Goal: Task Accomplishment & Management: Use online tool/utility

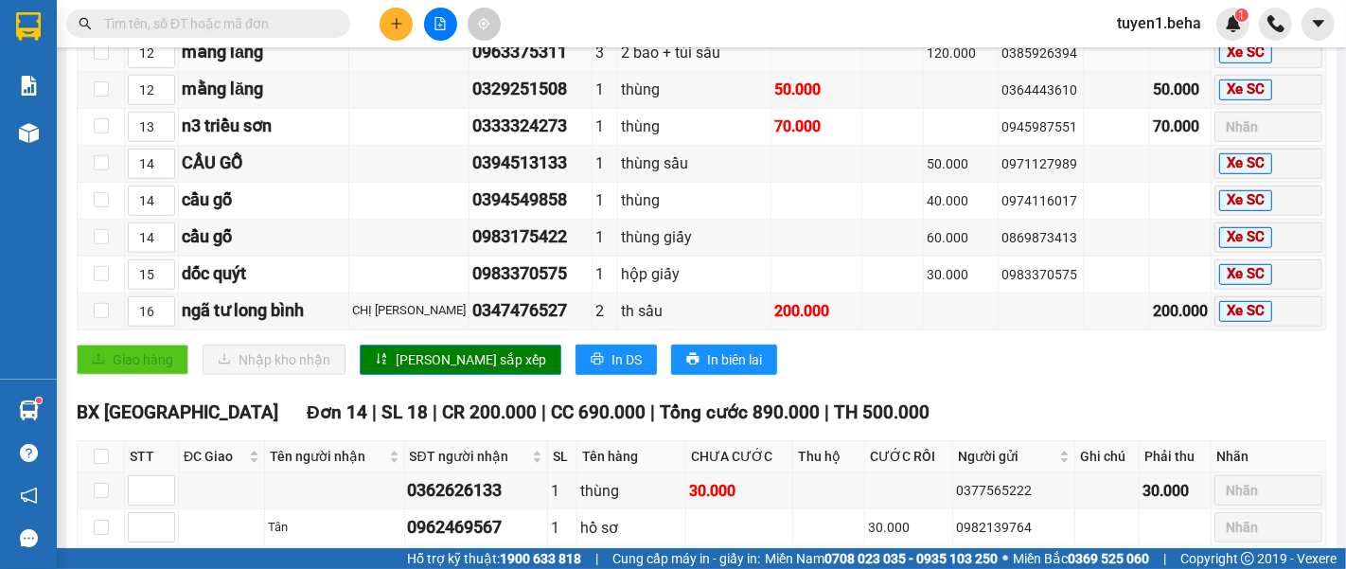
scroll to position [1052, 0]
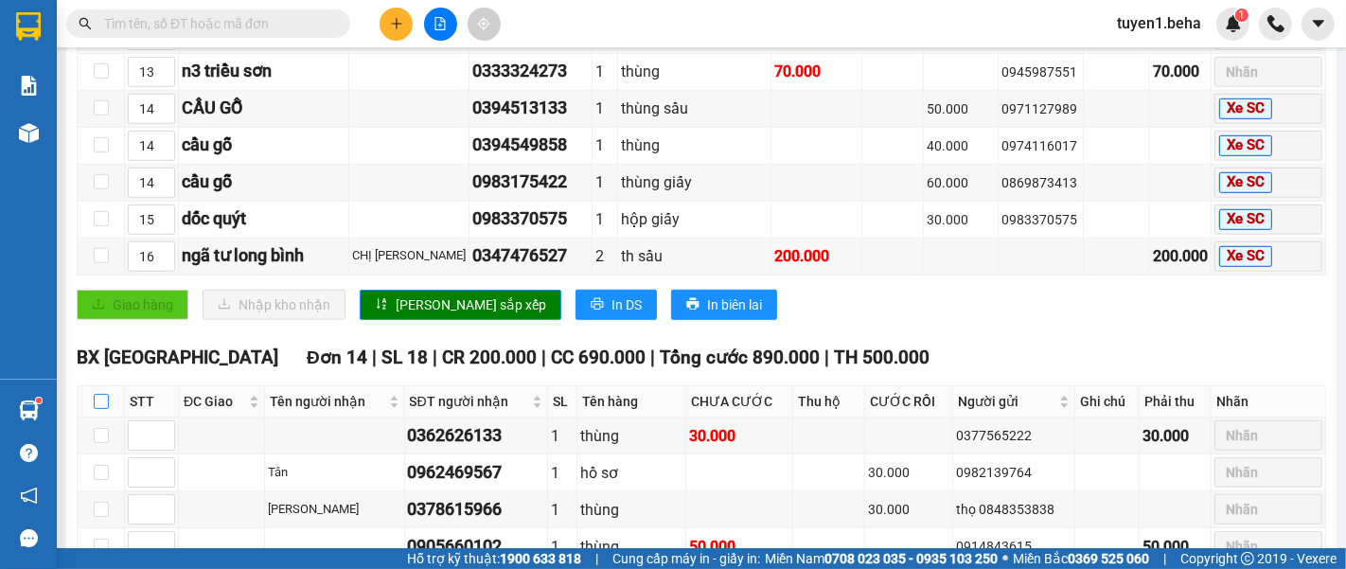
drag, startPoint x: 105, startPoint y: 357, endPoint x: 168, endPoint y: 355, distance: 62.5
click at [105, 394] on input "checkbox" at bounding box center [101, 401] width 15 height 15
checkbox input "true"
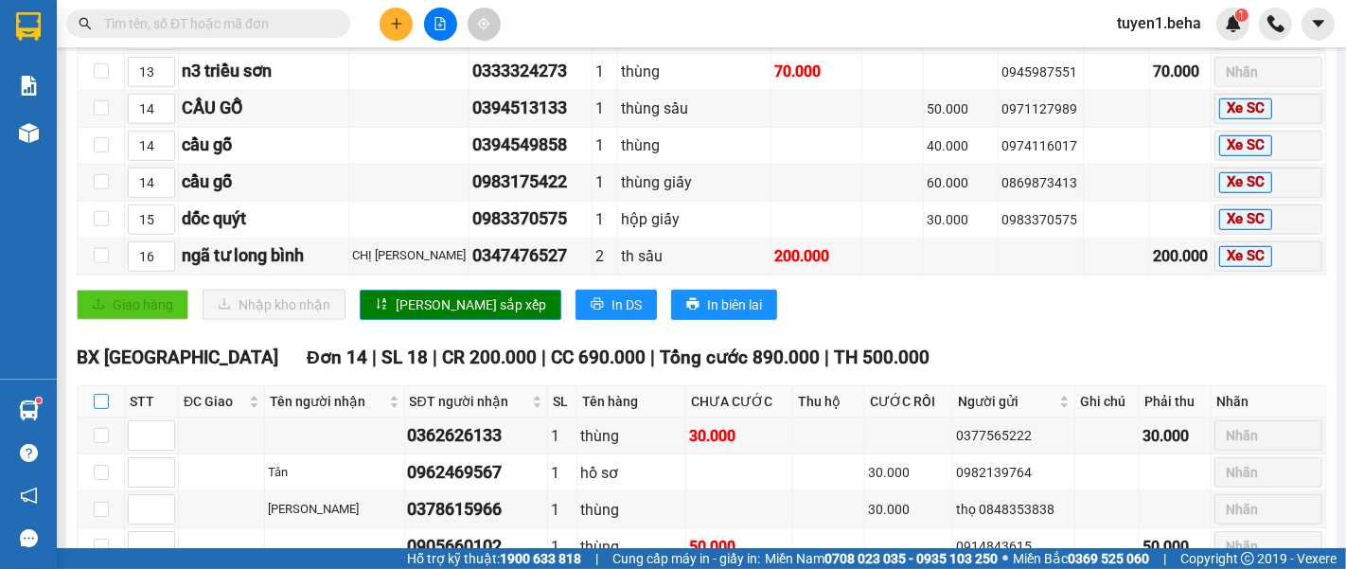
checkbox input "true"
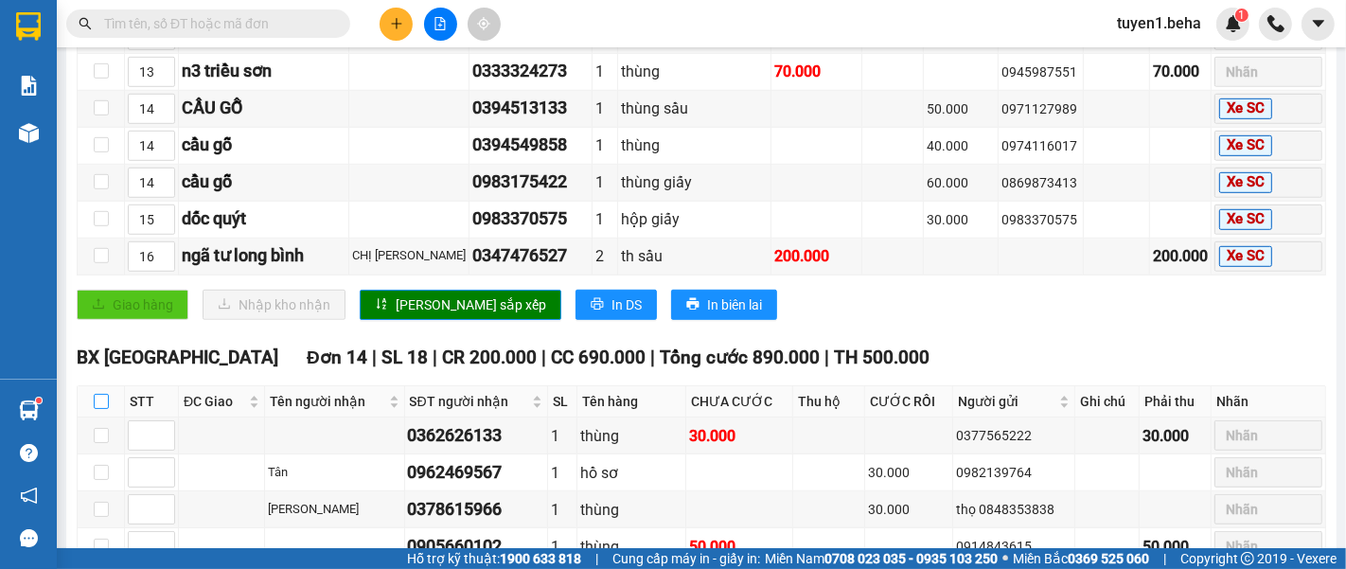
checkbox input "true"
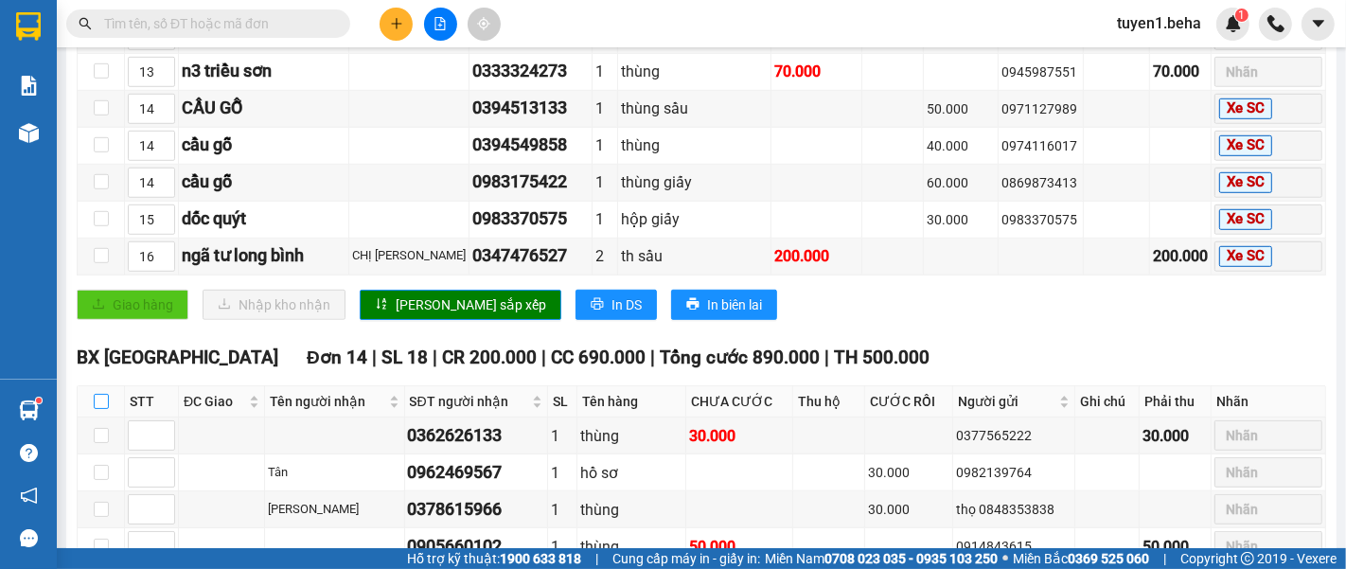
checkbox input "true"
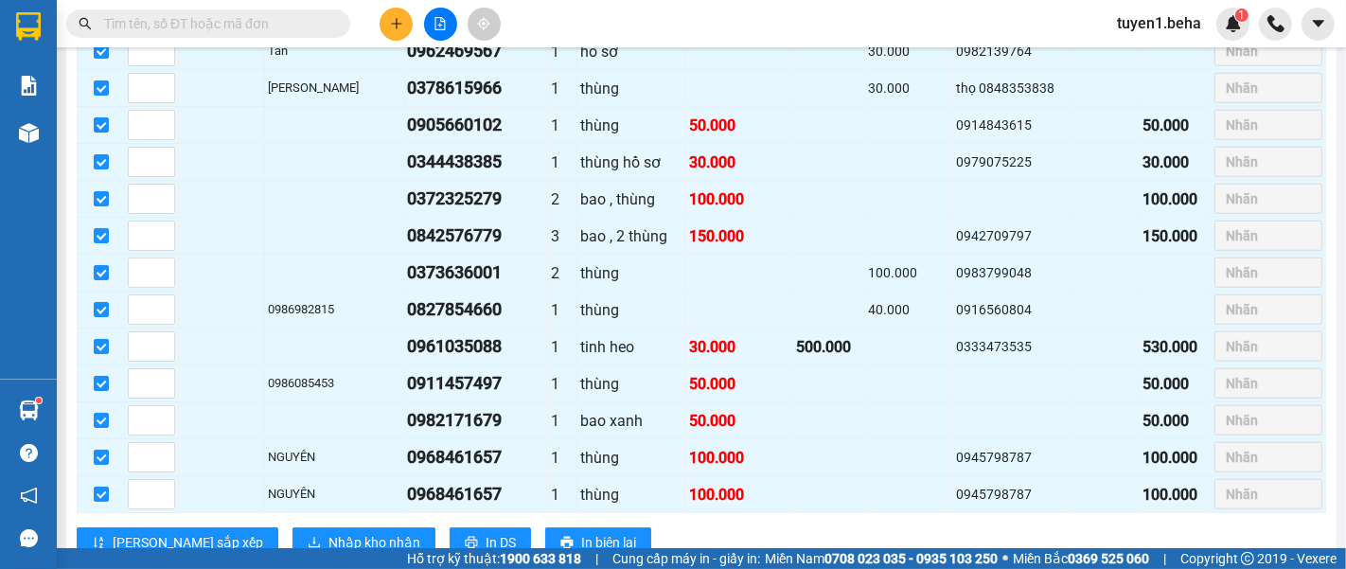
scroll to position [1682, 0]
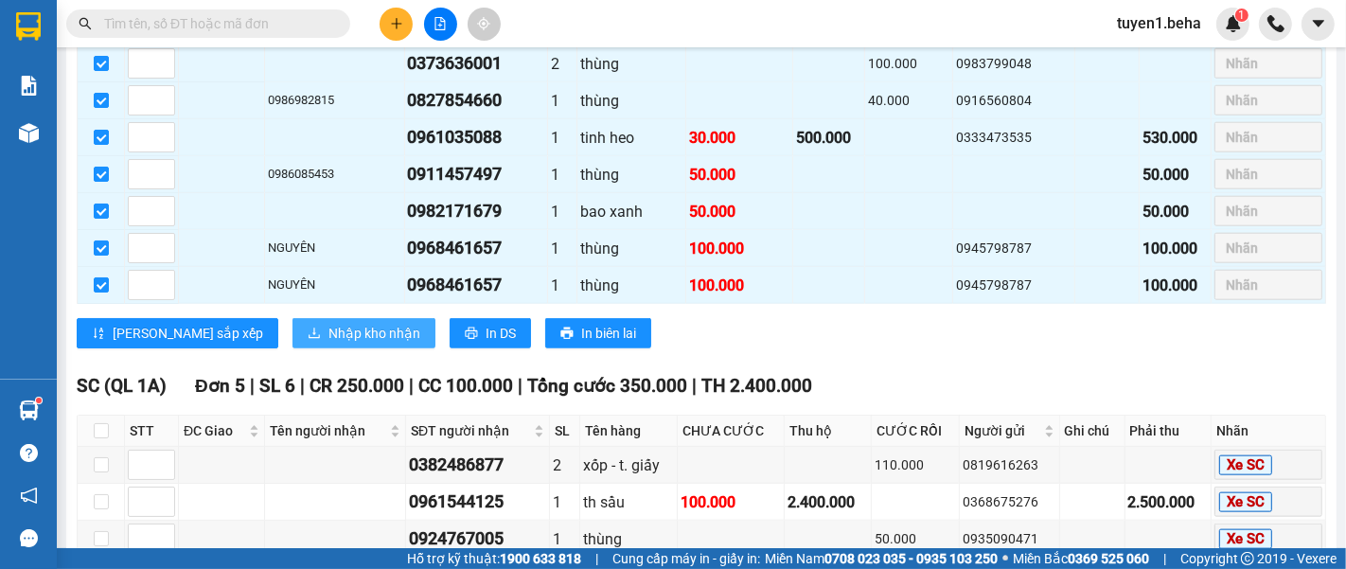
click at [328, 323] on span "Nhập kho nhận" at bounding box center [374, 333] width 92 height 21
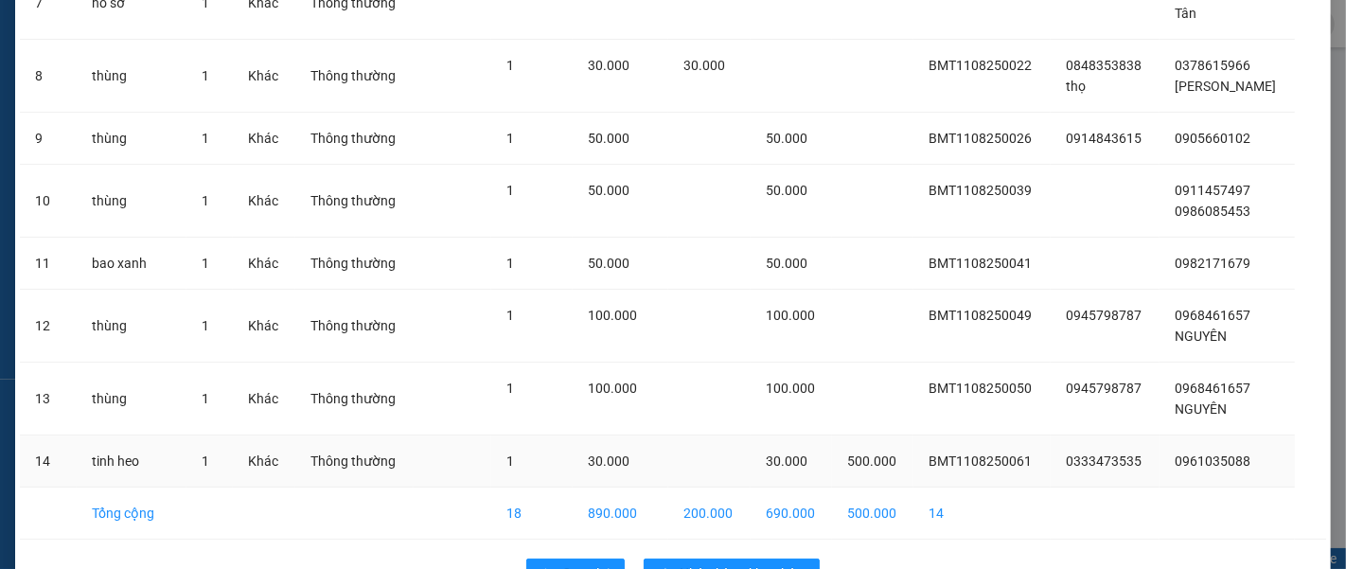
scroll to position [576, 0]
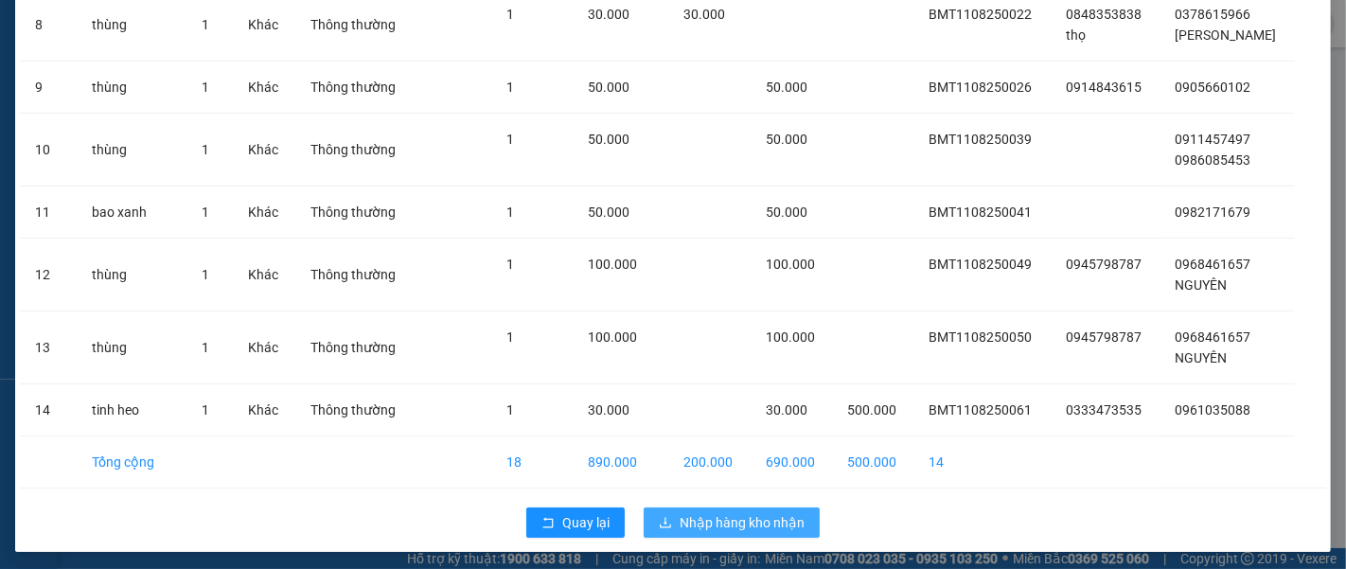
click at [718, 512] on span "Nhập hàng kho nhận" at bounding box center [742, 522] width 125 height 21
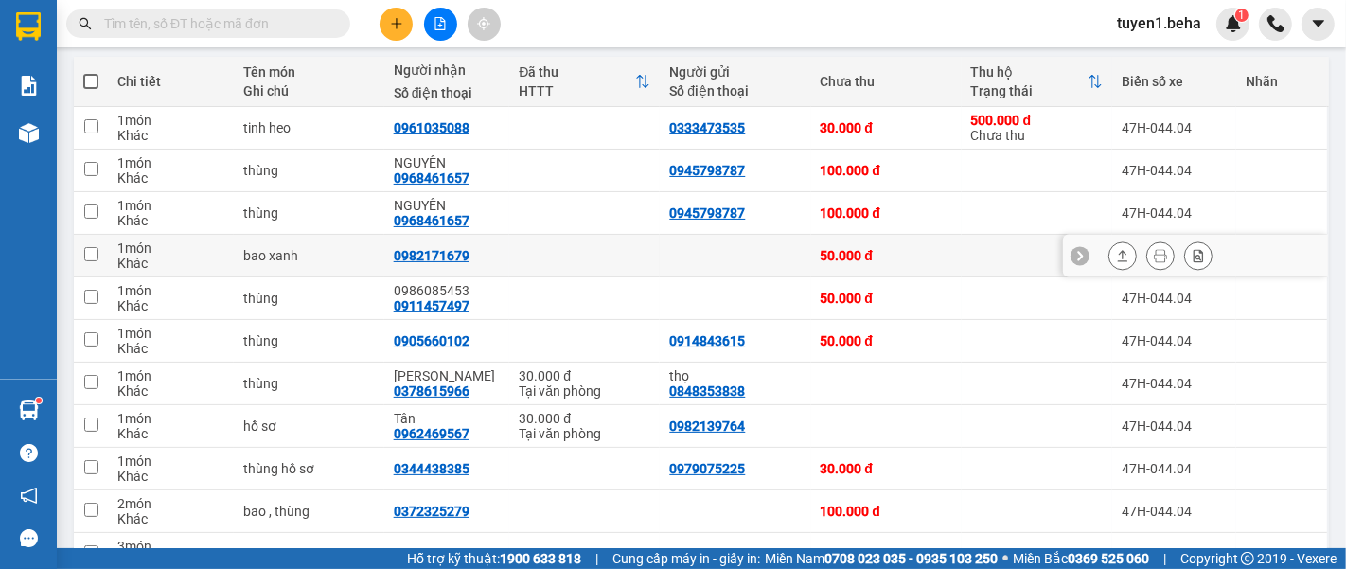
scroll to position [420, 0]
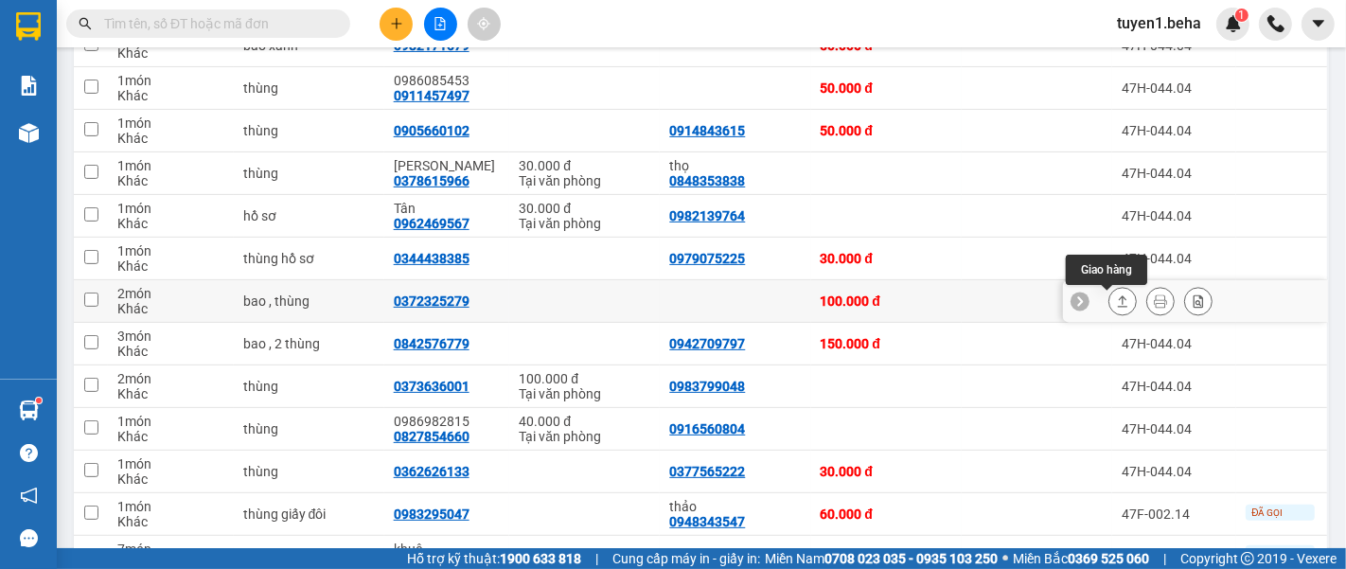
click at [1116, 307] on icon at bounding box center [1122, 300] width 13 height 13
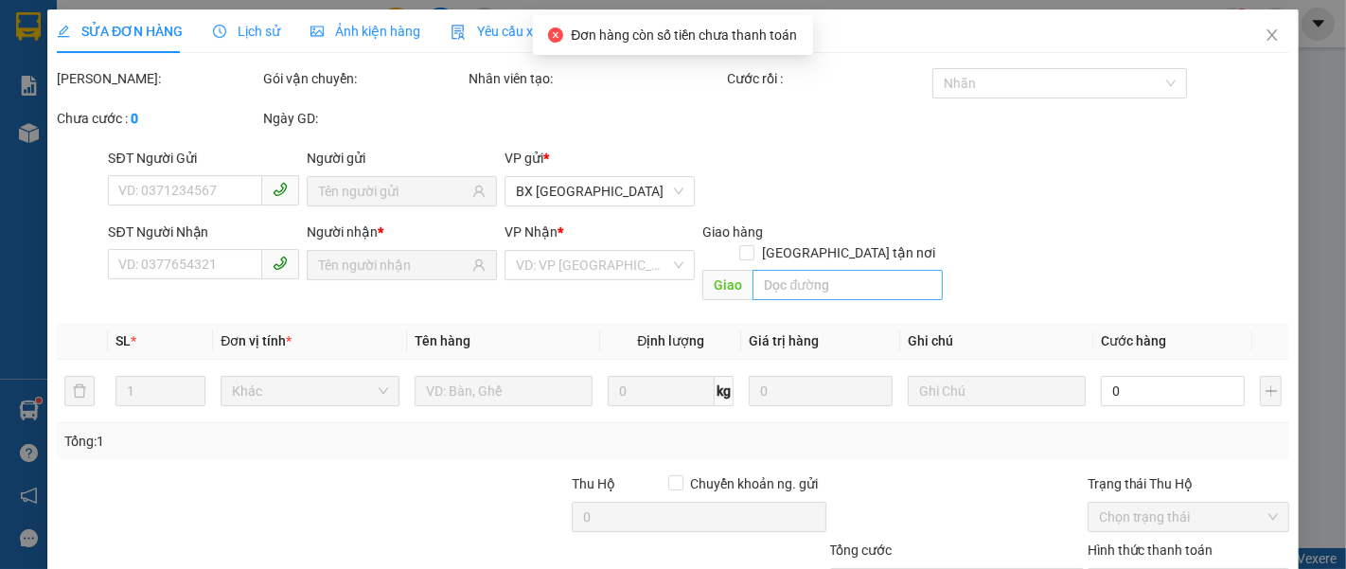
type input "0372325279"
type input "100.000"
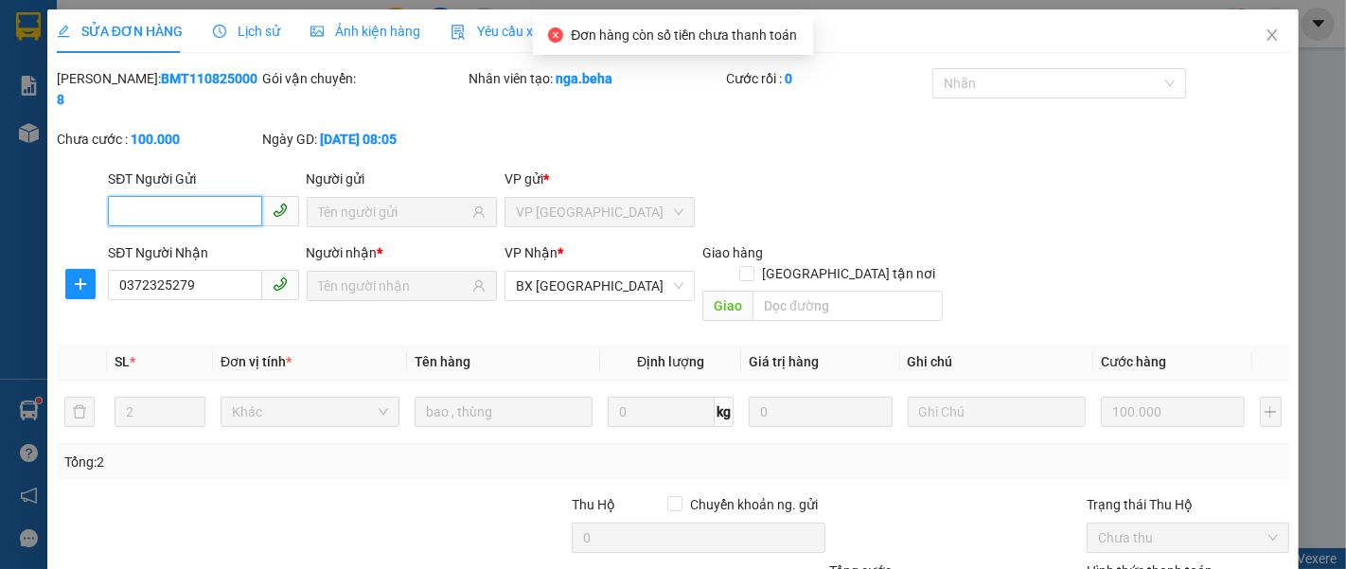
scroll to position [133, 0]
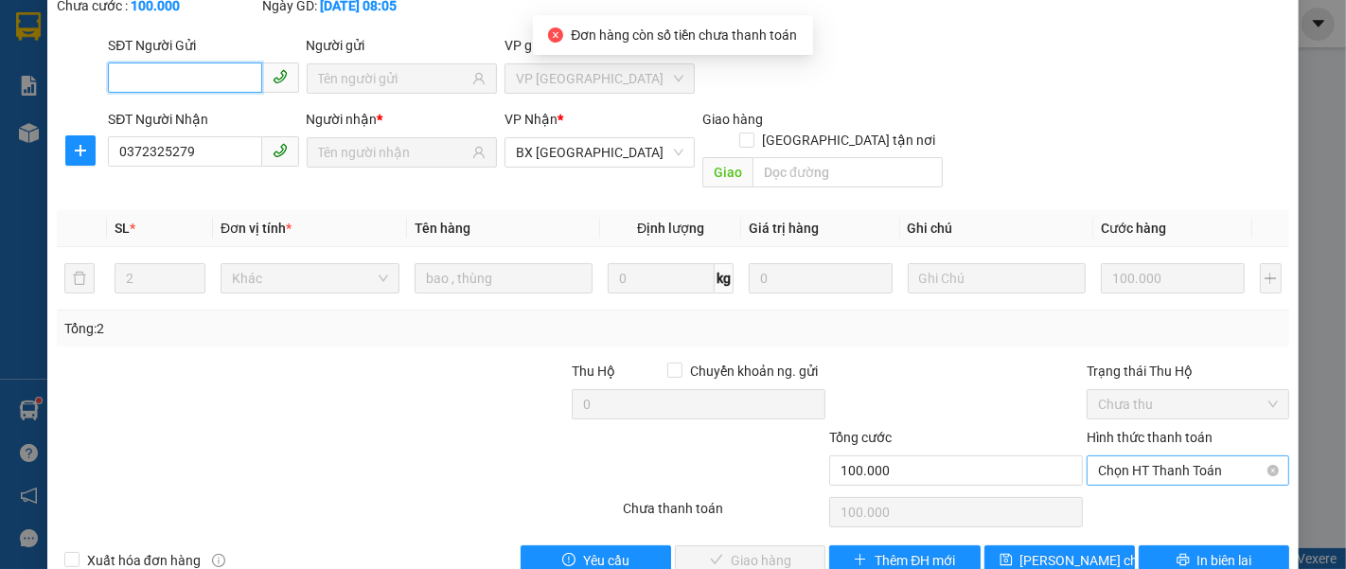
click at [1138, 456] on span "Chọn HT Thanh Toán" at bounding box center [1188, 470] width 180 height 28
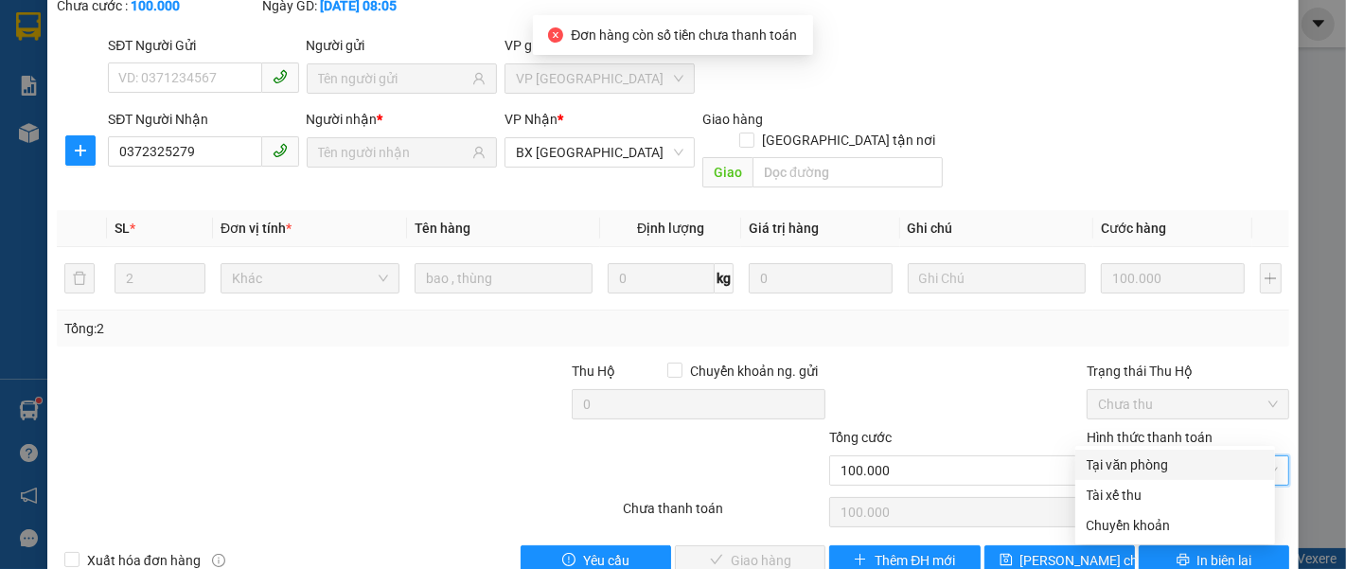
drag, startPoint x: 1117, startPoint y: 460, endPoint x: 1001, endPoint y: 444, distance: 116.6
click at [1116, 460] on div "Tại văn phòng" at bounding box center [1175, 464] width 177 height 21
type input "0"
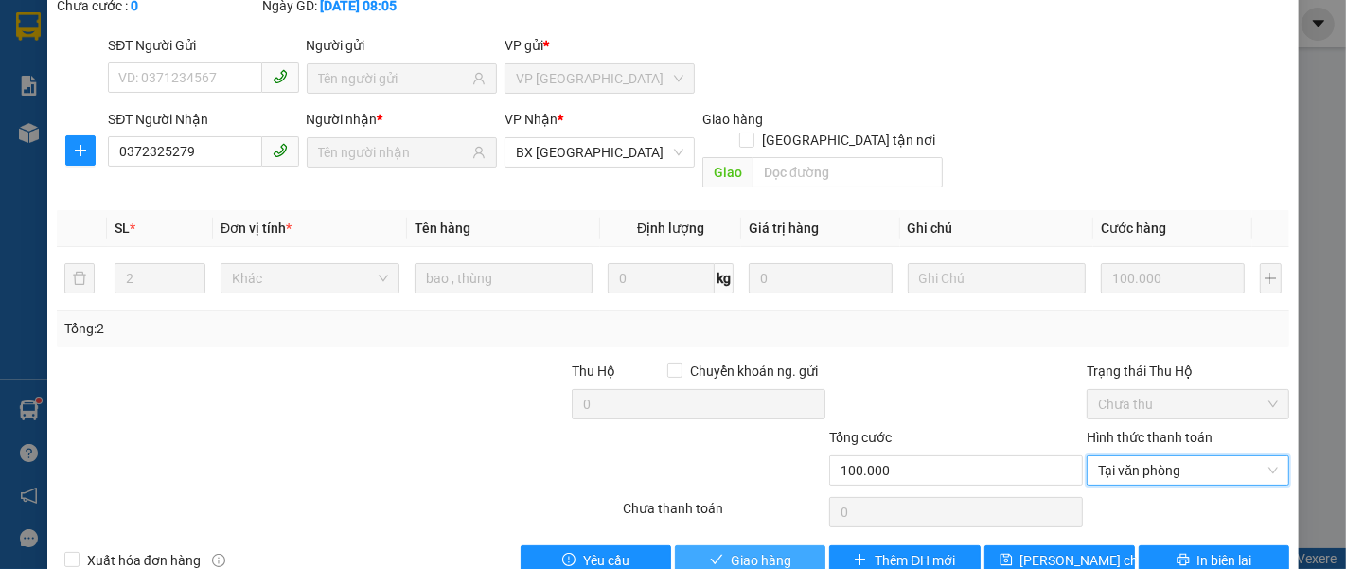
drag, startPoint x: 761, startPoint y: 513, endPoint x: 742, endPoint y: 488, distance: 31.0
click at [757, 550] on span "Giao hàng" at bounding box center [761, 560] width 61 height 21
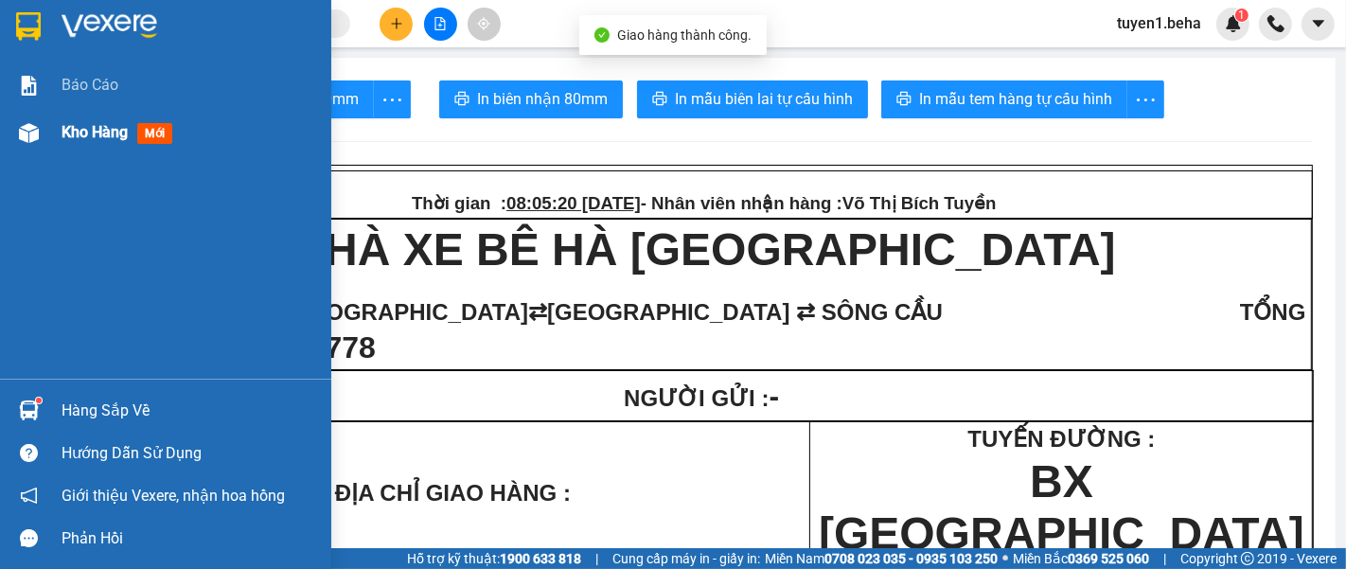
click at [75, 139] on span "Kho hàng" at bounding box center [95, 132] width 66 height 18
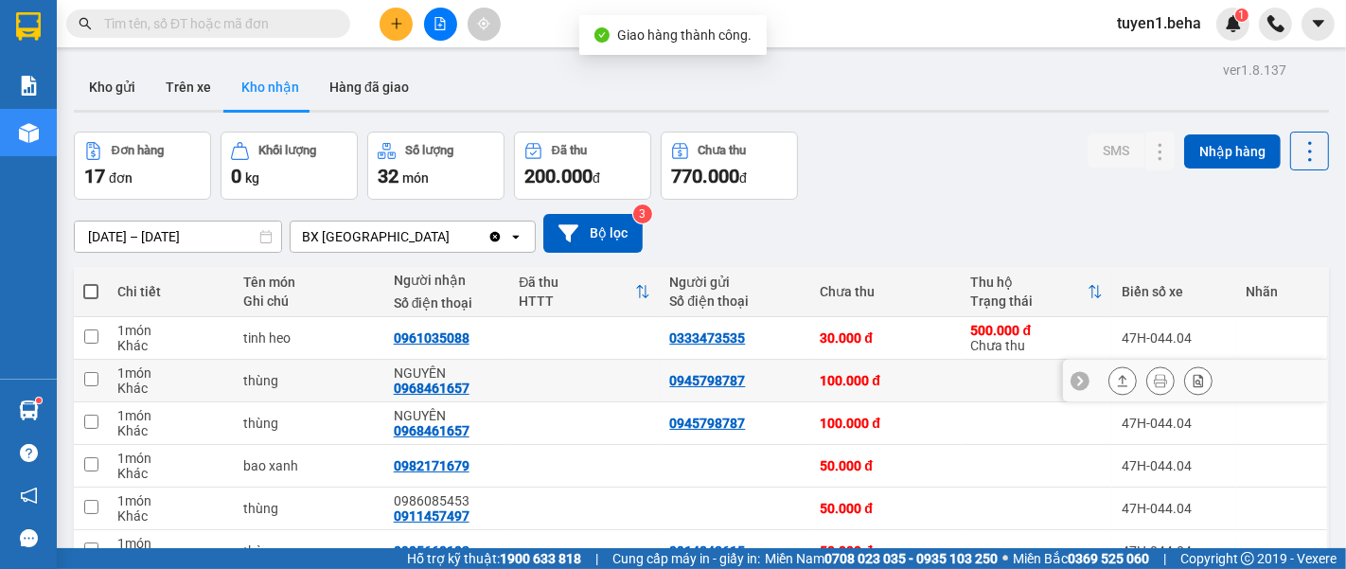
scroll to position [105, 0]
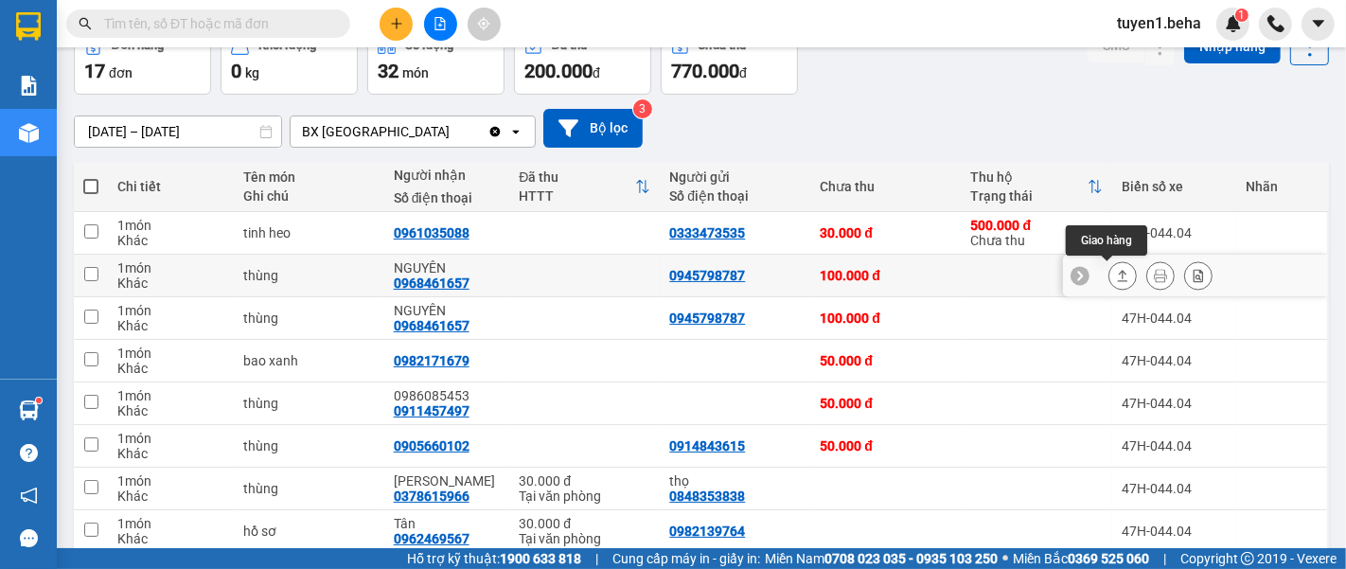
click at [1116, 279] on icon at bounding box center [1122, 275] width 13 height 13
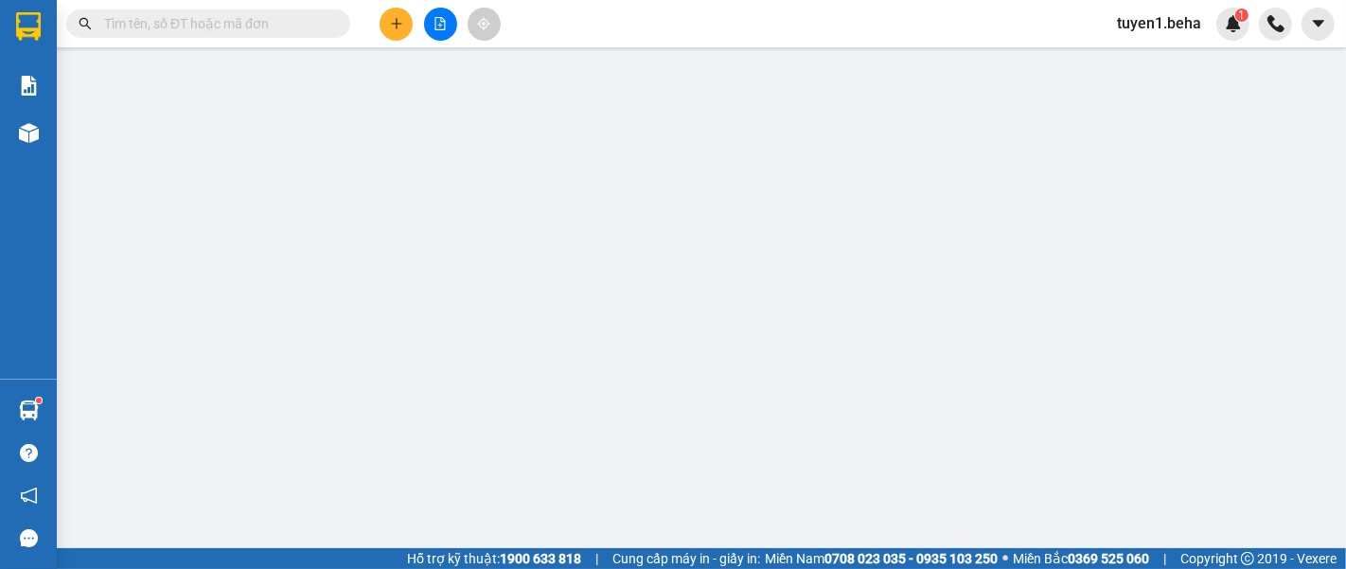
type input "0945798787"
type input "0968461657"
type input "NGUYÊN"
type input "100.000"
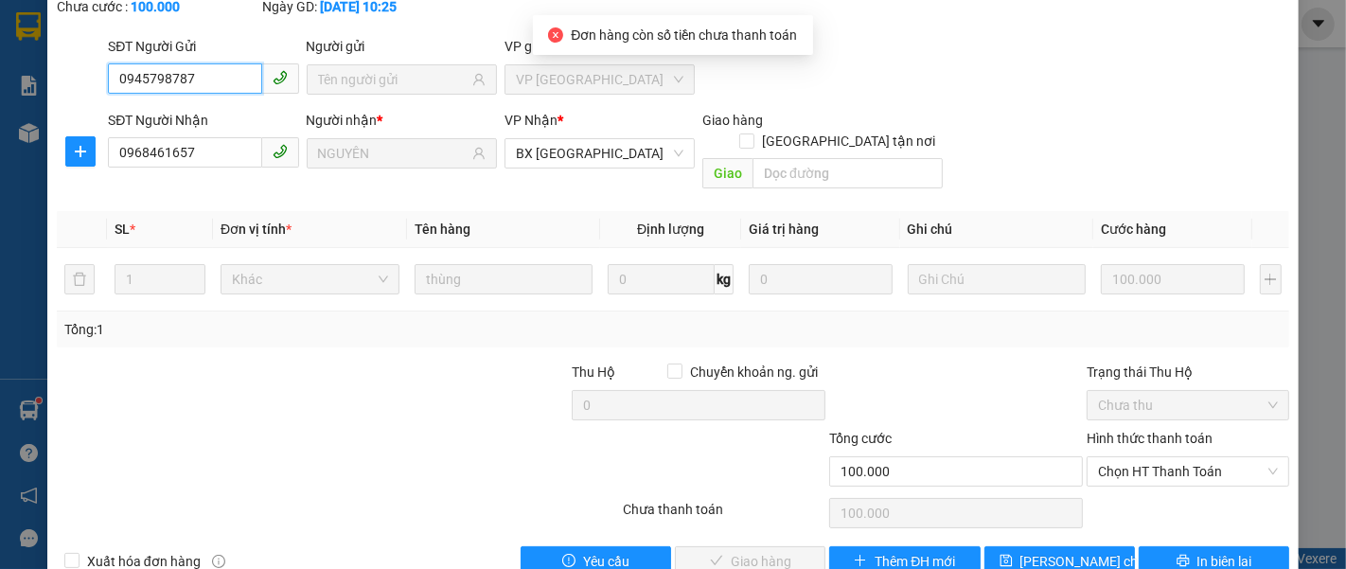
scroll to position [133, 0]
click at [1122, 456] on span "Chọn HT Thanh Toán" at bounding box center [1188, 470] width 180 height 28
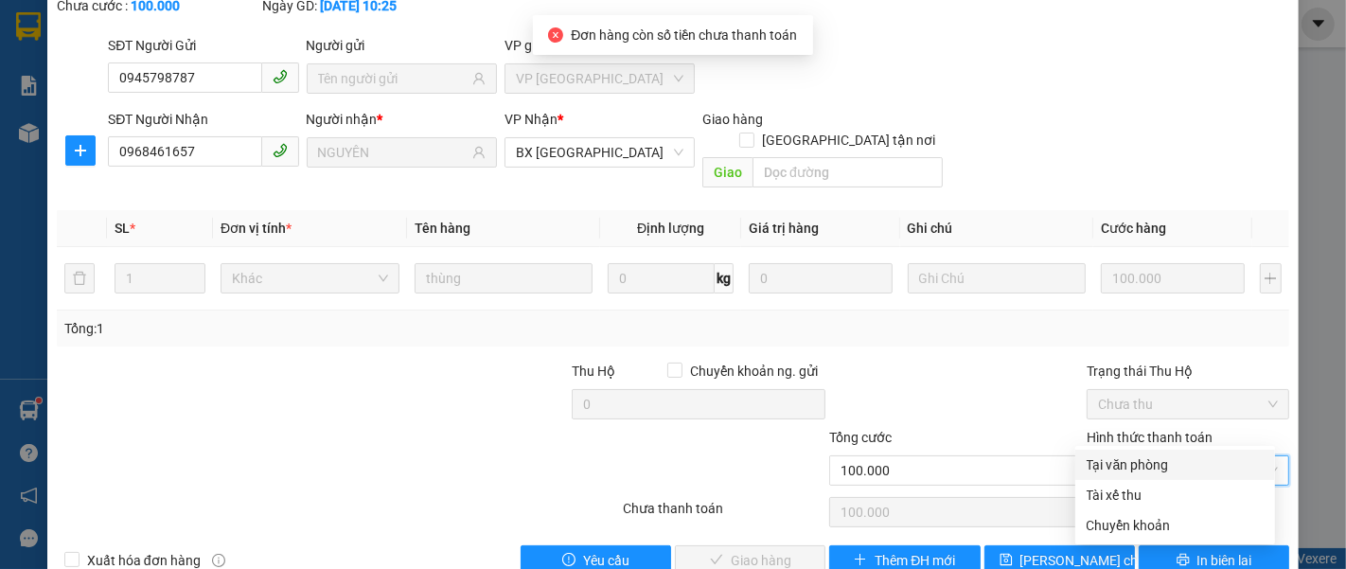
drag, startPoint x: 1118, startPoint y: 455, endPoint x: 1019, endPoint y: 469, distance: 99.5
click at [1117, 455] on div "Tại văn phòng" at bounding box center [1175, 464] width 177 height 21
type input "0"
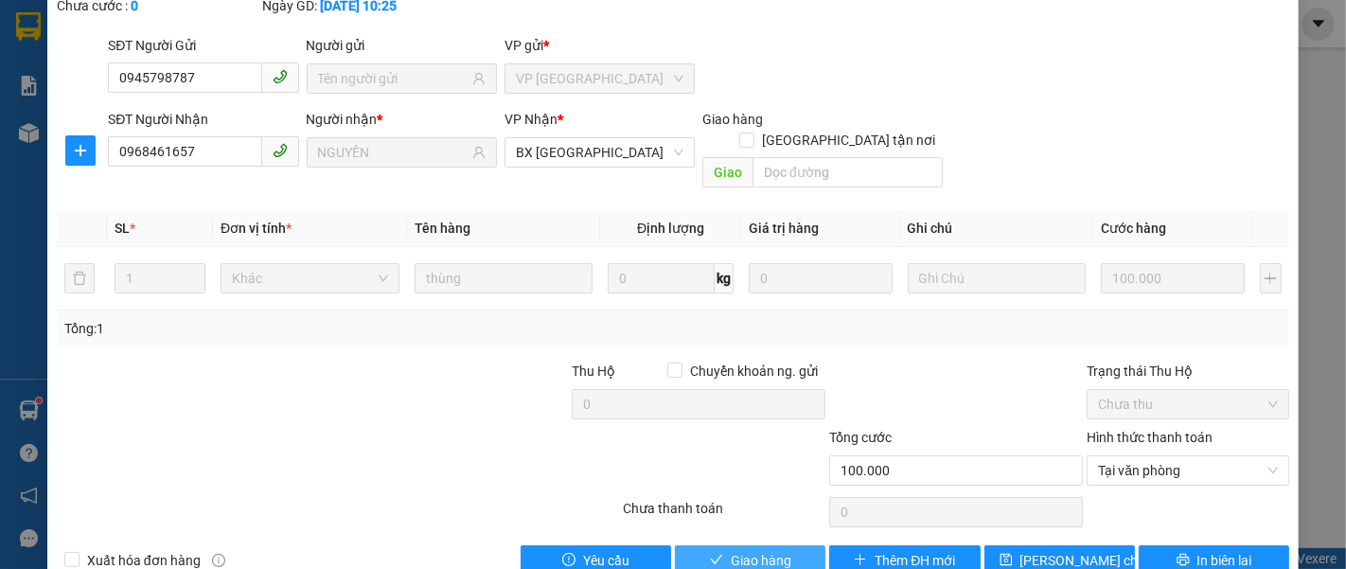
click at [754, 550] on span "Giao hàng" at bounding box center [761, 560] width 61 height 21
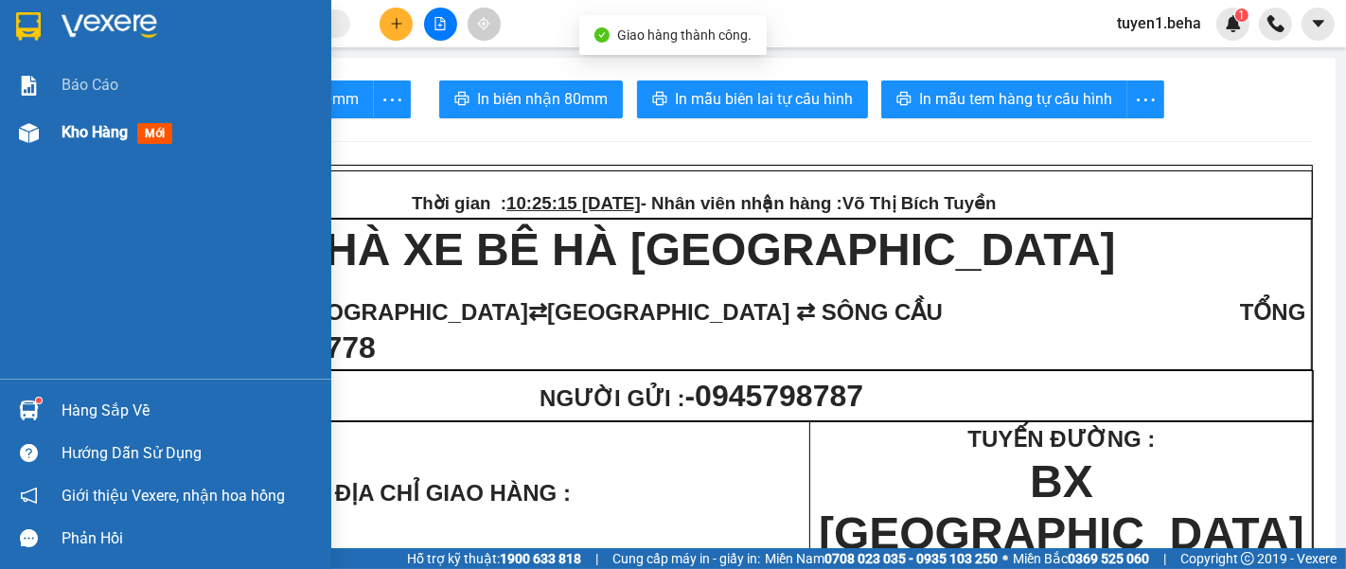
click at [93, 120] on div "Kho hàng mới" at bounding box center [121, 132] width 118 height 24
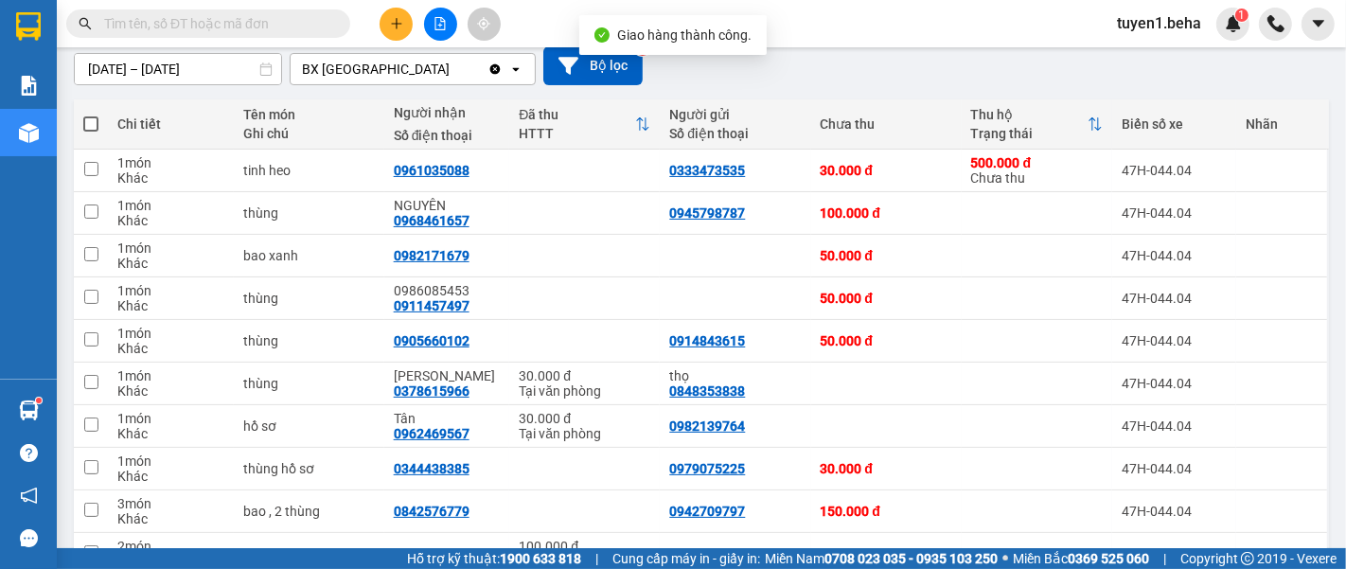
scroll to position [210, 0]
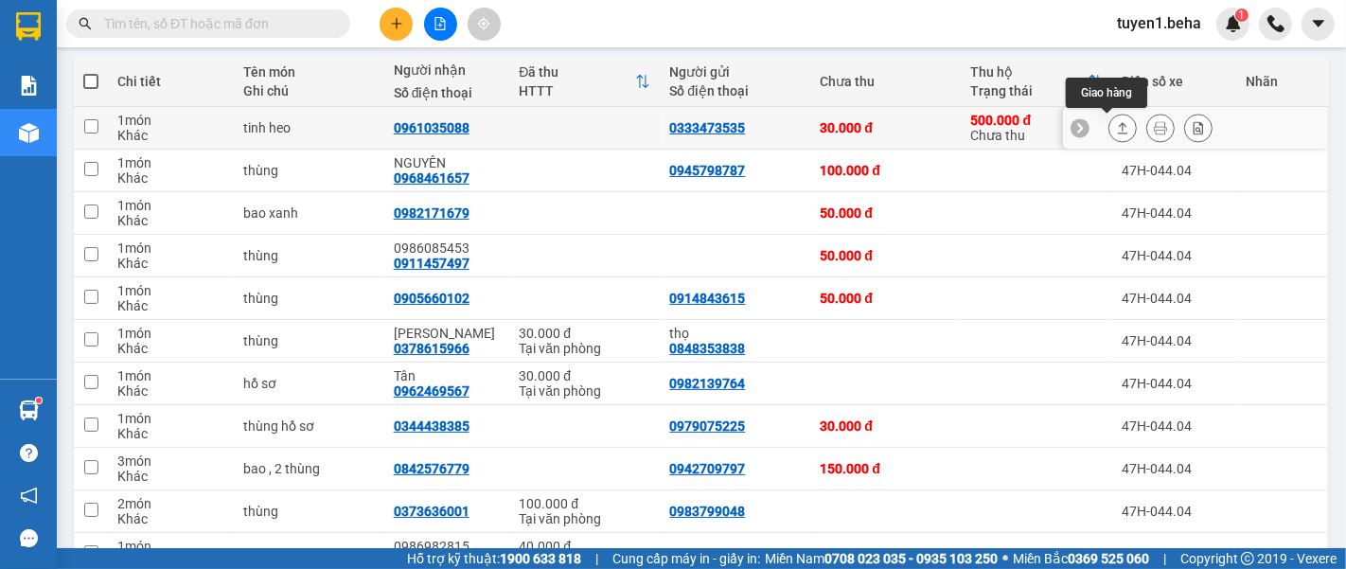
click at [1116, 126] on icon at bounding box center [1122, 127] width 13 height 13
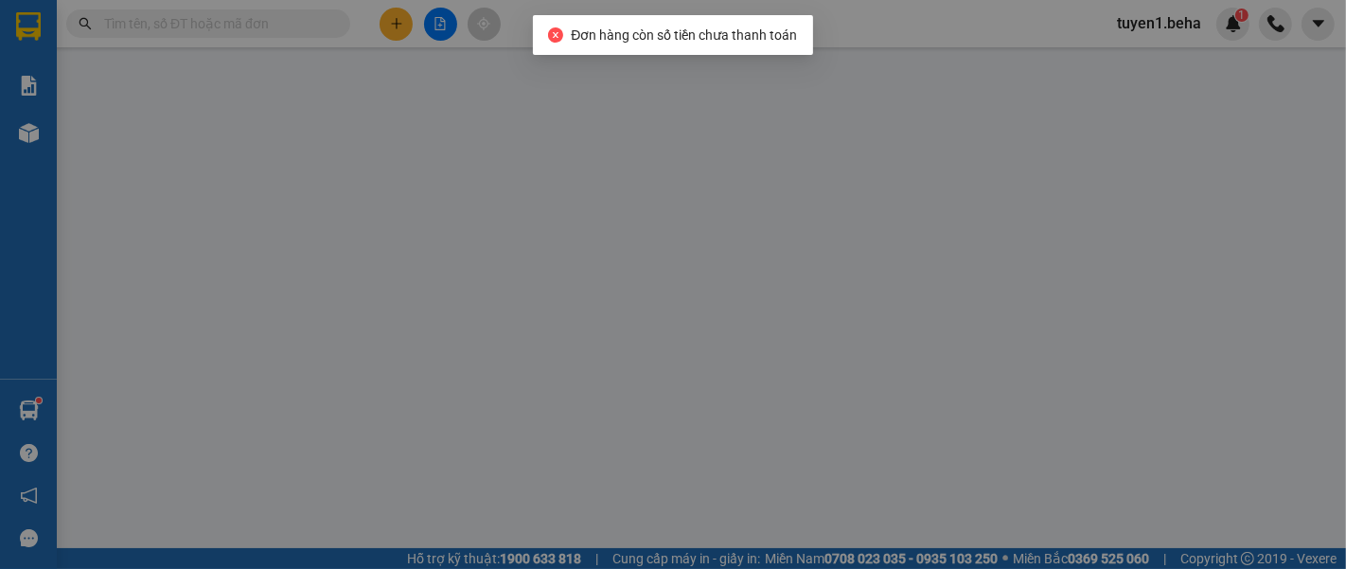
type input "0333473535"
type input "0961035088"
type input "30.000"
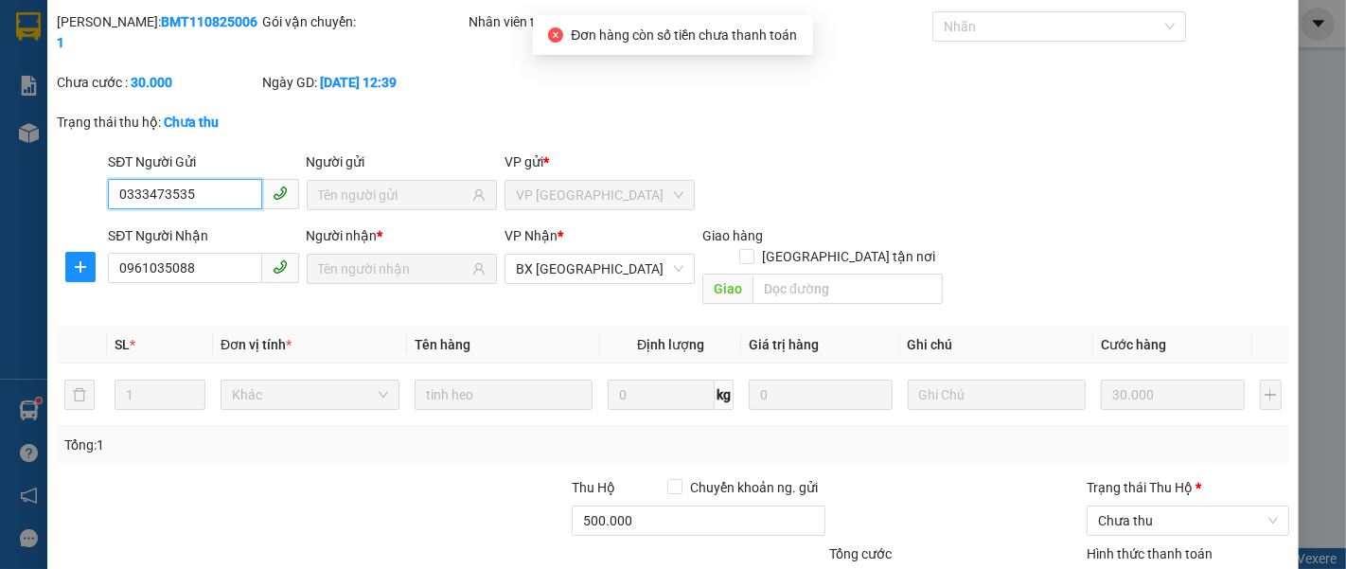
scroll to position [105, 0]
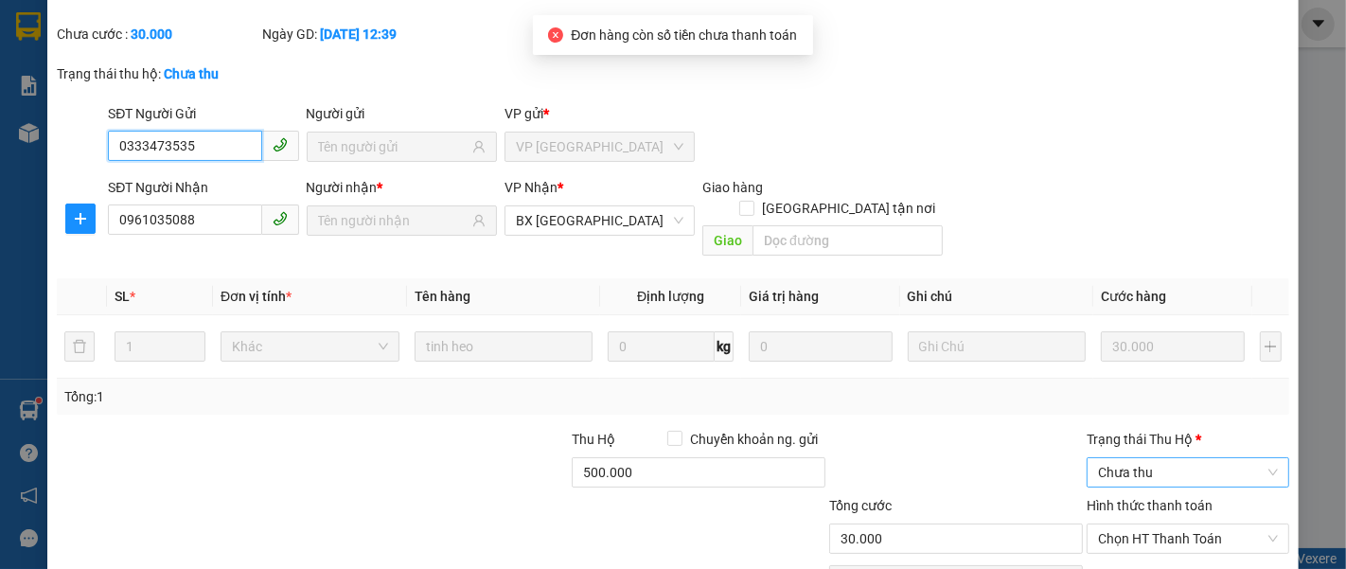
click at [1122, 458] on span "Chưa thu" at bounding box center [1188, 472] width 180 height 28
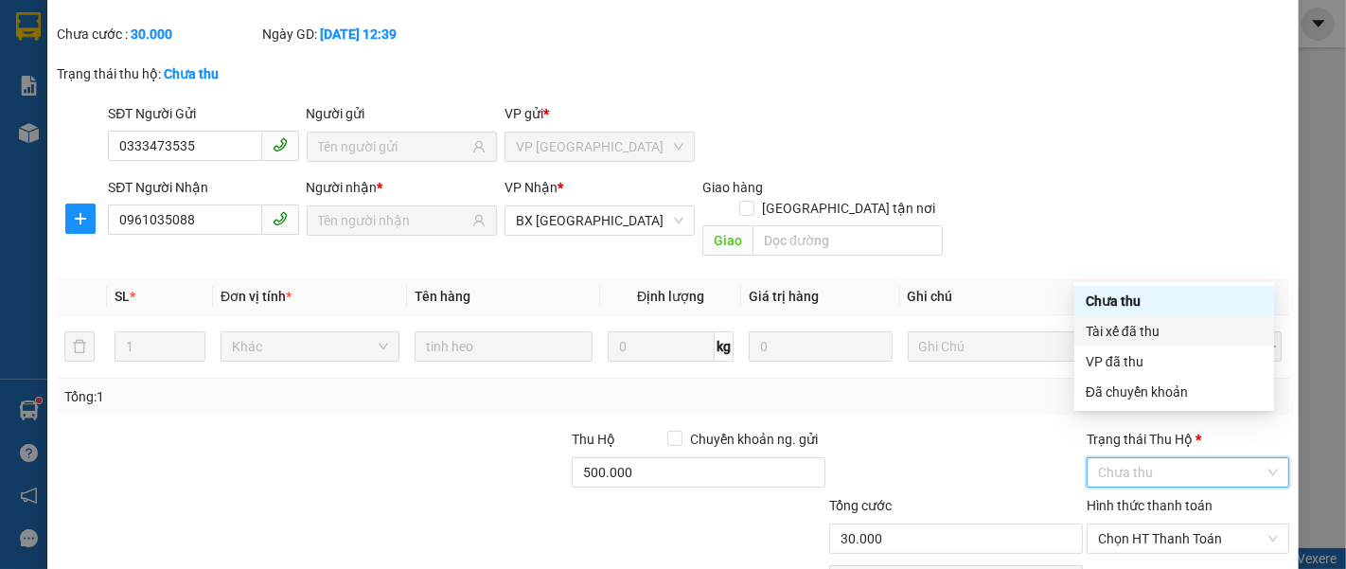
click at [1134, 332] on div "Tài xế đã thu" at bounding box center [1174, 331] width 177 height 21
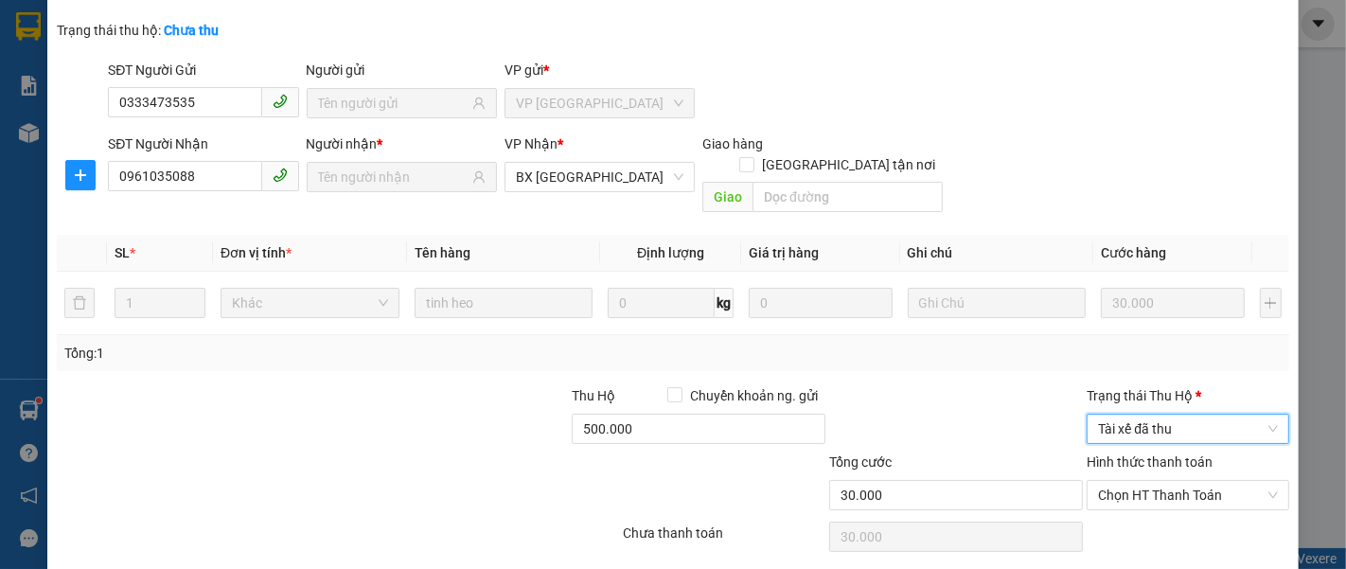
scroll to position [172, 0]
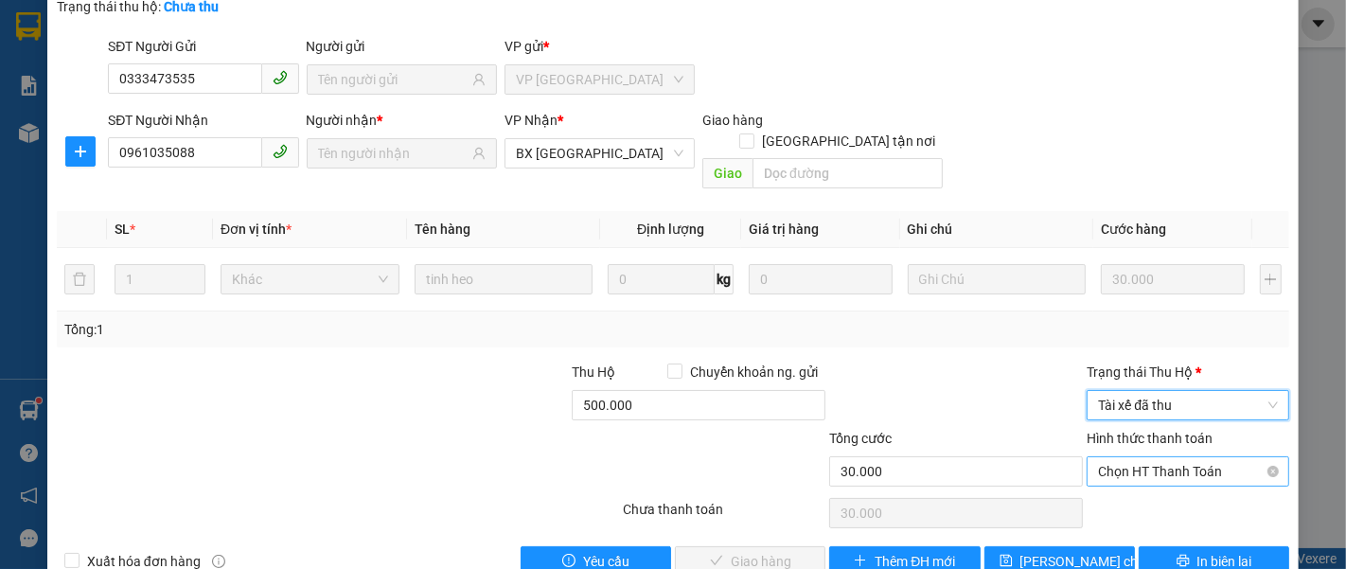
click at [1136, 457] on span "Chọn HT Thanh Toán" at bounding box center [1188, 471] width 180 height 28
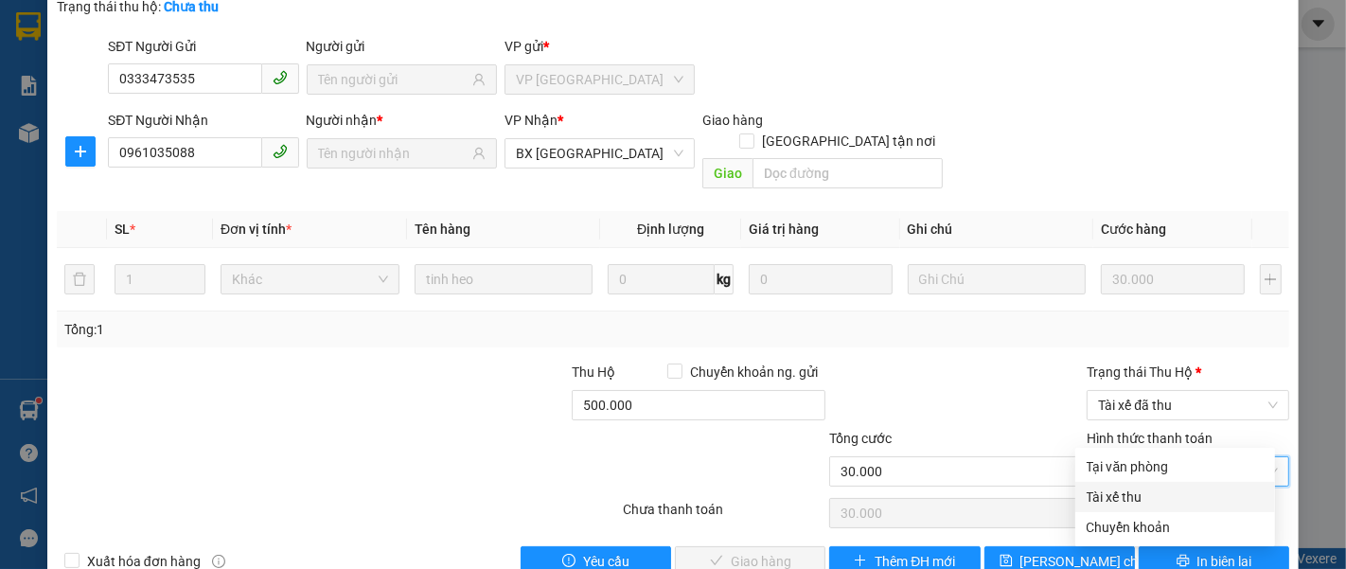
drag, startPoint x: 1122, startPoint y: 495, endPoint x: 965, endPoint y: 484, distance: 157.5
click at [1120, 494] on div "Tài xế thu" at bounding box center [1175, 497] width 177 height 21
type input "0"
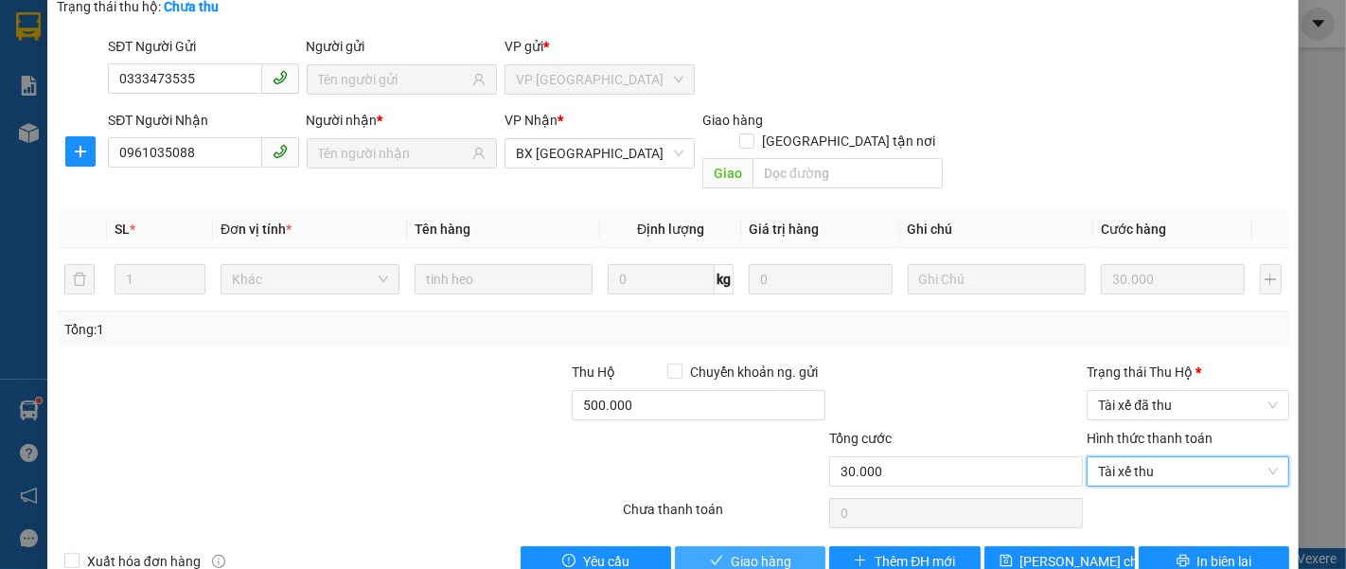
drag, startPoint x: 760, startPoint y: 520, endPoint x: 647, endPoint y: 444, distance: 135.7
click at [759, 551] on span "Giao hàng" at bounding box center [761, 561] width 61 height 21
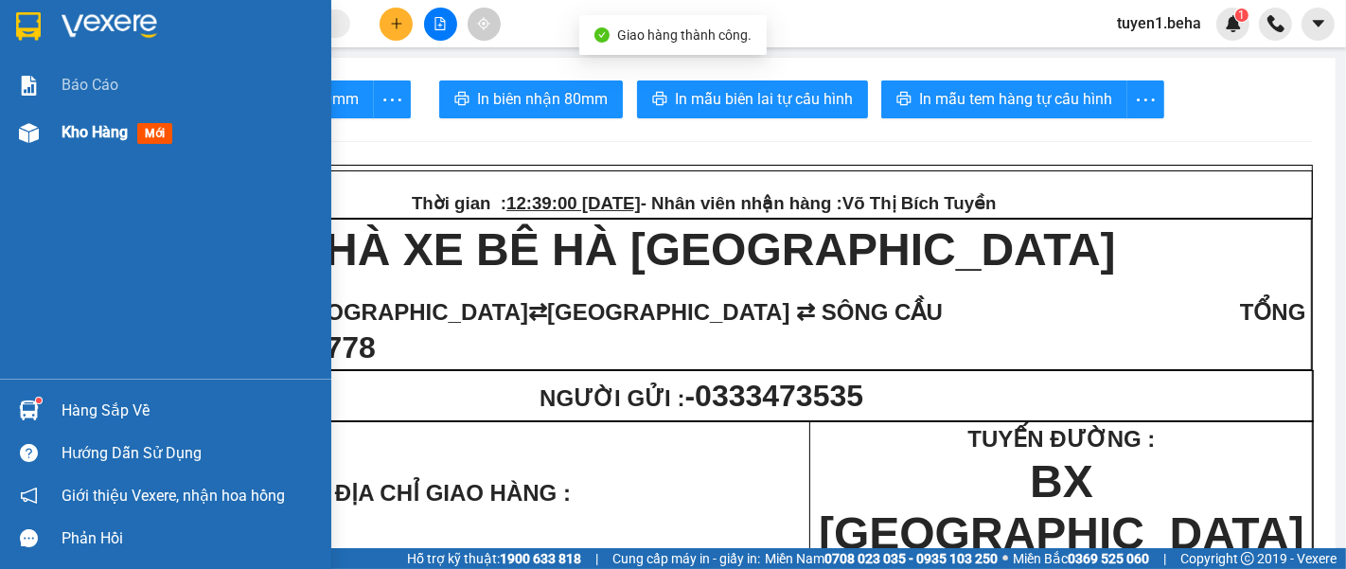
click at [78, 125] on span "Kho hàng" at bounding box center [95, 132] width 66 height 18
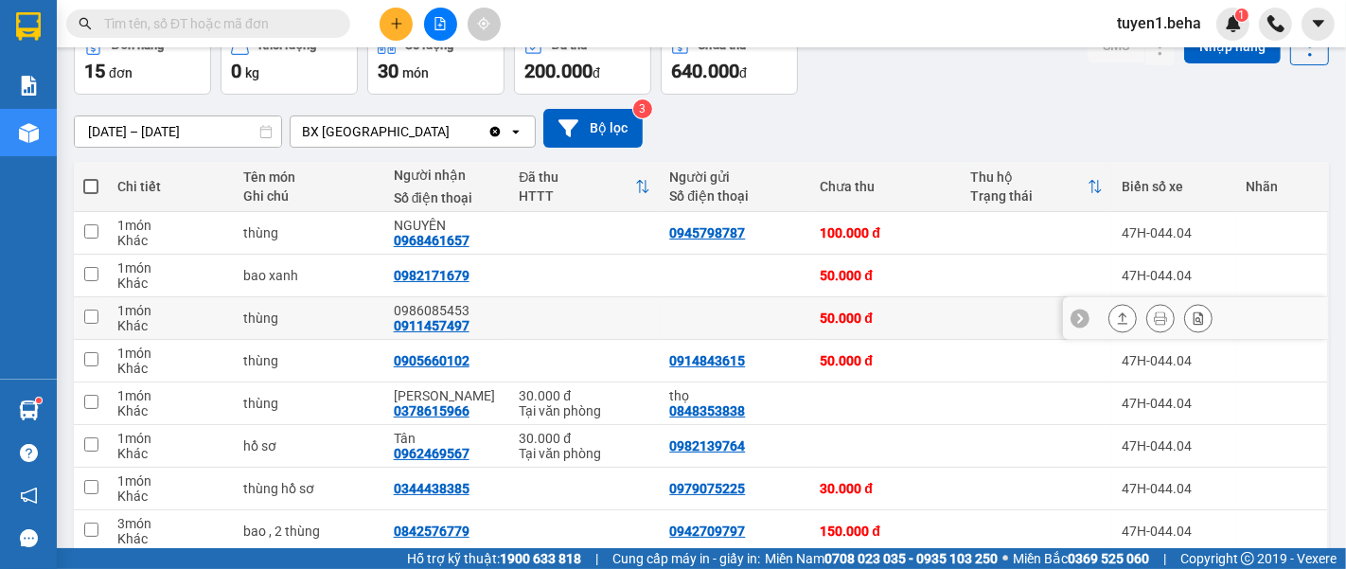
scroll to position [210, 0]
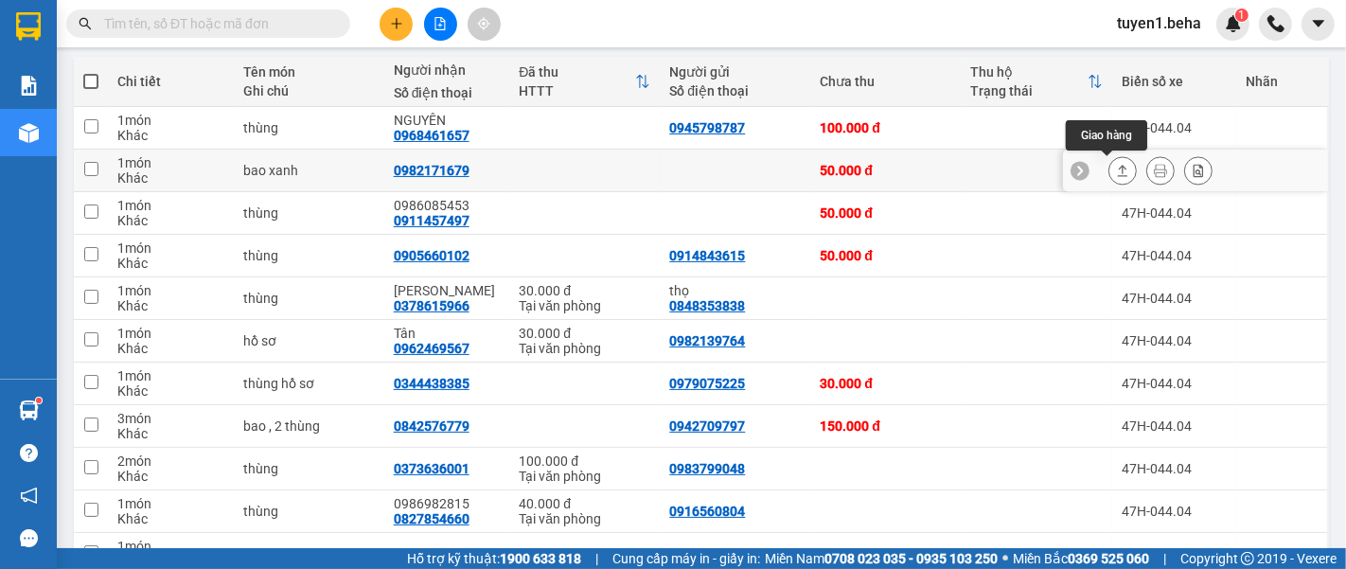
click at [1118, 168] on icon at bounding box center [1123, 170] width 10 height 11
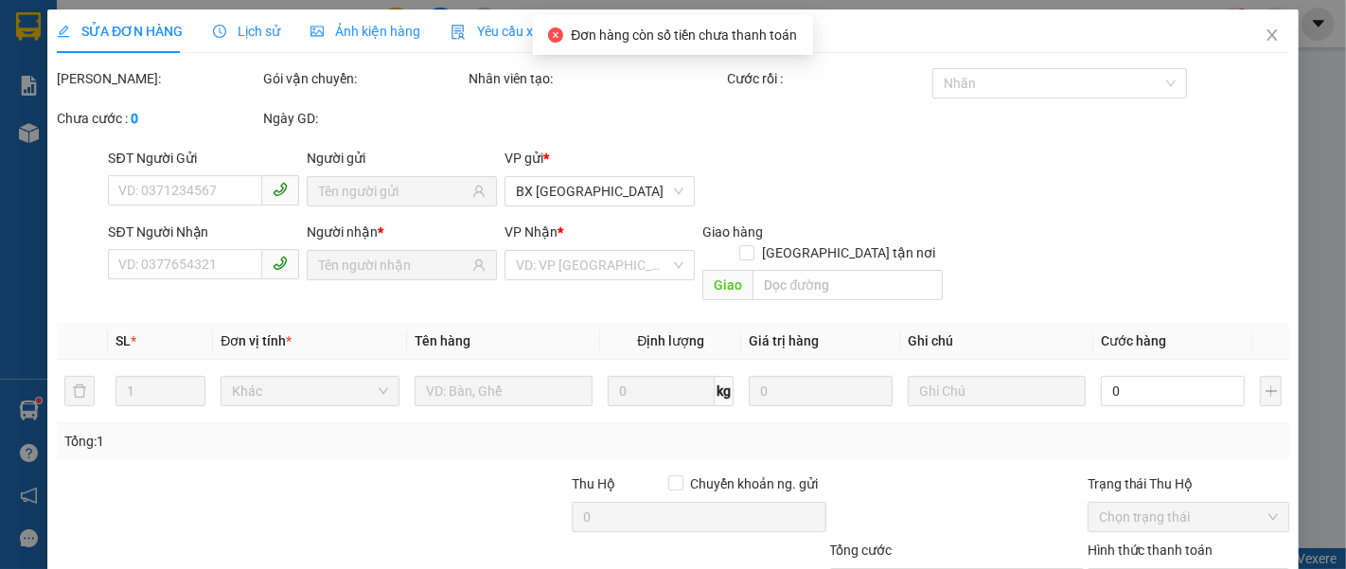
type input "0982171679"
type input "50.000"
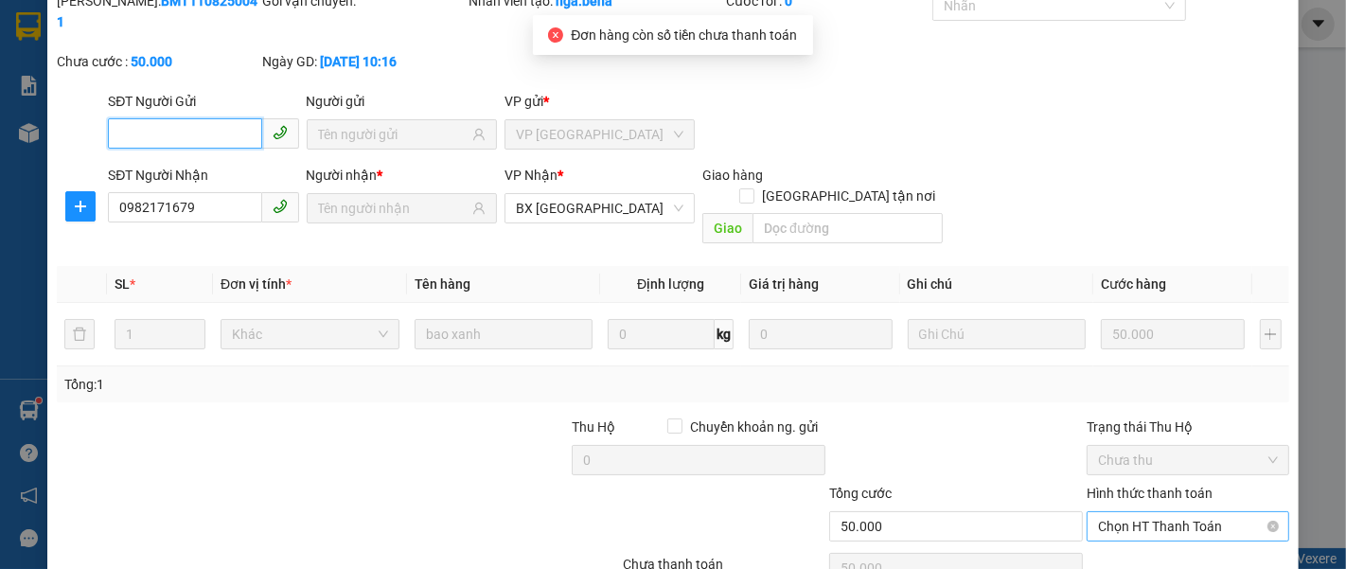
scroll to position [133, 0]
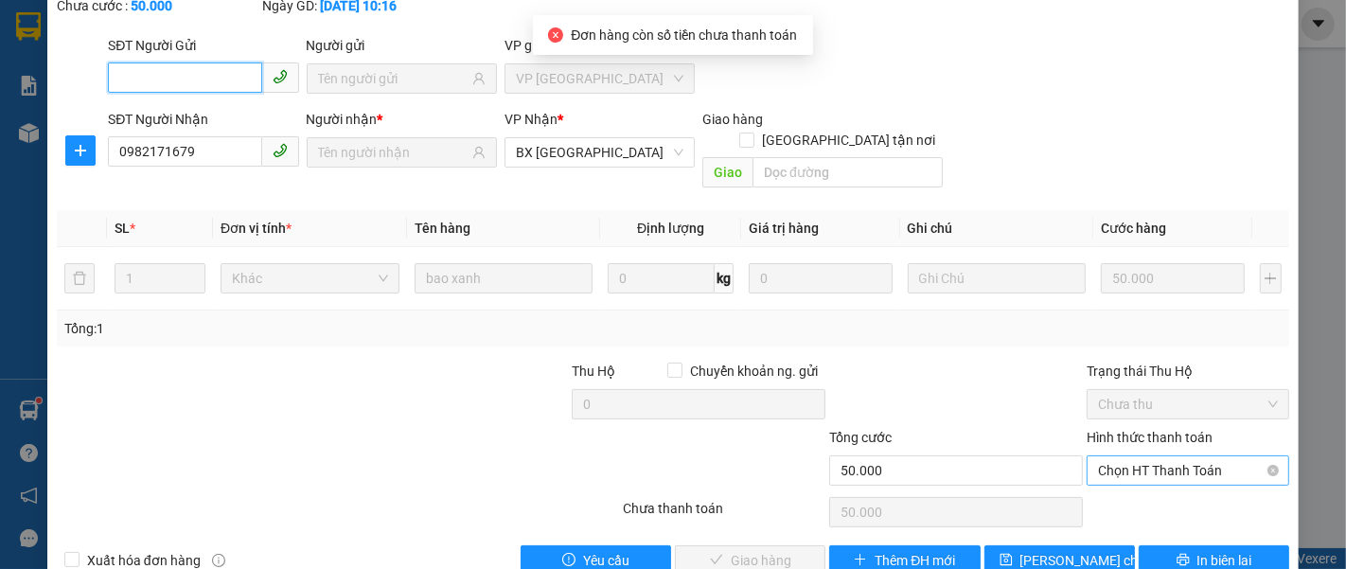
click at [1150, 456] on span "Chọn HT Thanh Toán" at bounding box center [1188, 470] width 180 height 28
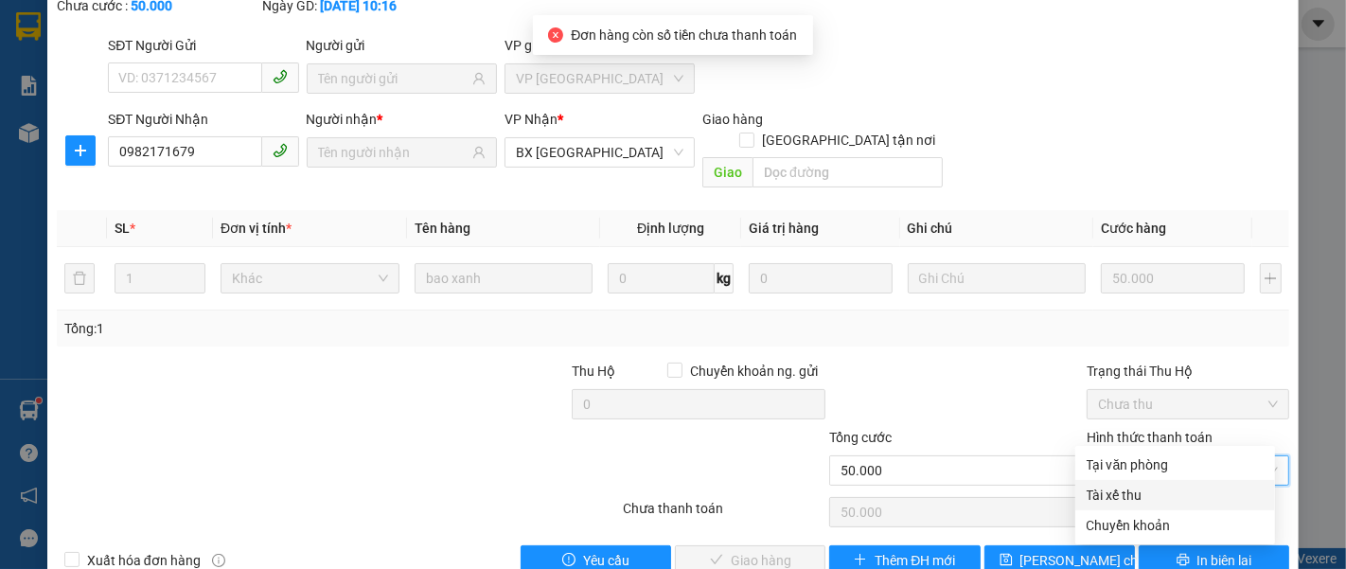
drag, startPoint x: 1097, startPoint y: 493, endPoint x: 1027, endPoint y: 481, distance: 71.1
click at [1092, 493] on div "Tài xế thu" at bounding box center [1175, 495] width 177 height 21
type input "0"
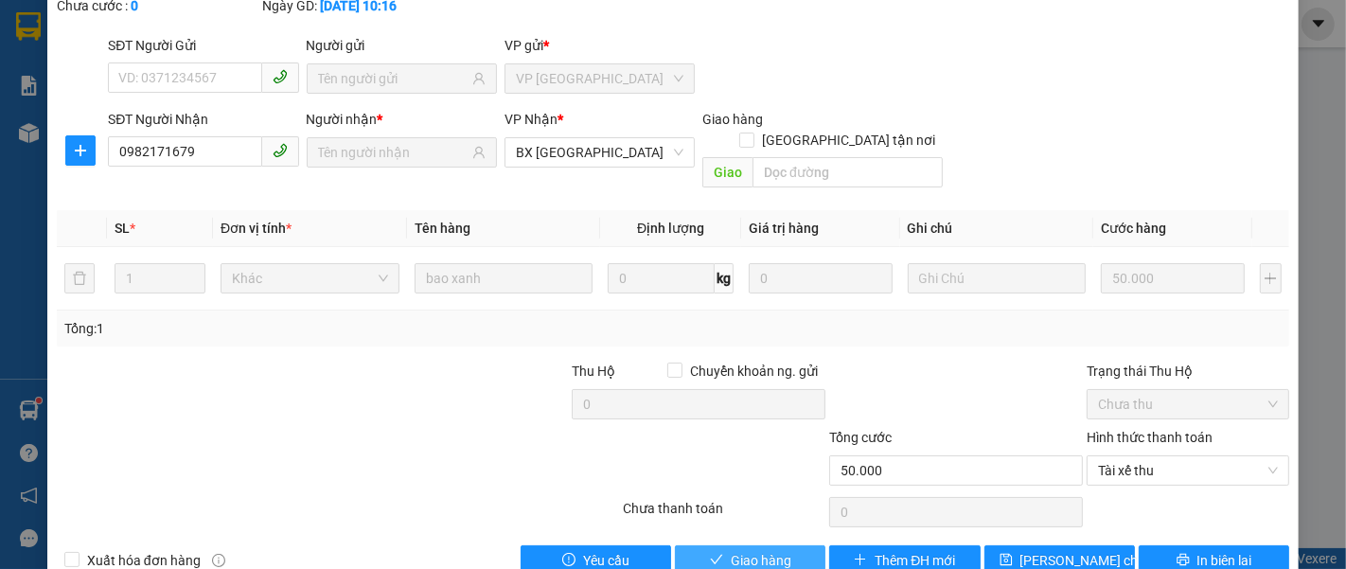
click at [713, 545] on button "Giao hàng" at bounding box center [750, 560] width 151 height 30
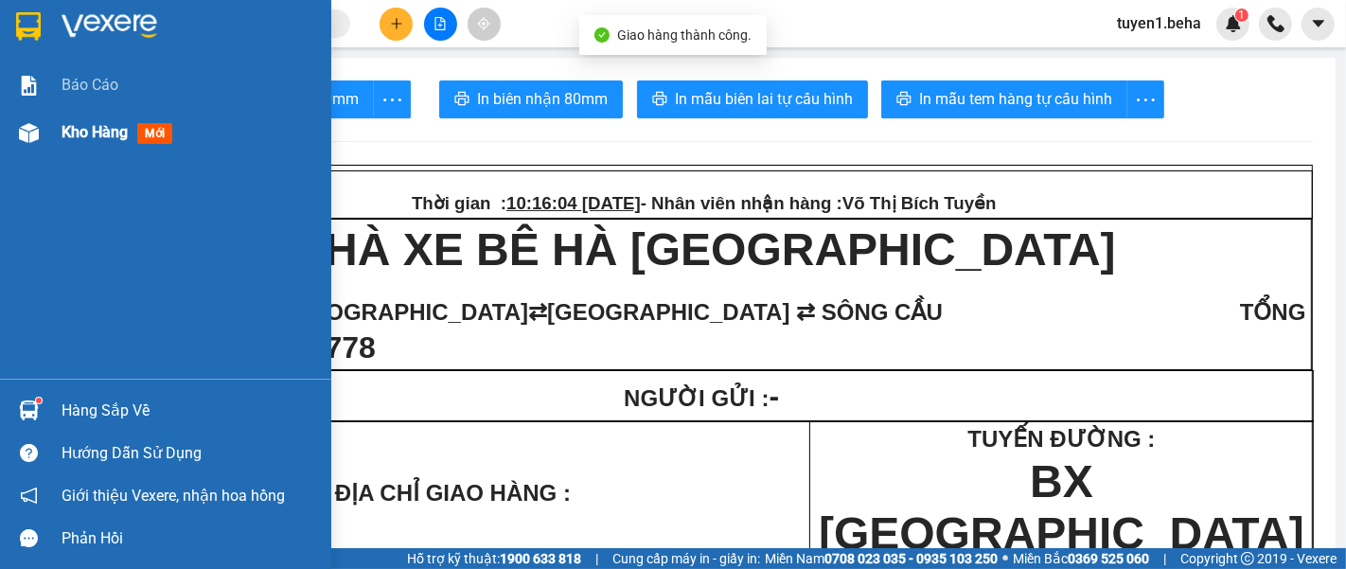
click at [64, 132] on span "Kho hàng" at bounding box center [95, 132] width 66 height 18
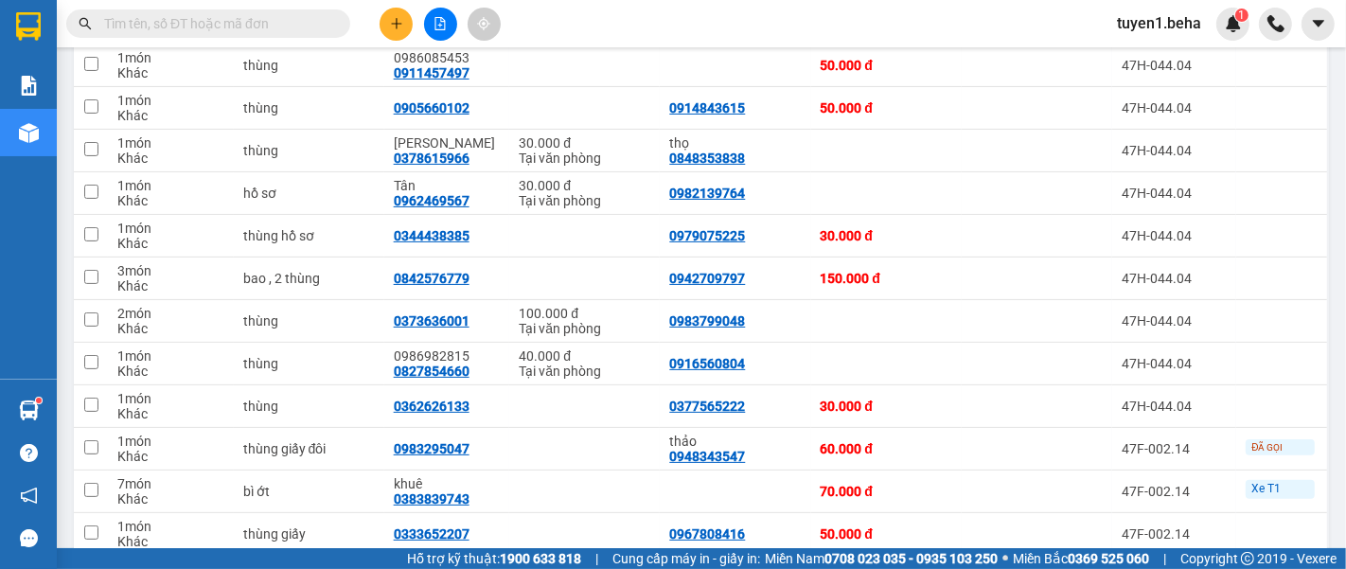
scroll to position [420, 0]
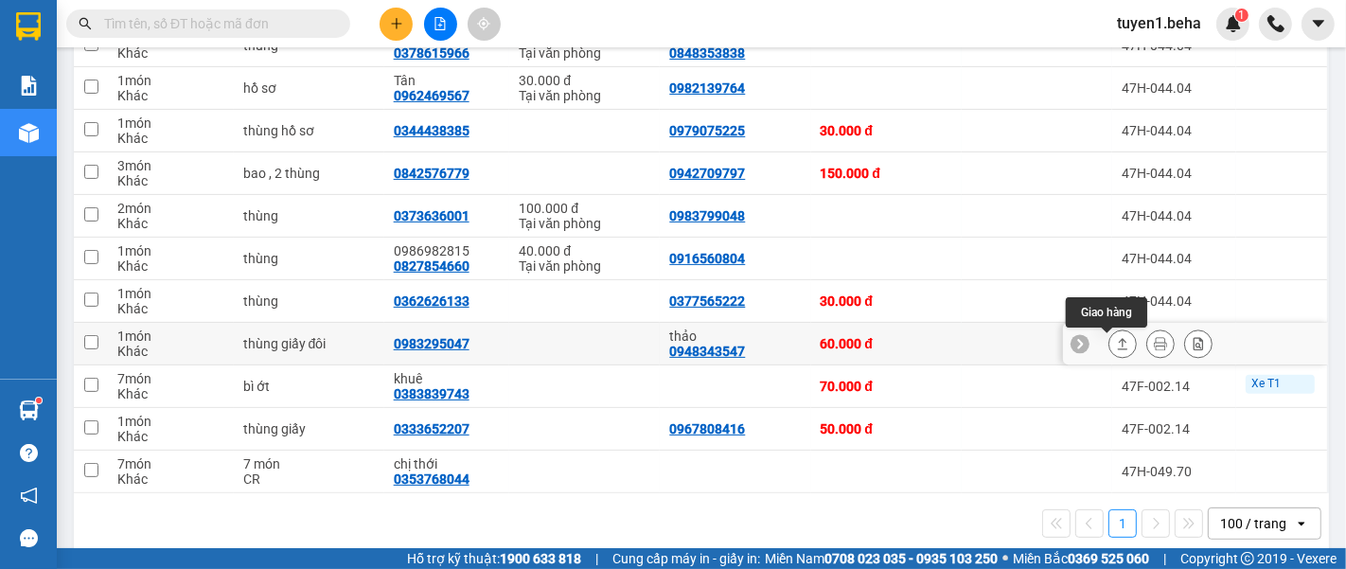
click at [1116, 350] on icon at bounding box center [1122, 343] width 13 height 13
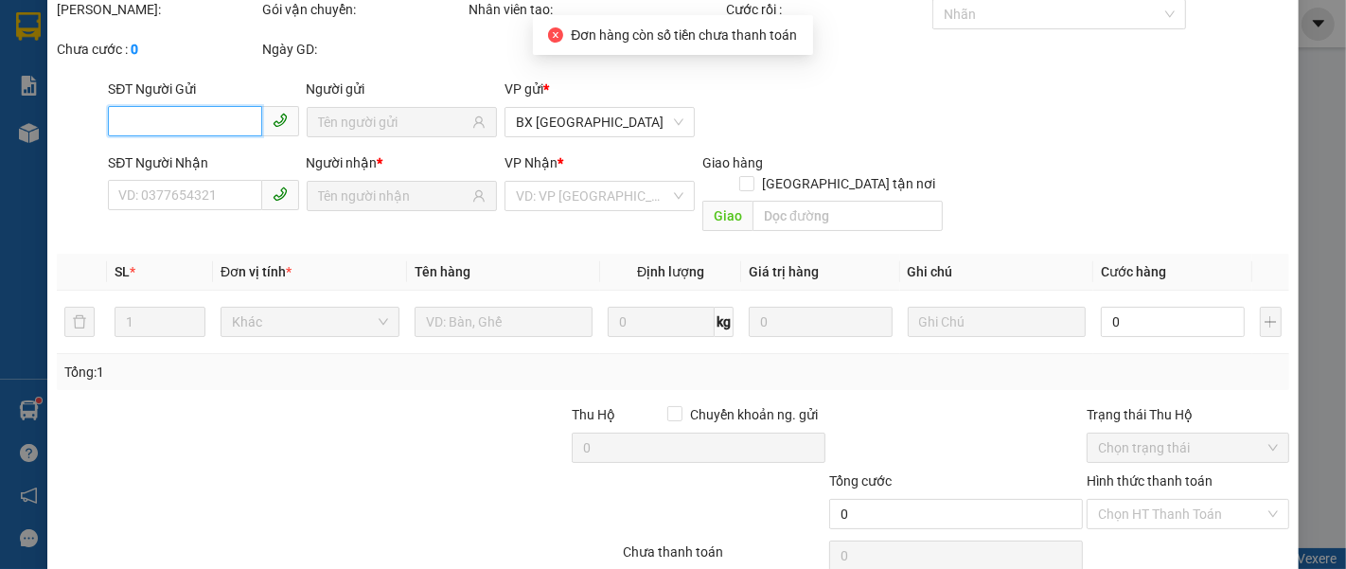
type input "0948343547"
type input "thảo"
type input "0983295047"
type input "60.000"
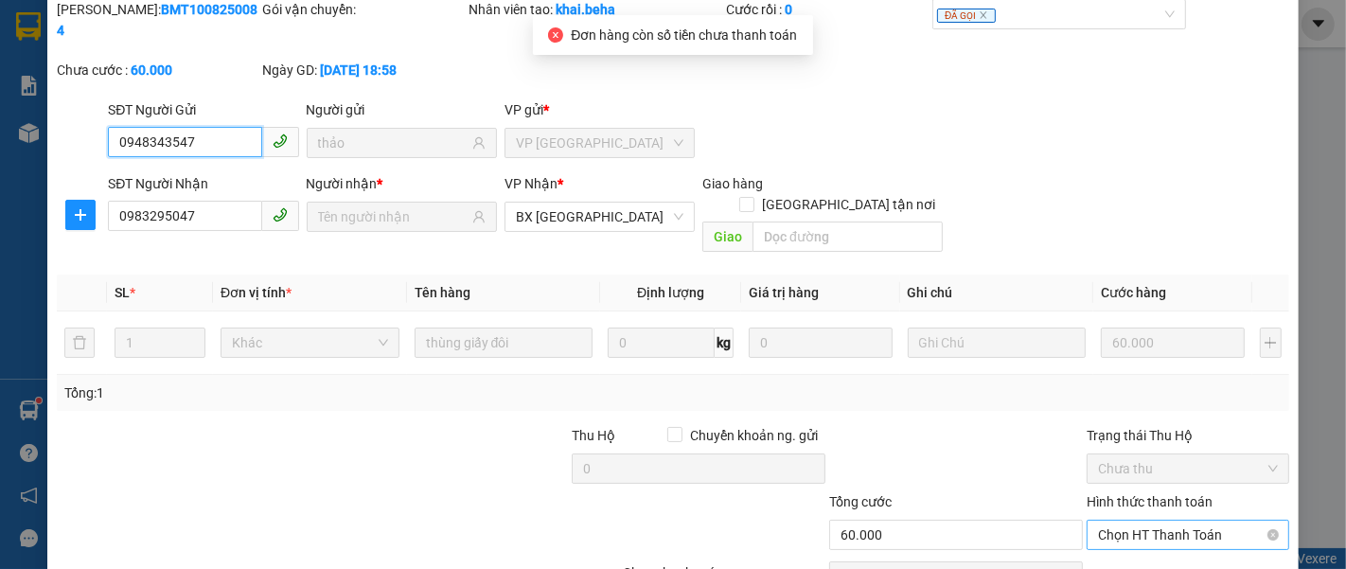
scroll to position [133, 0]
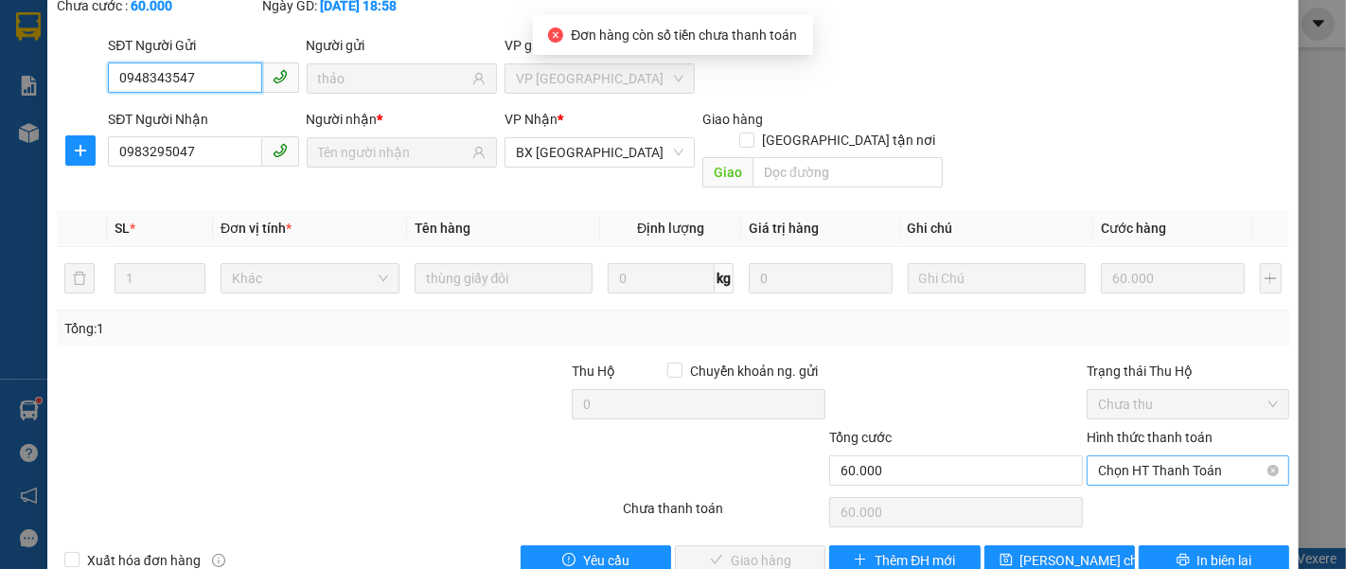
click at [1141, 456] on span "Chọn HT Thanh Toán" at bounding box center [1188, 470] width 180 height 28
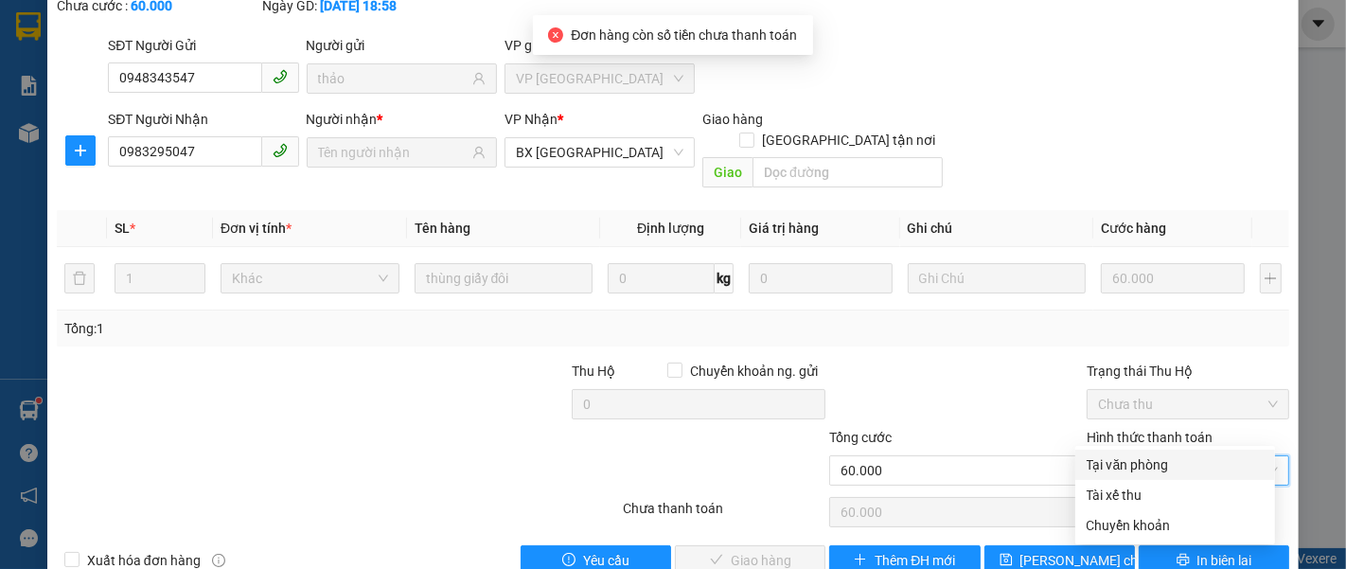
click at [1142, 467] on div "Tại văn phòng" at bounding box center [1175, 464] width 177 height 21
type input "0"
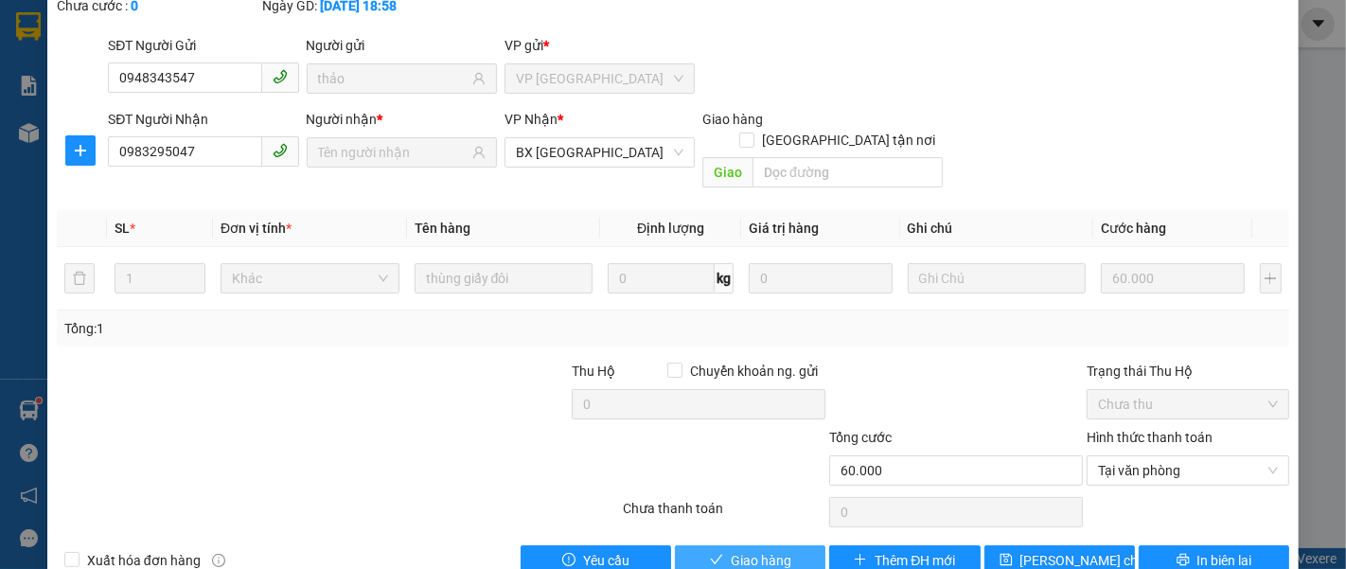
click at [717, 545] on button "Giao hàng" at bounding box center [750, 560] width 151 height 30
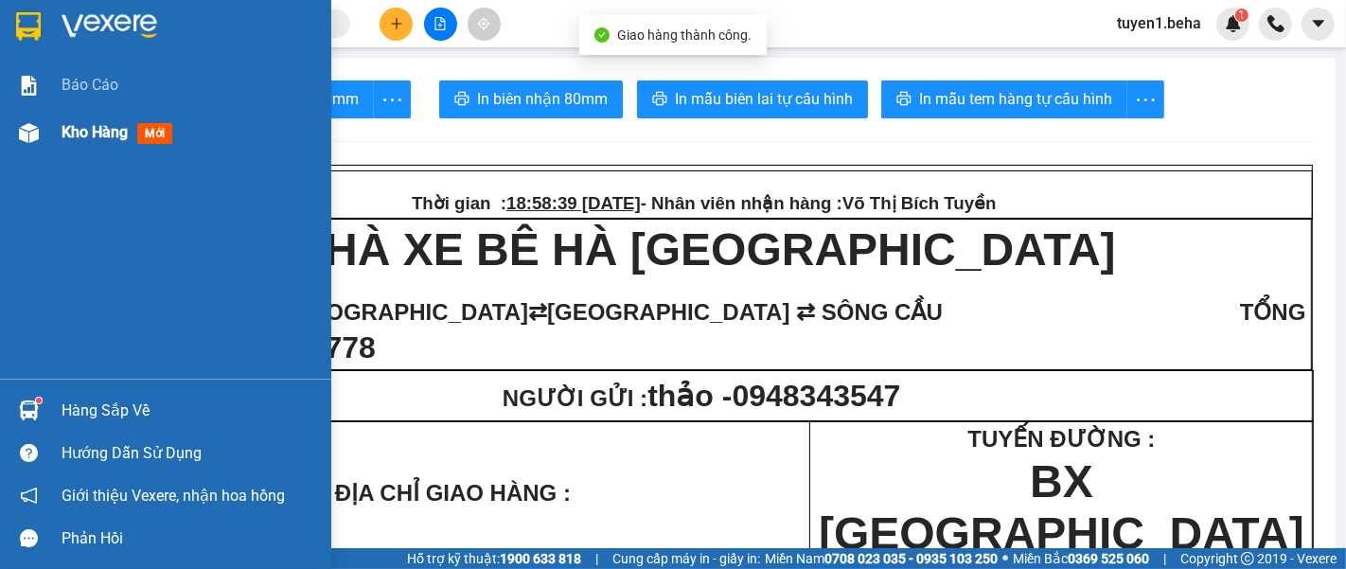
click at [93, 125] on span "Kho hàng" at bounding box center [95, 132] width 66 height 18
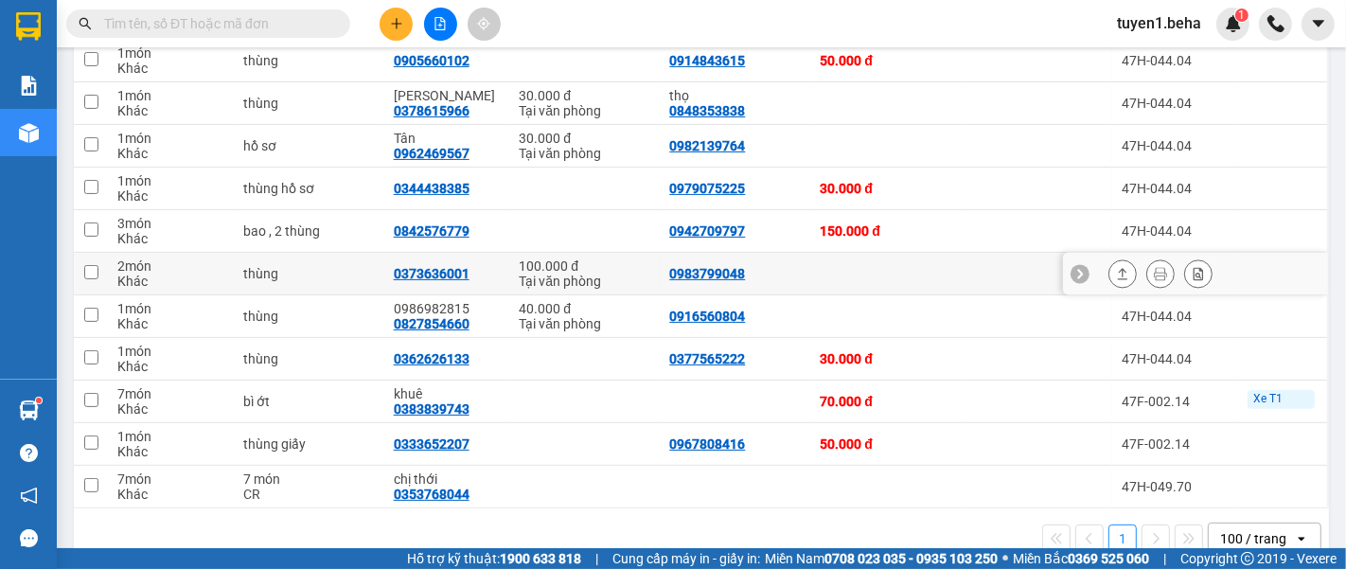
scroll to position [404, 0]
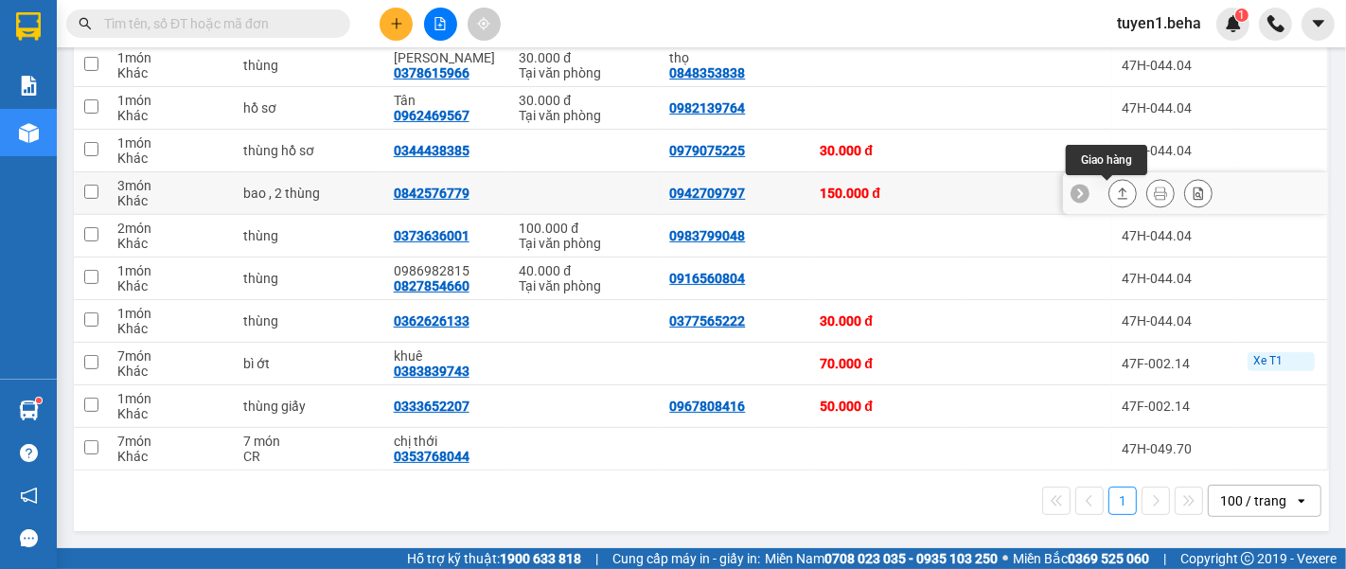
click at [1116, 191] on icon at bounding box center [1122, 192] width 13 height 13
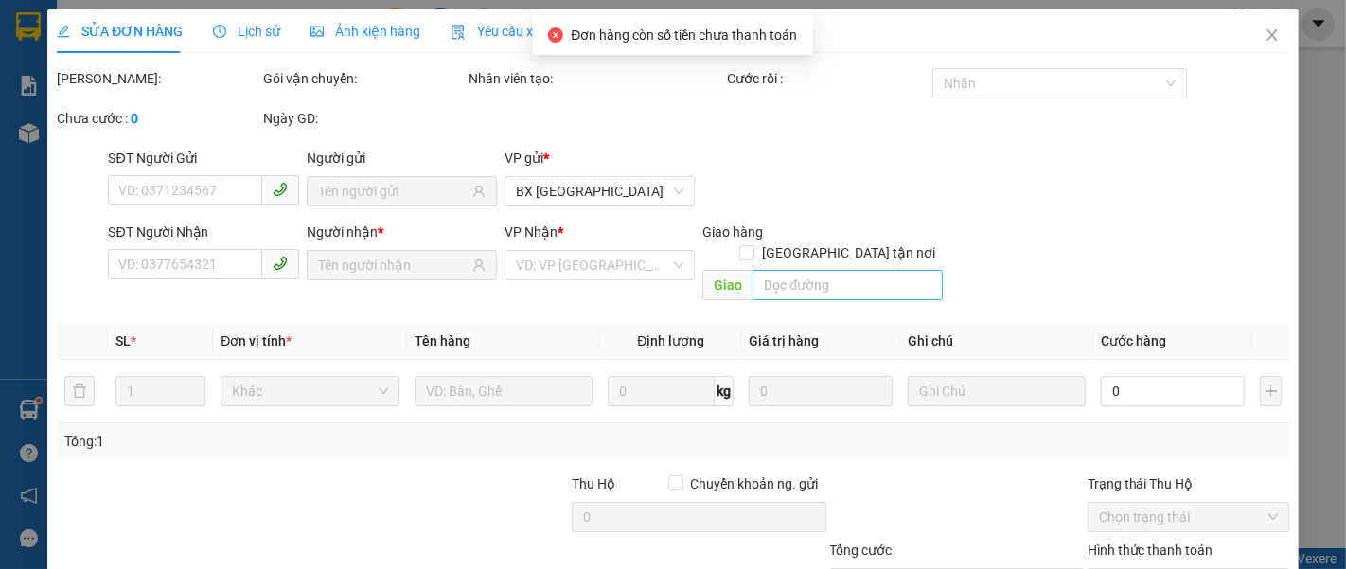
type input "0942709797"
type input "0842576779"
type input "150.000"
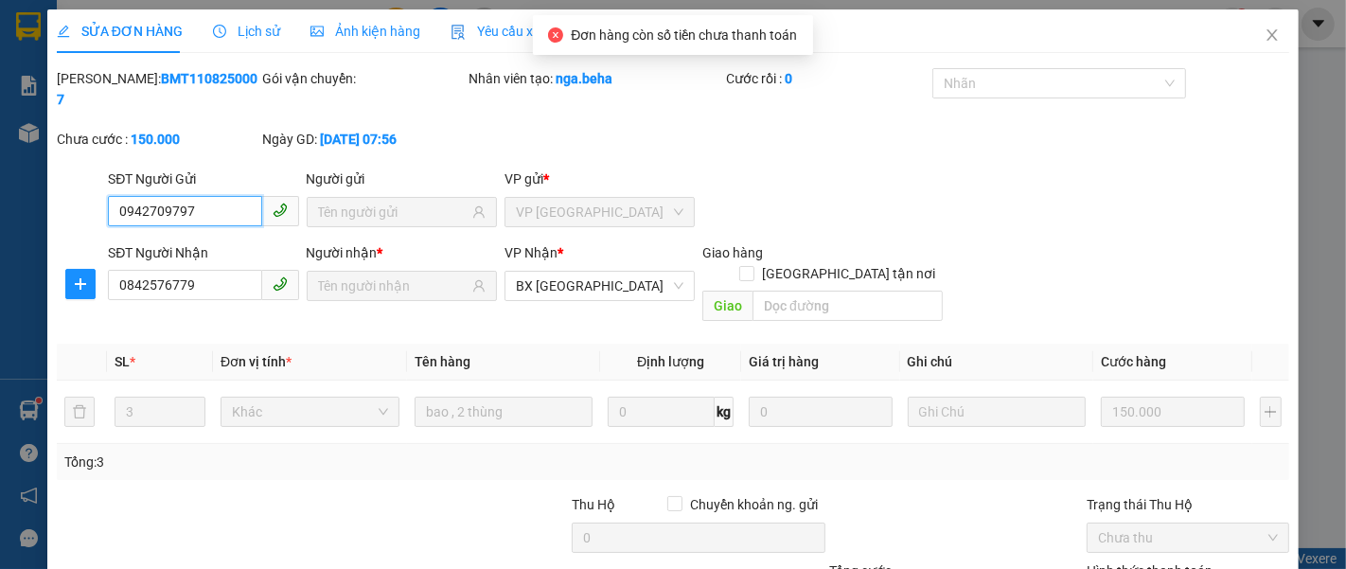
scroll to position [105, 0]
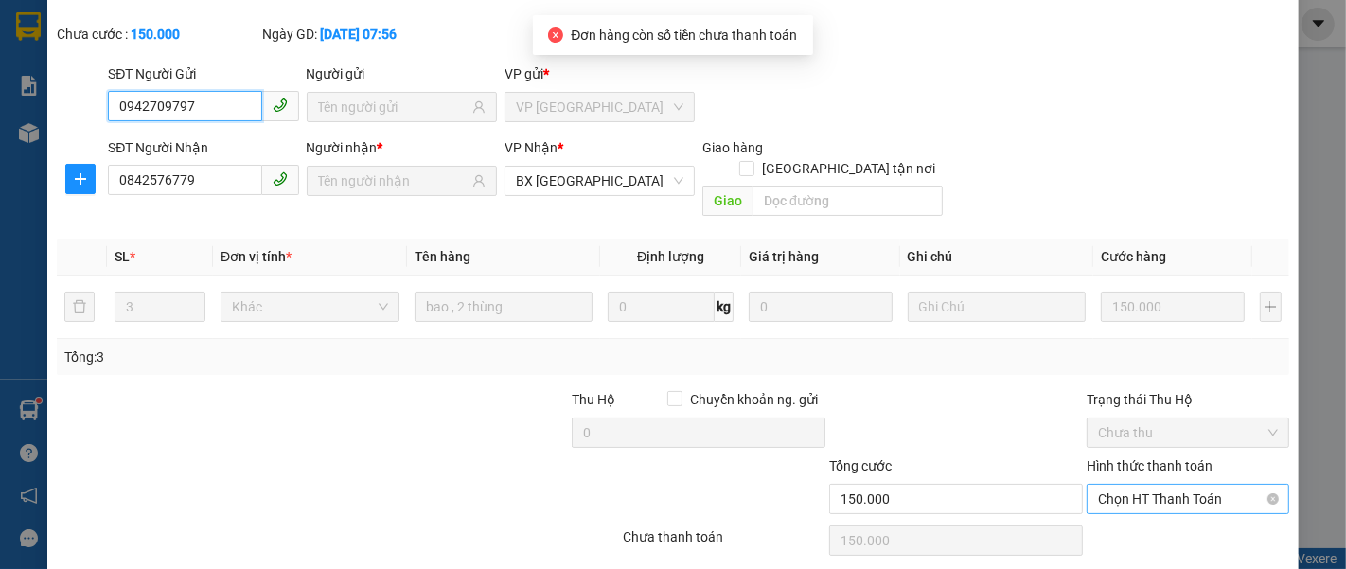
click at [1137, 485] on span "Chọn HT Thanh Toán" at bounding box center [1188, 499] width 180 height 28
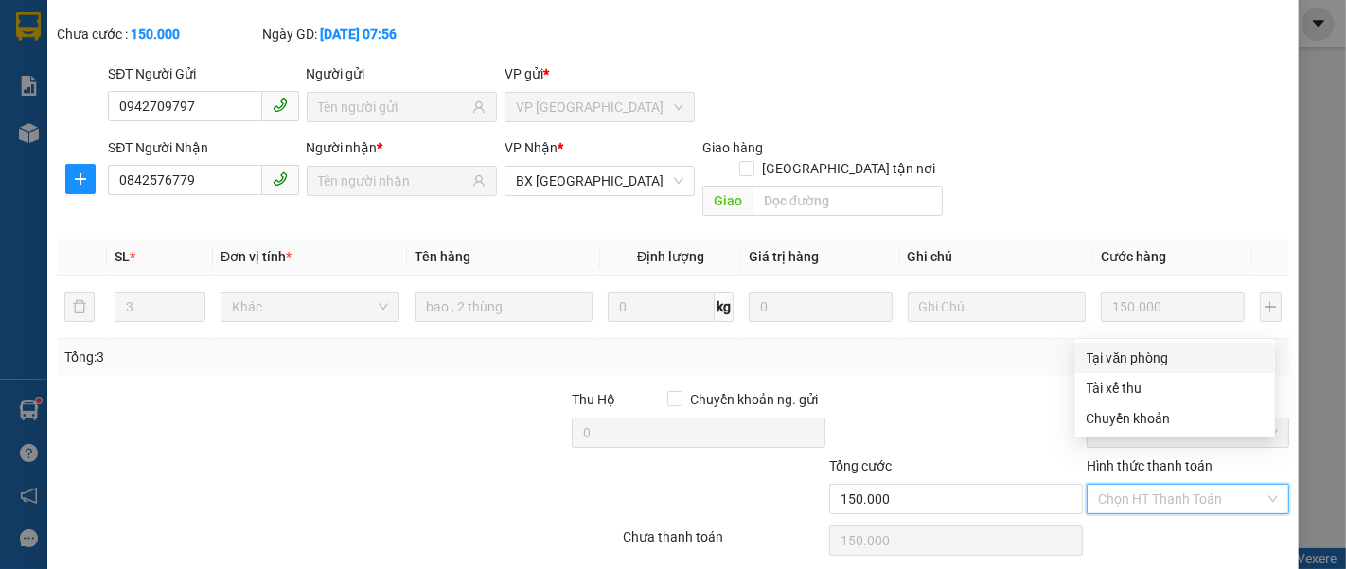
click at [1149, 363] on div "Tại văn phòng" at bounding box center [1175, 357] width 177 height 21
type input "0"
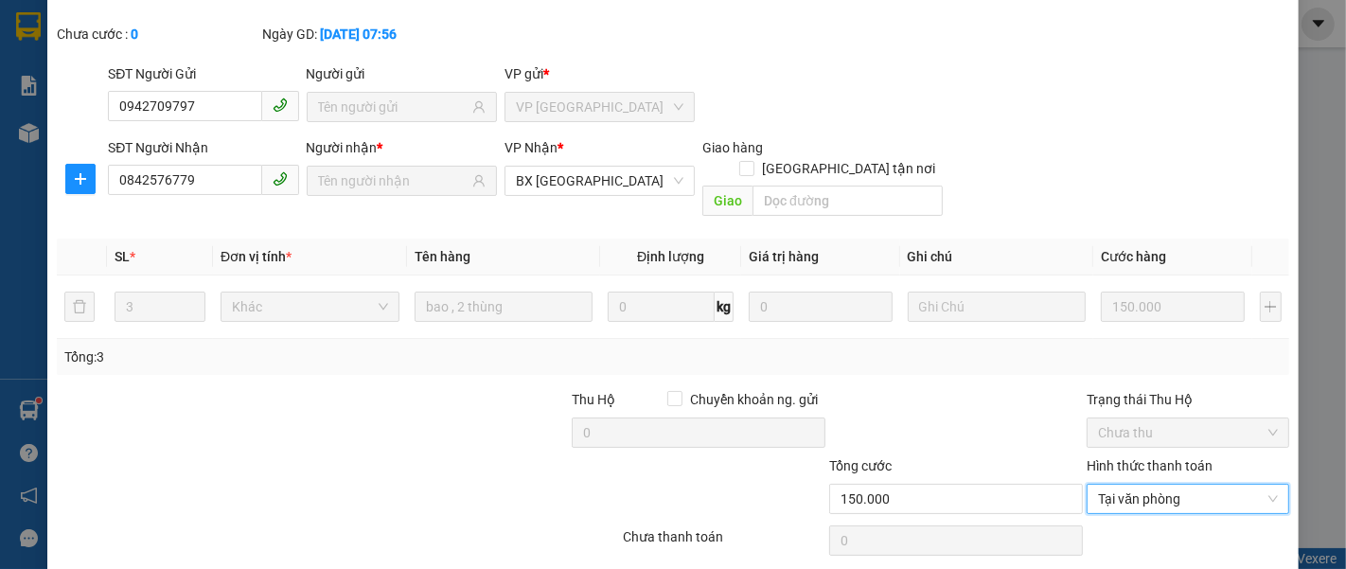
drag, startPoint x: 770, startPoint y: 549, endPoint x: 759, endPoint y: 535, distance: 18.2
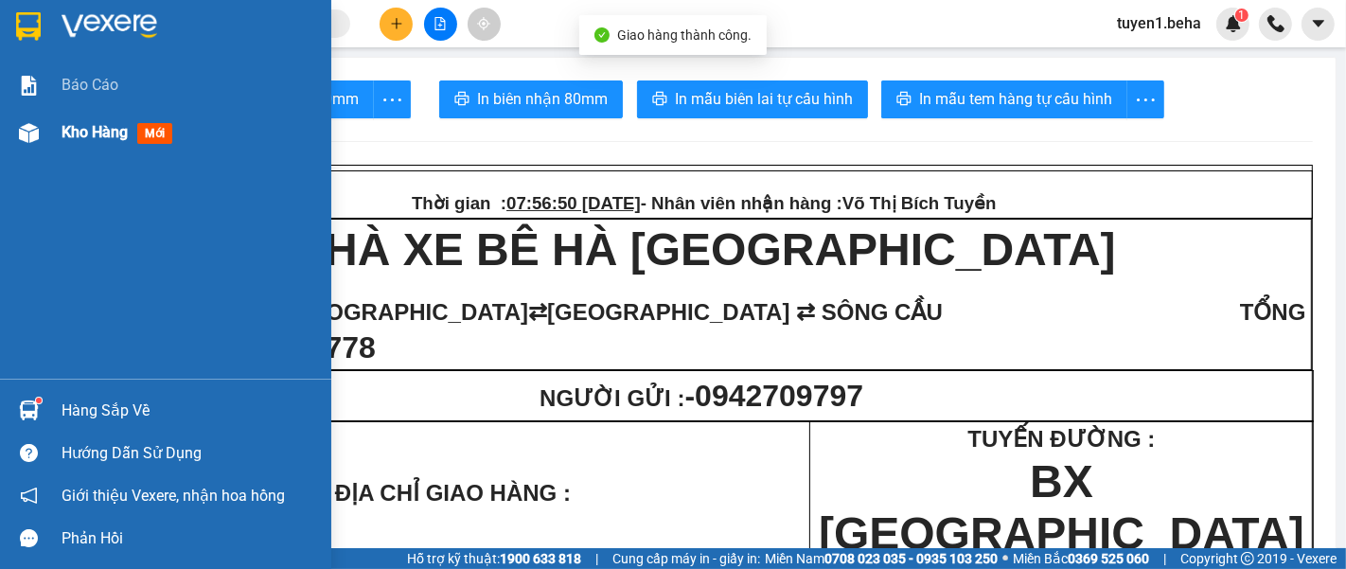
click at [80, 138] on span "Kho hàng" at bounding box center [95, 132] width 66 height 18
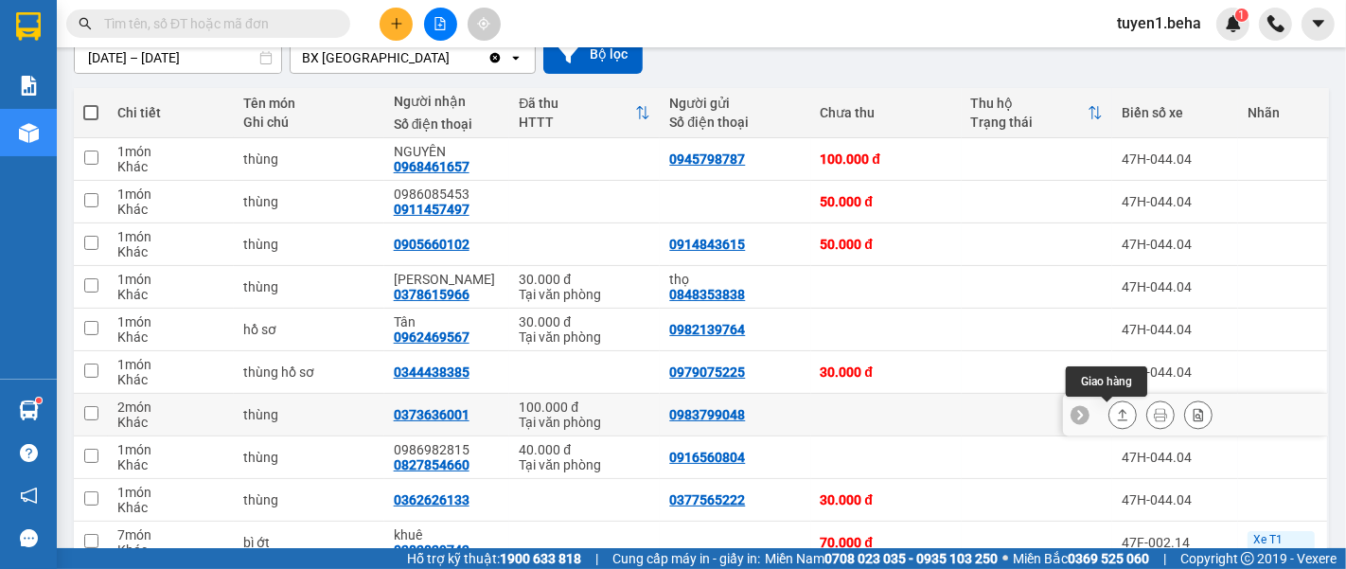
scroll to position [151, 0]
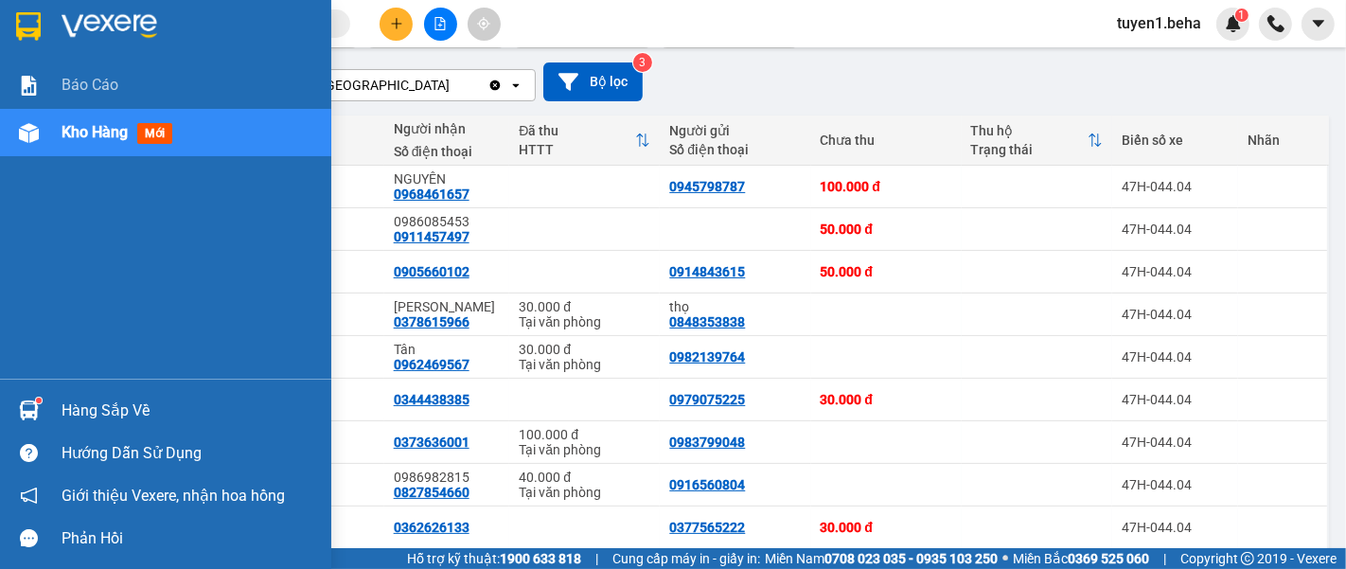
click at [62, 315] on div "Báo cáo Kho hàng mới" at bounding box center [165, 220] width 331 height 317
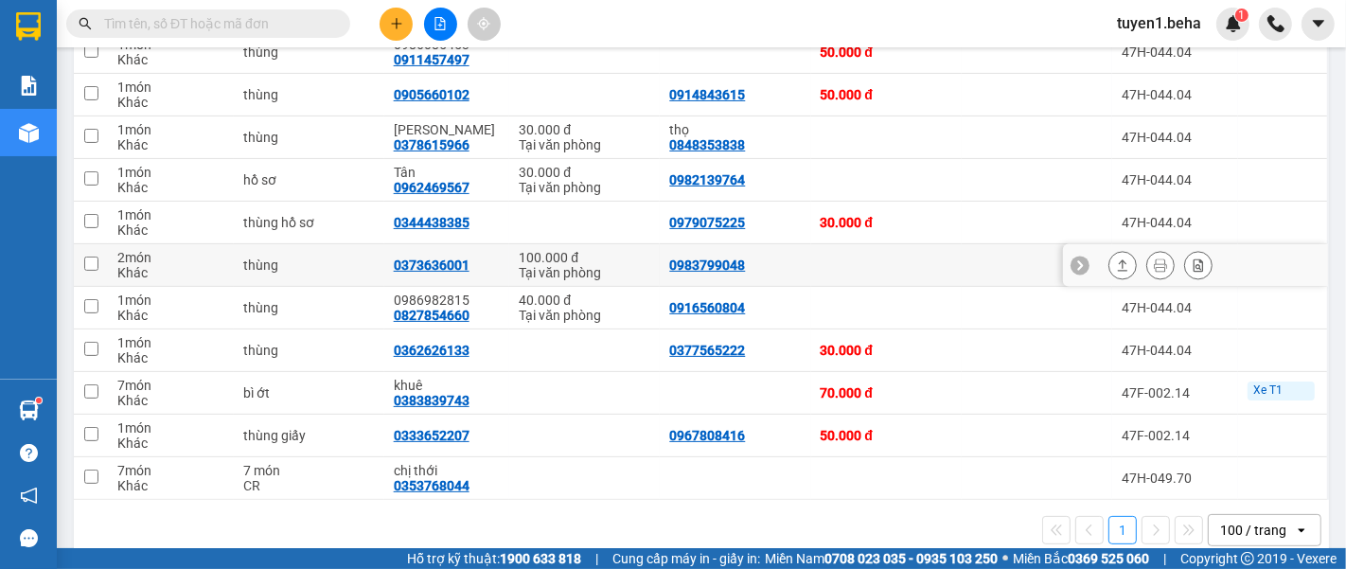
scroll to position [362, 0]
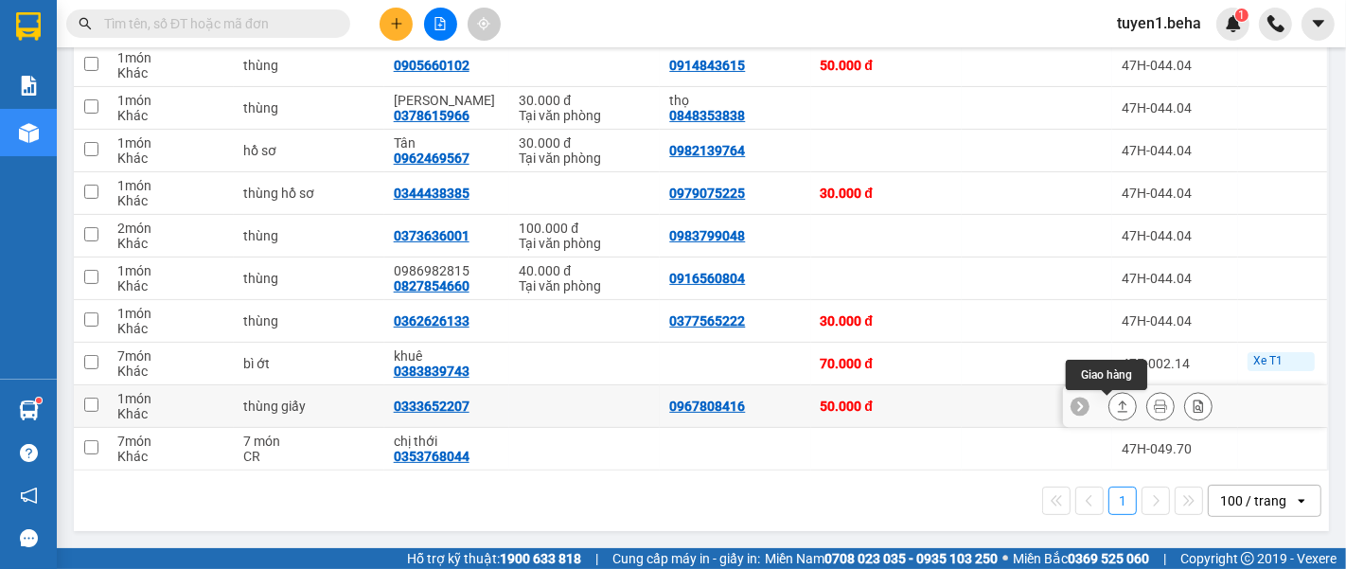
click at [1118, 403] on icon at bounding box center [1123, 405] width 10 height 11
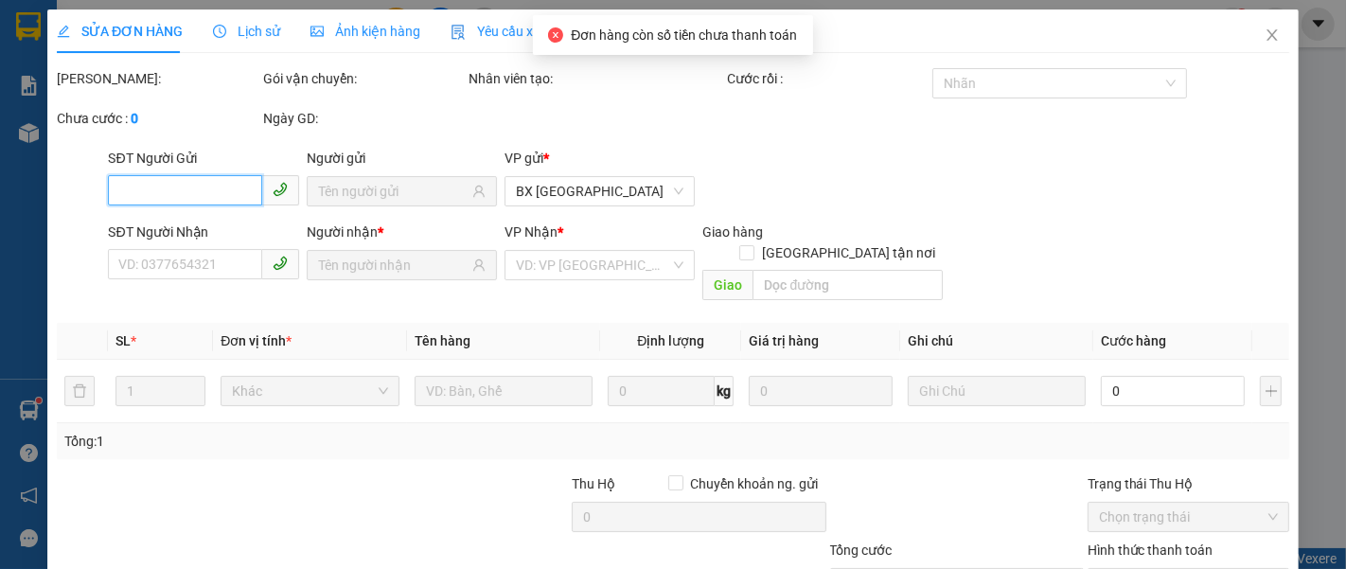
type input "0967808416"
type input "0333652207"
type input "50.000"
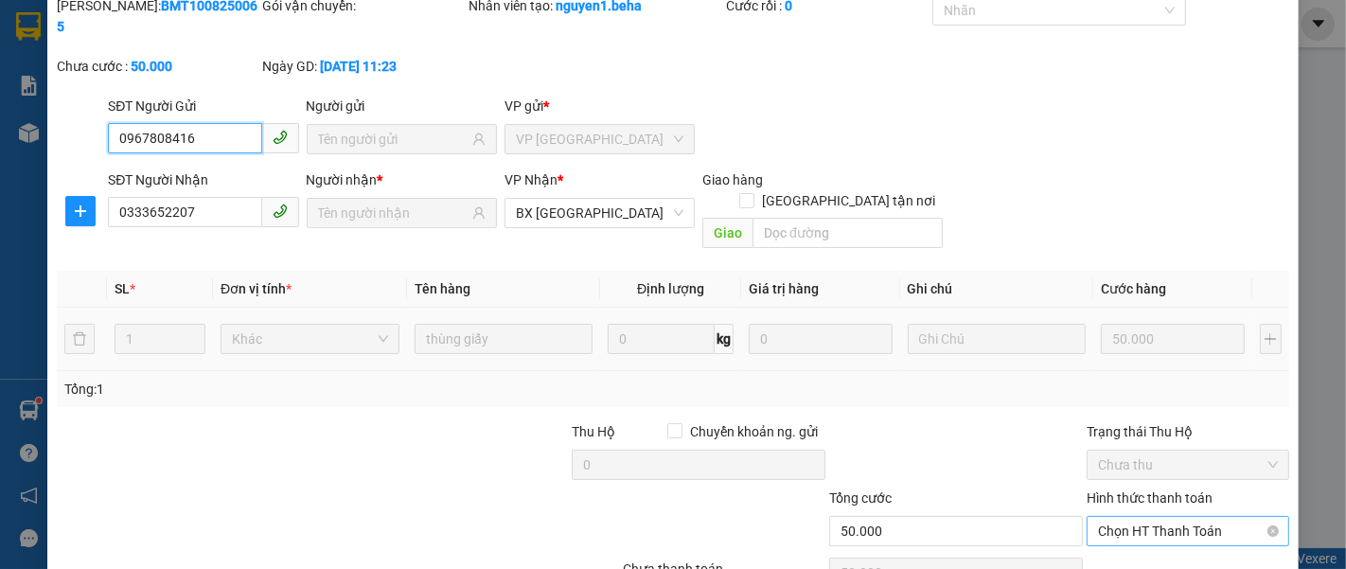
scroll to position [133, 0]
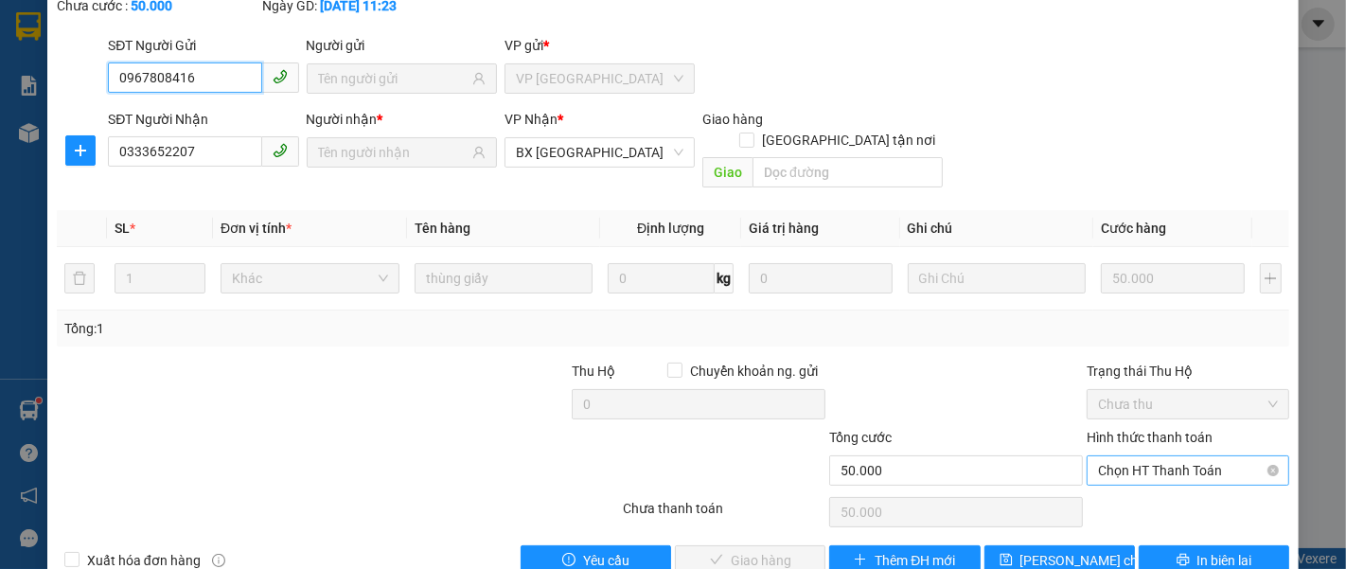
click at [1149, 456] on span "Chọn HT Thanh Toán" at bounding box center [1188, 470] width 180 height 28
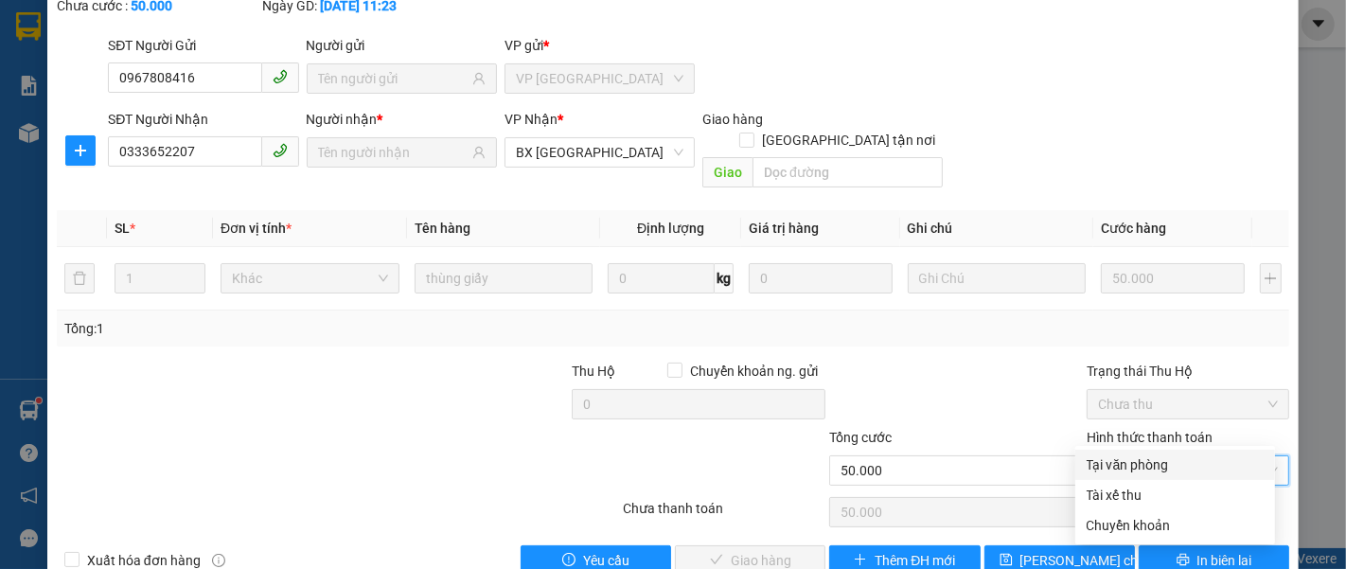
click at [1129, 458] on div "Tại văn phòng" at bounding box center [1175, 464] width 177 height 21
type input "0"
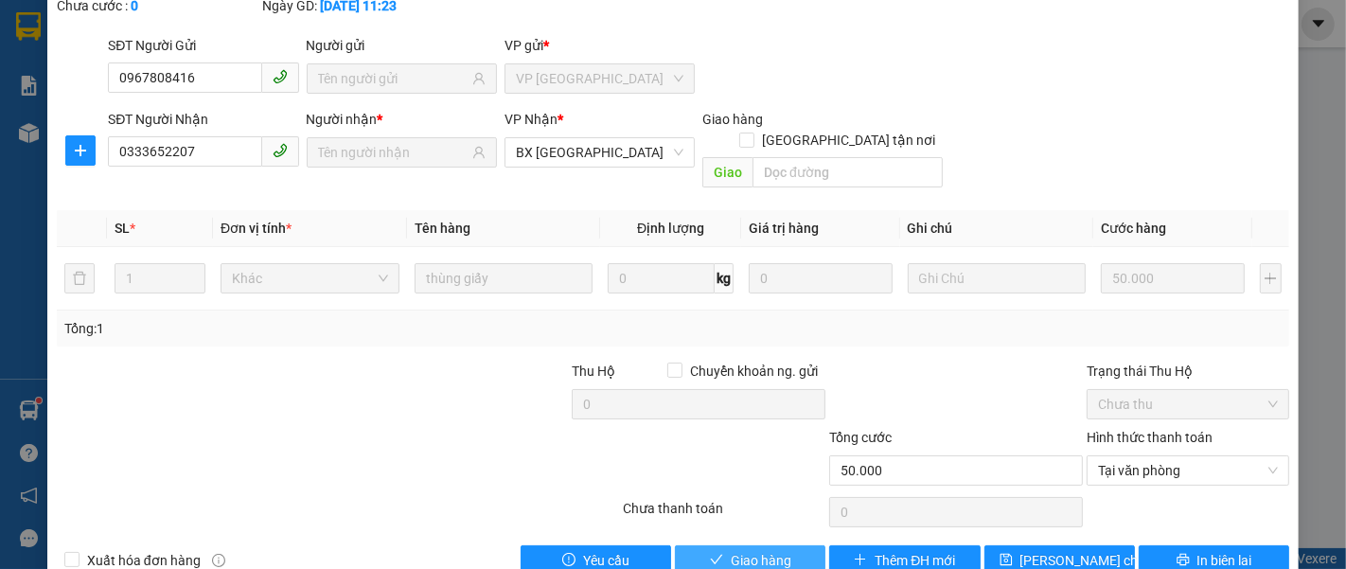
drag, startPoint x: 796, startPoint y: 512, endPoint x: 596, endPoint y: 368, distance: 246.1
click at [795, 545] on button "Giao hàng" at bounding box center [750, 560] width 151 height 30
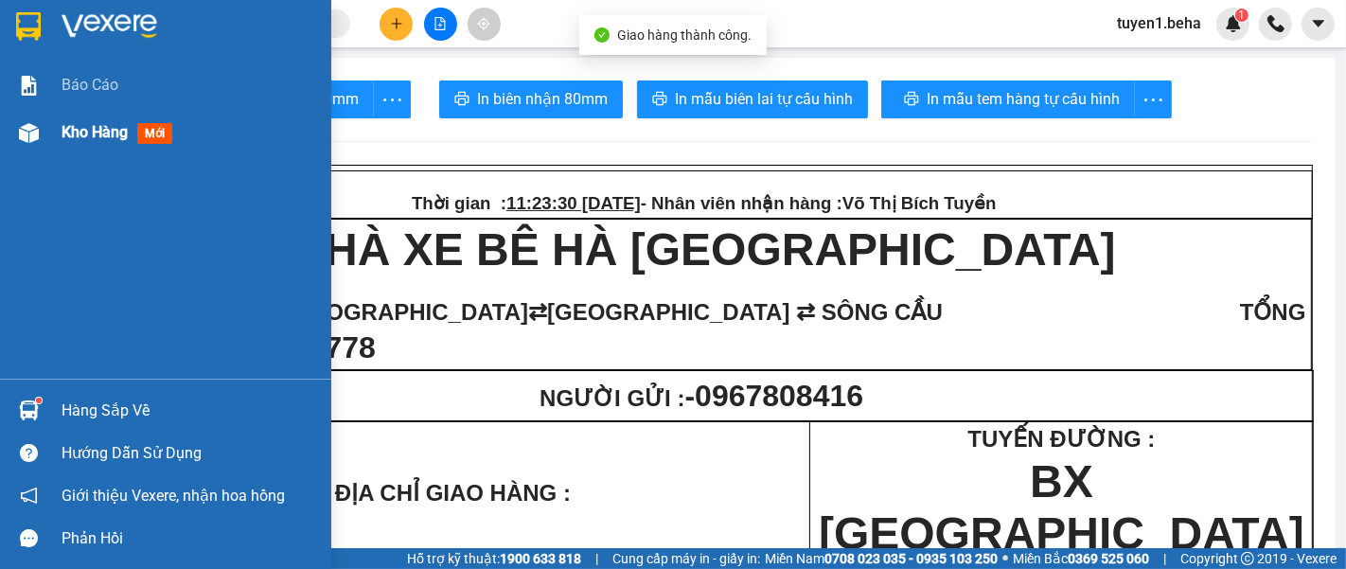
click at [86, 123] on span "Kho hàng" at bounding box center [95, 132] width 66 height 18
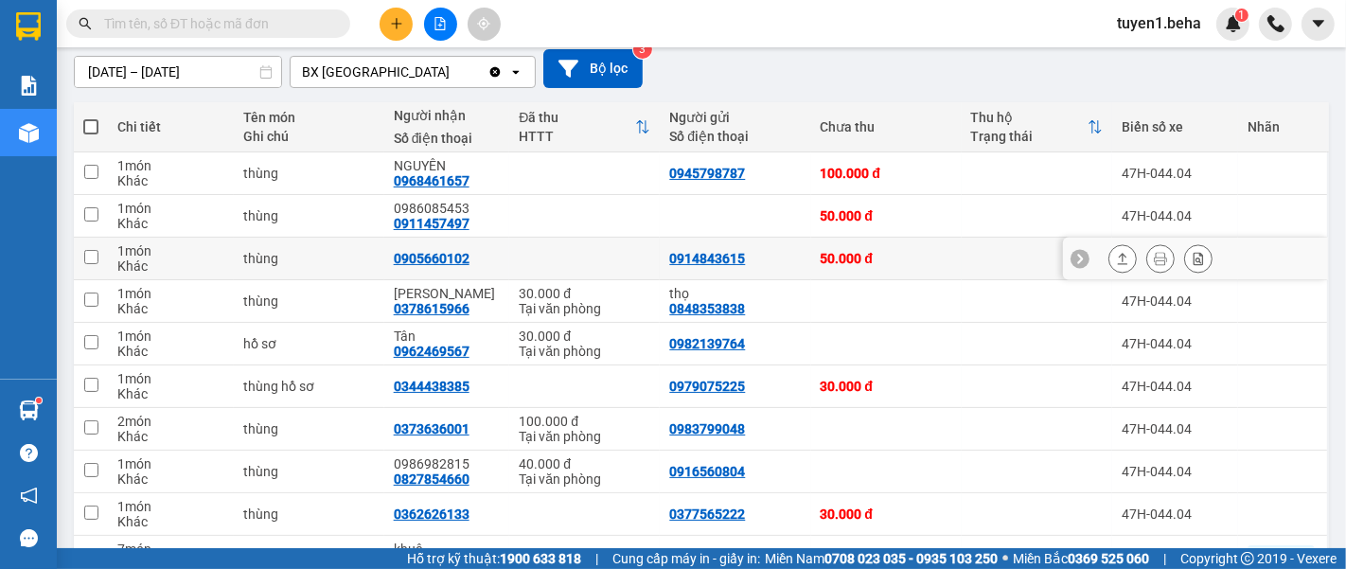
scroll to position [210, 0]
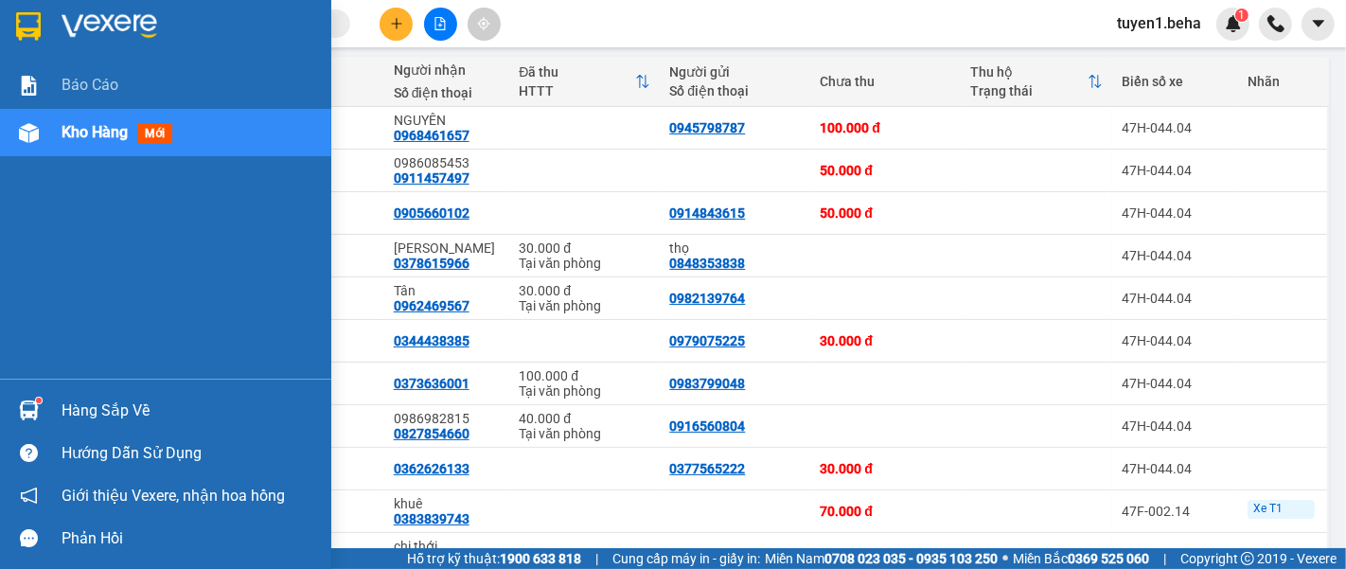
click at [80, 257] on div "Báo cáo Kho hàng mới" at bounding box center [165, 220] width 331 height 317
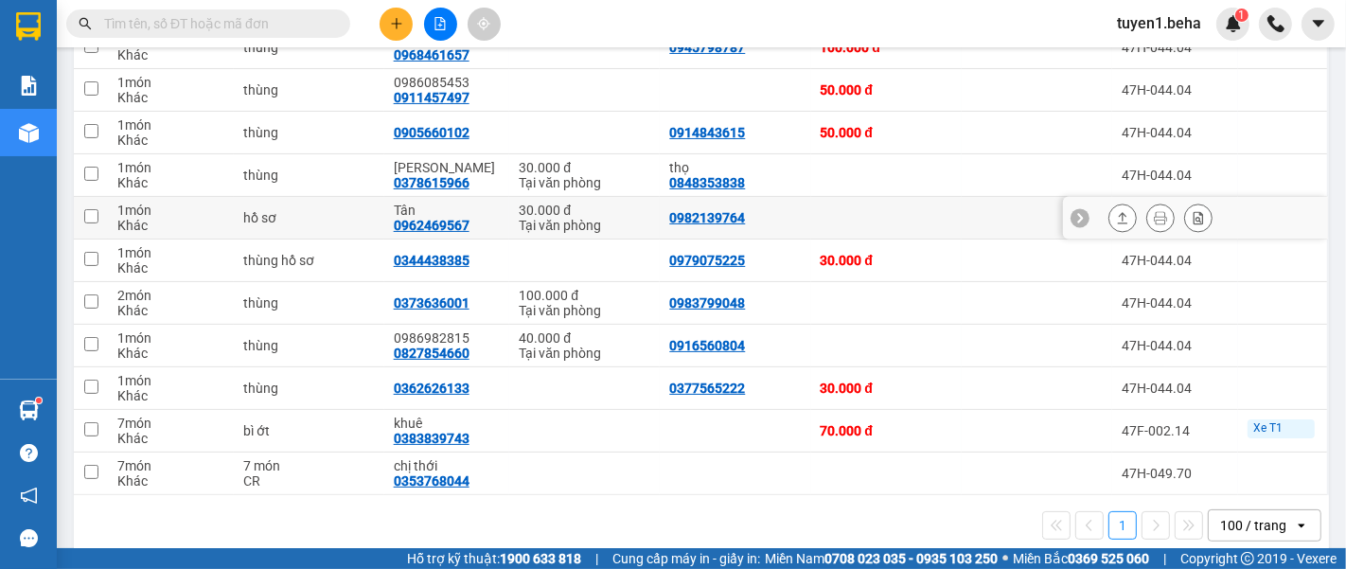
scroll to position [319, 0]
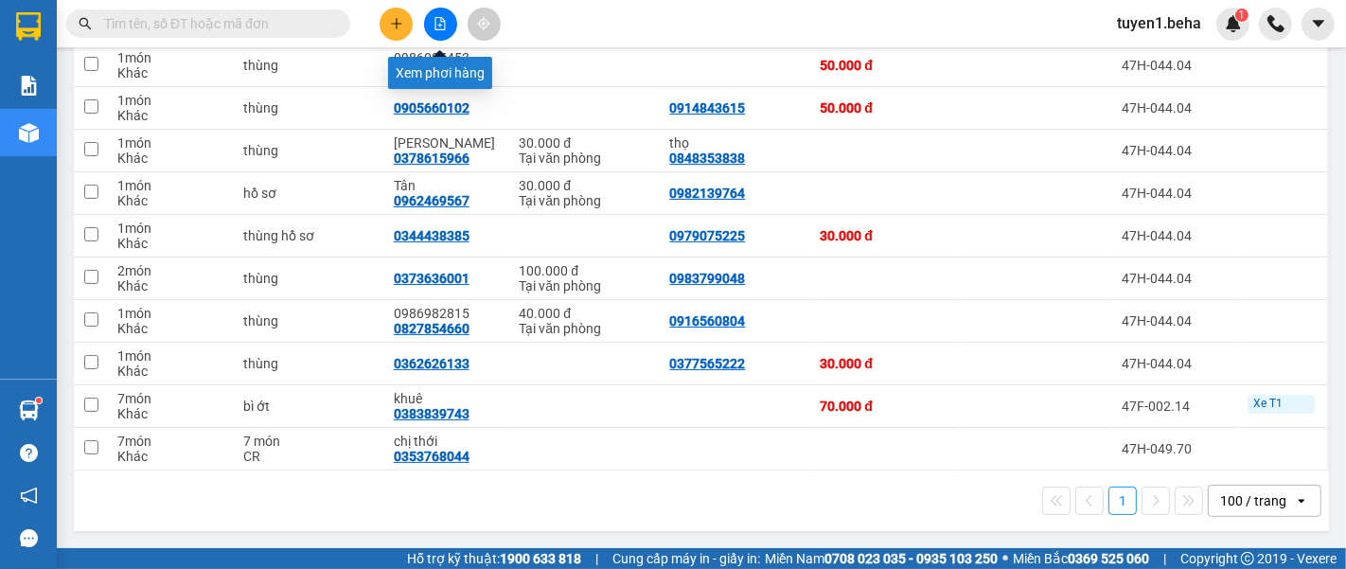
click at [447, 27] on button at bounding box center [440, 24] width 33 height 33
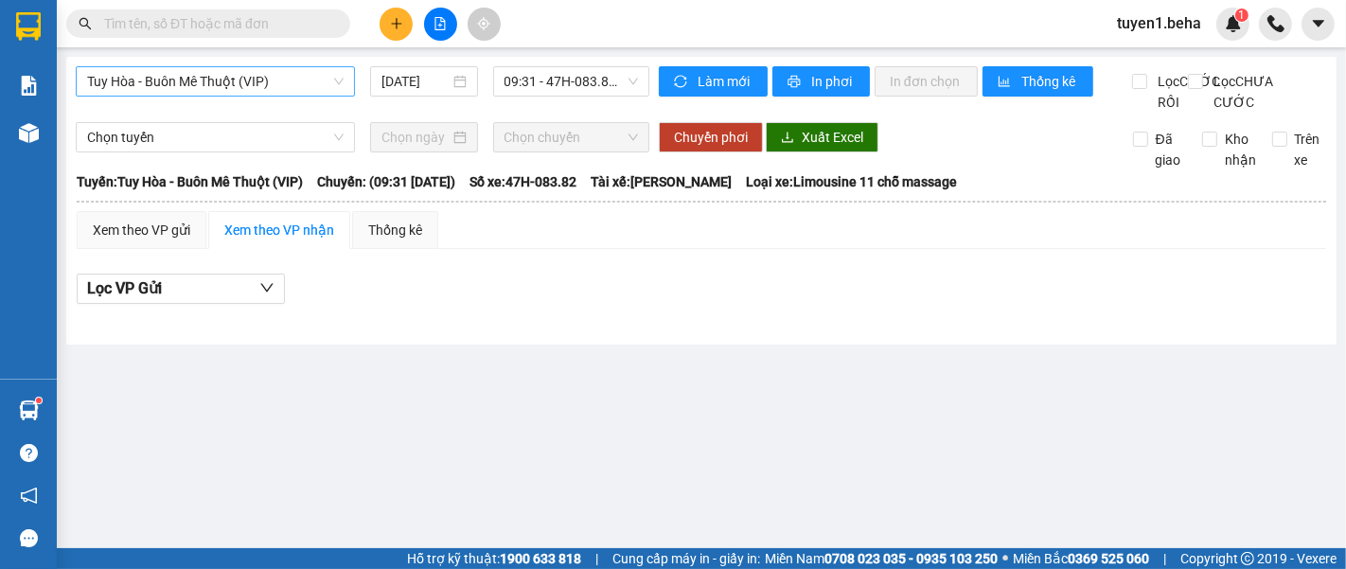
click at [186, 87] on span "Tuy Hòa - Buôn Mê Thuột (VIP)" at bounding box center [215, 81] width 257 height 28
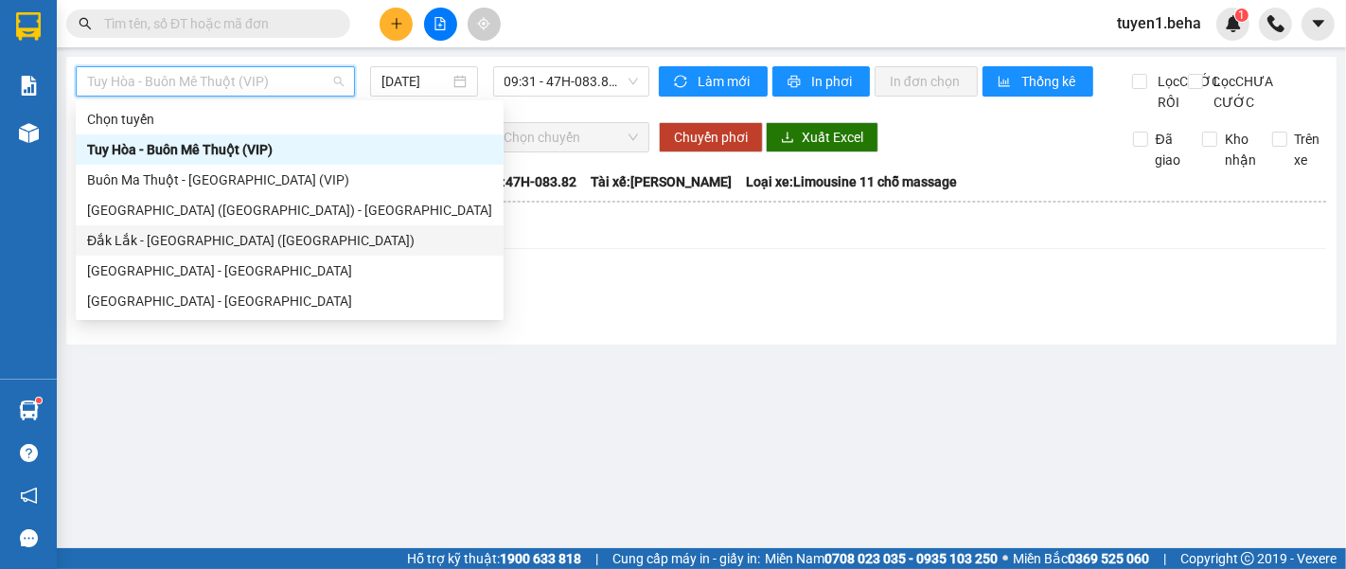
click at [220, 238] on div "Đắk Lắk - [GEOGRAPHIC_DATA] ([GEOGRAPHIC_DATA])" at bounding box center [289, 240] width 405 height 21
type input "[DATE]"
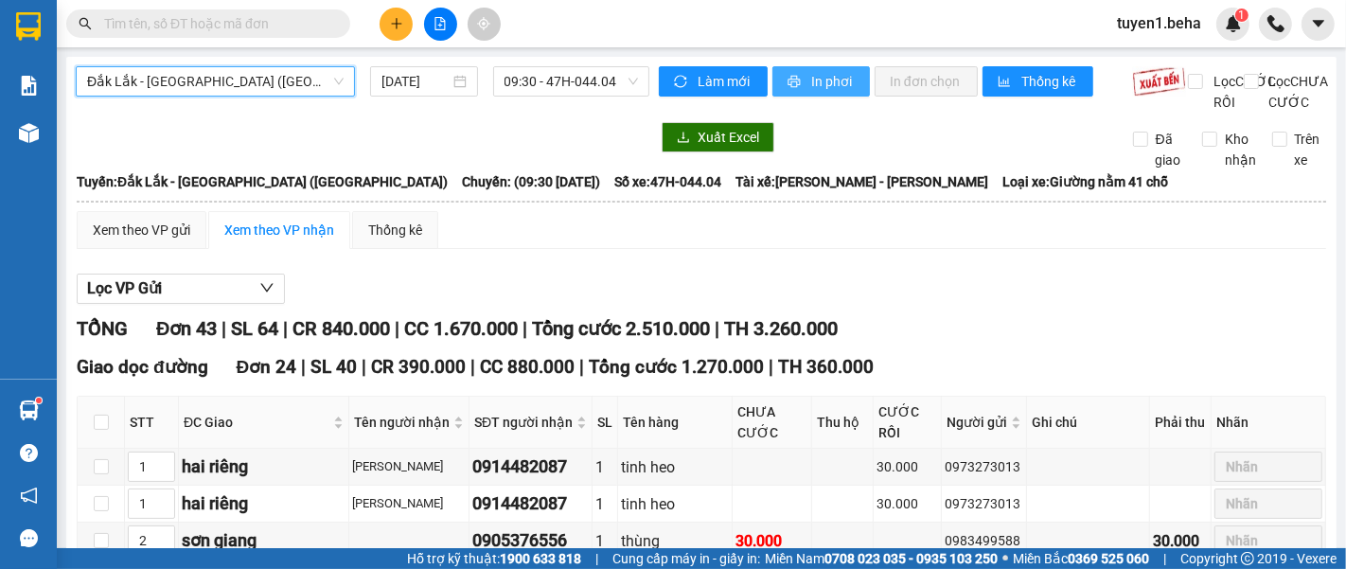
click at [795, 82] on button "In phơi" at bounding box center [820, 81] width 97 height 30
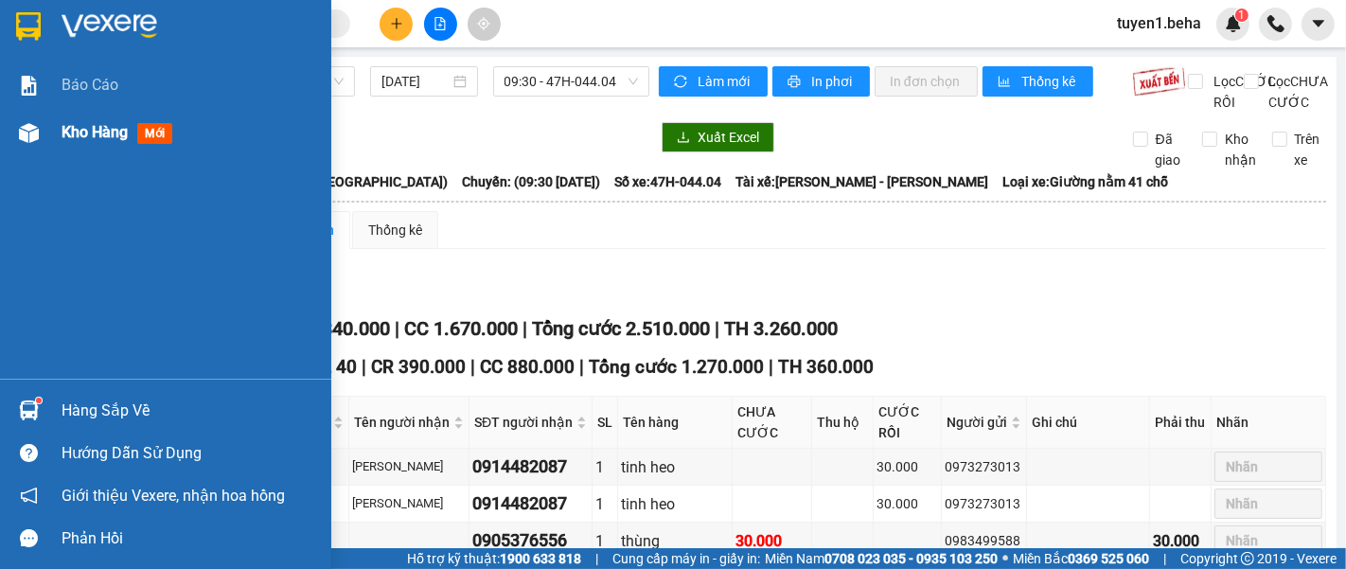
click at [76, 128] on span "Kho hàng" at bounding box center [95, 132] width 66 height 18
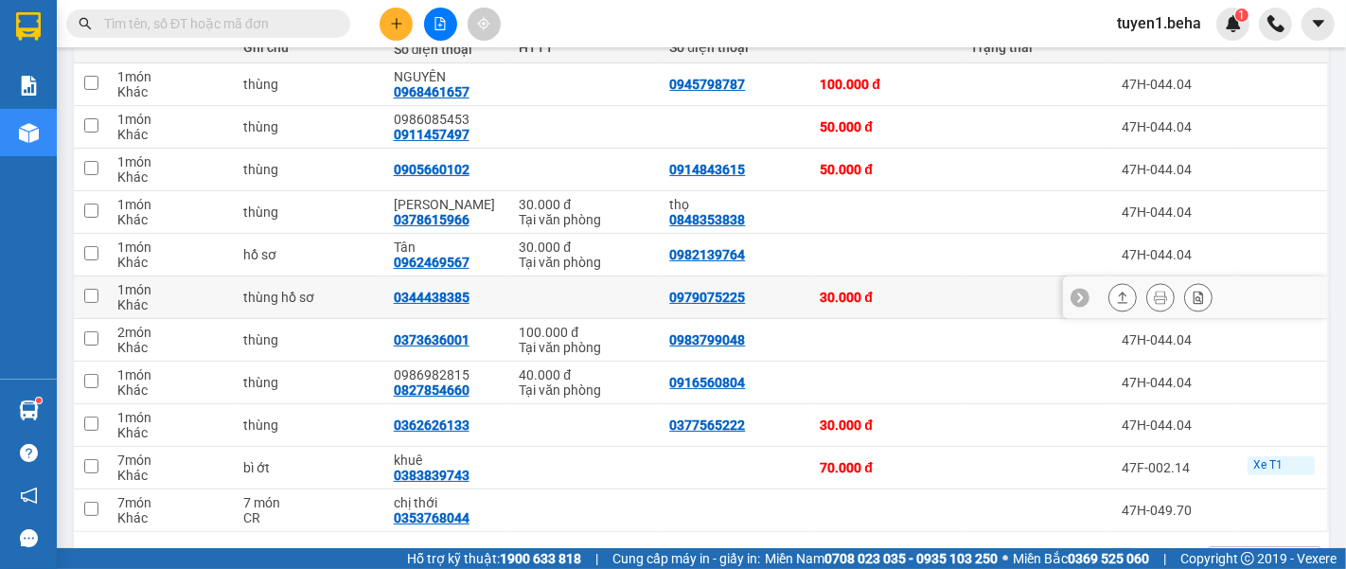
scroll to position [210, 0]
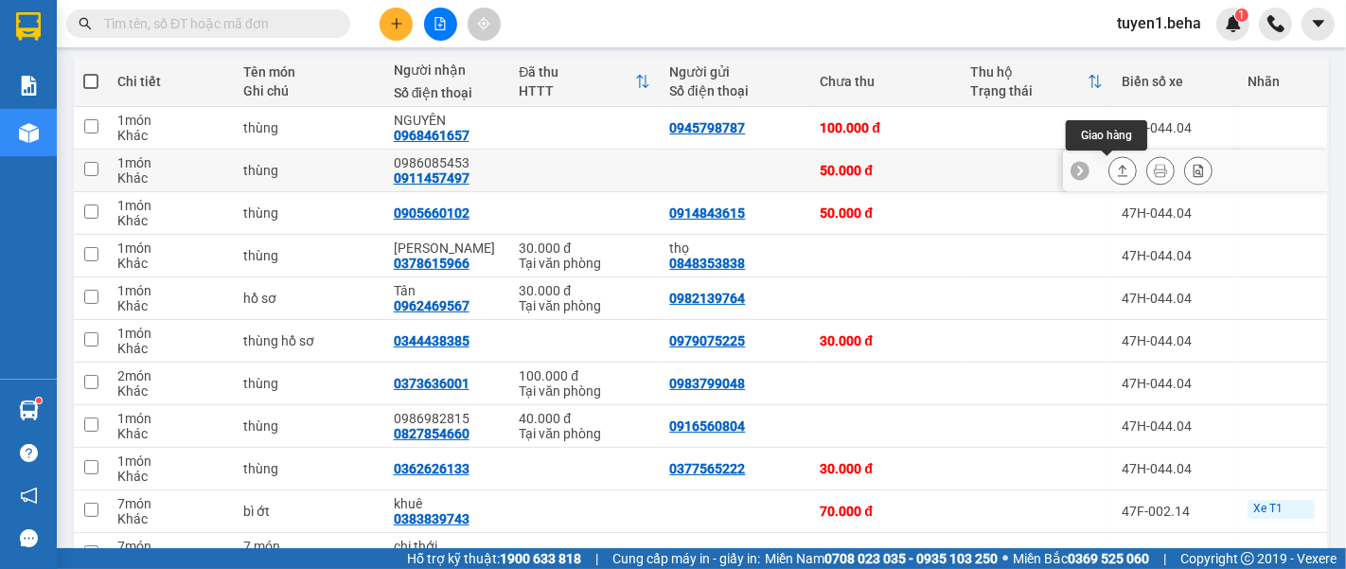
click at [1116, 174] on icon at bounding box center [1122, 170] width 13 height 13
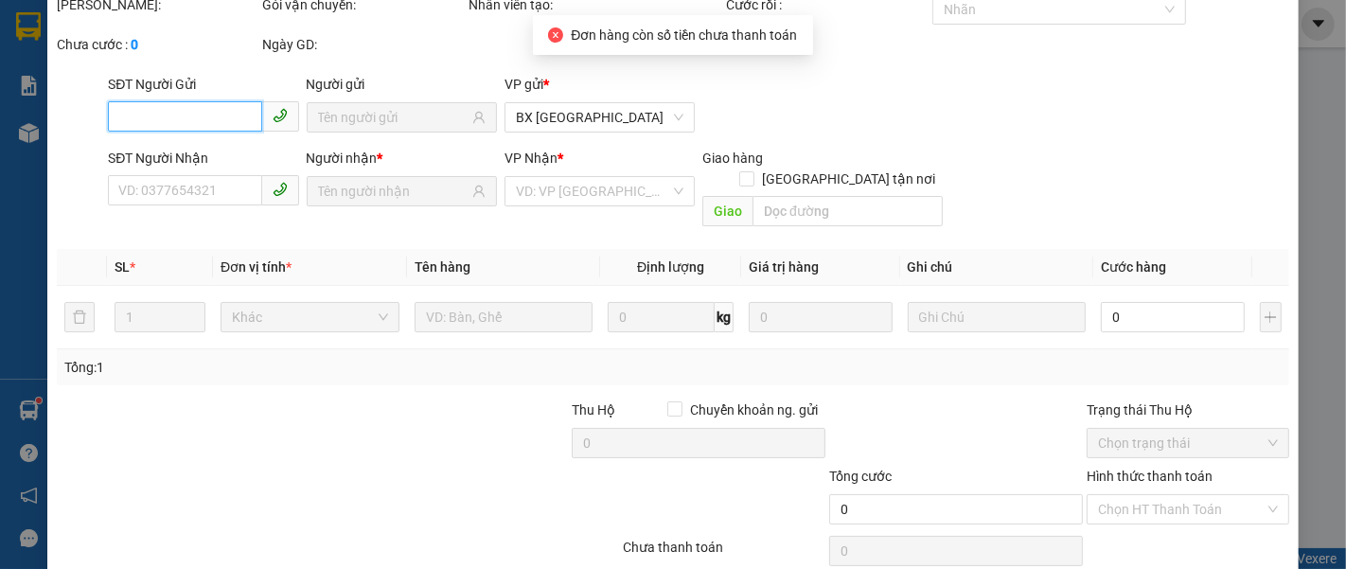
scroll to position [133, 0]
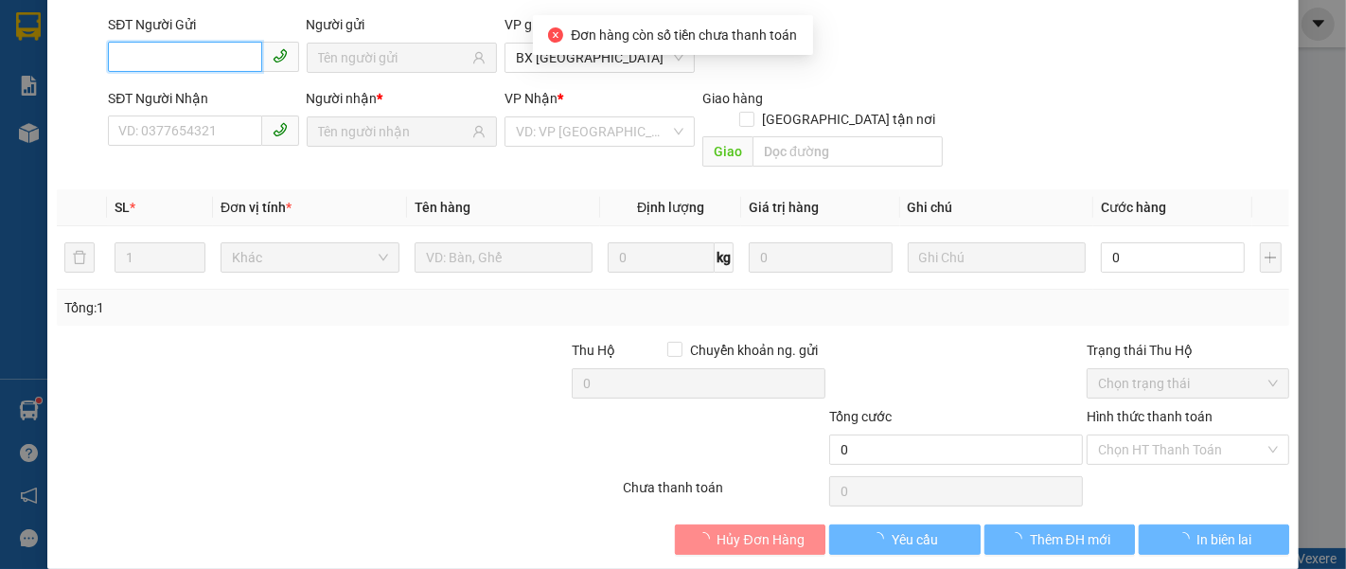
type input "0911457497"
type input "0986085453"
type input "50.000"
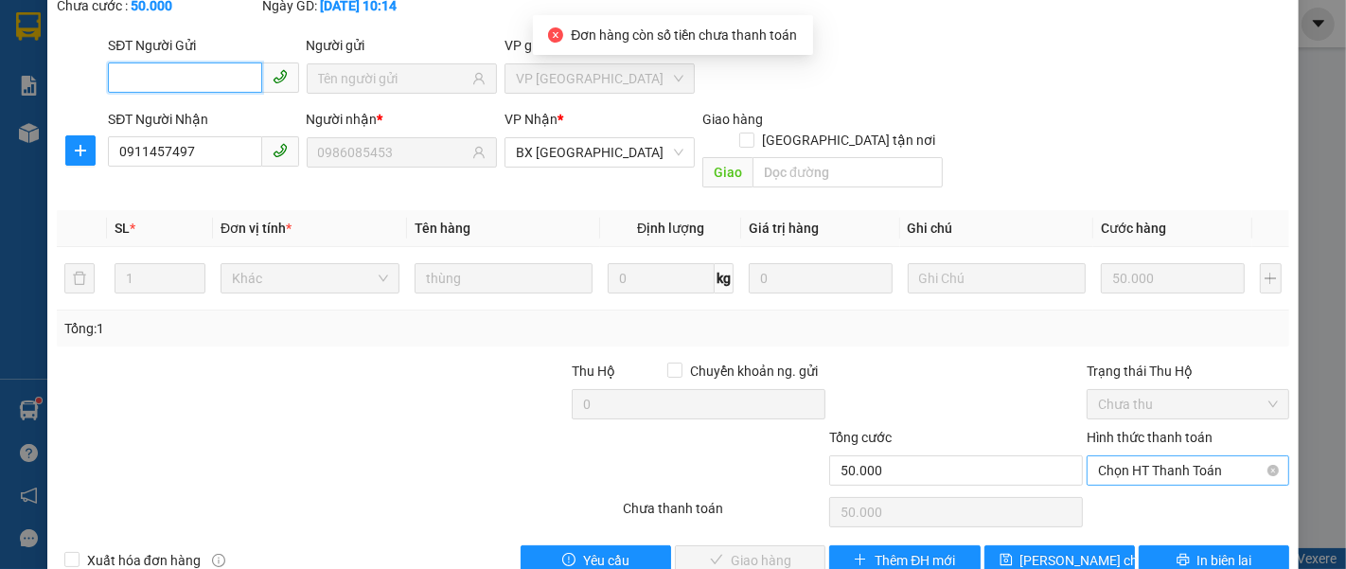
click at [1130, 456] on span "Chọn HT Thanh Toán" at bounding box center [1188, 470] width 180 height 28
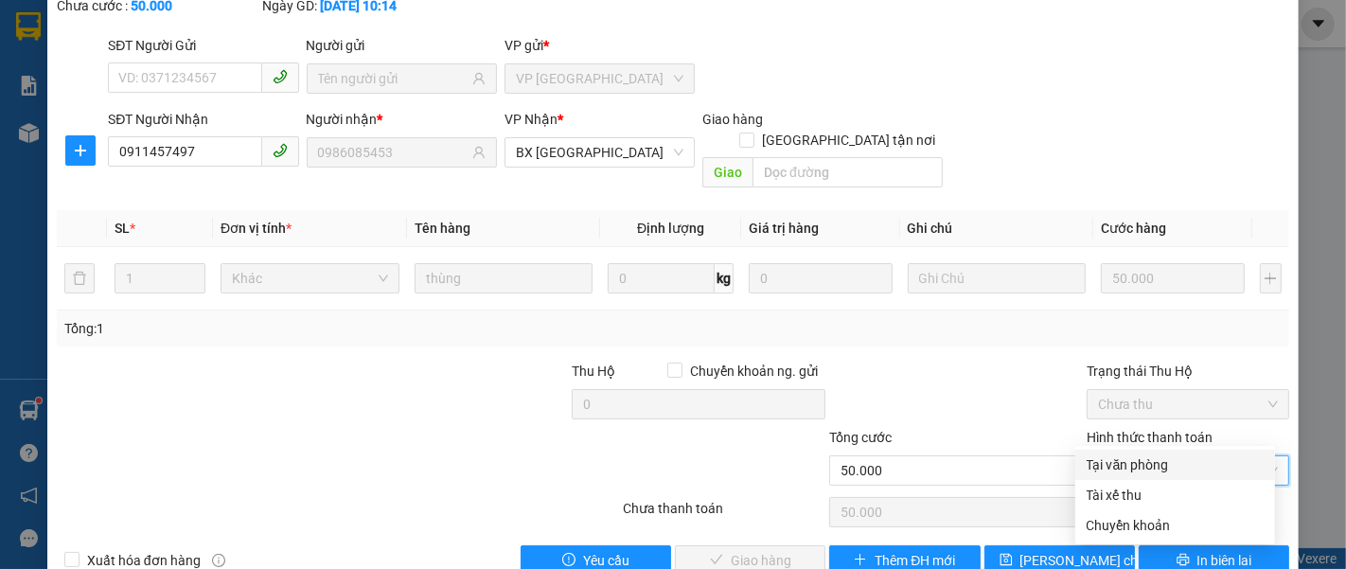
drag, startPoint x: 1127, startPoint y: 464, endPoint x: 1049, endPoint y: 469, distance: 78.7
click at [1119, 465] on div "Tại văn phòng" at bounding box center [1175, 464] width 177 height 21
type input "0"
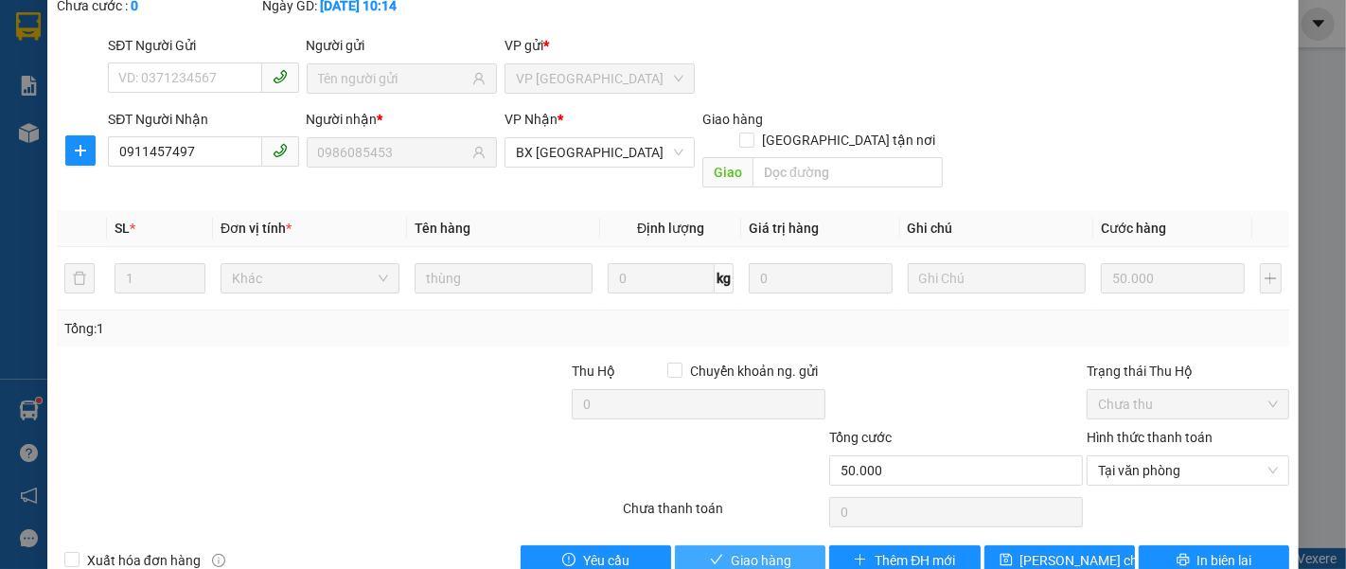
click at [731, 550] on span "Giao hàng" at bounding box center [761, 560] width 61 height 21
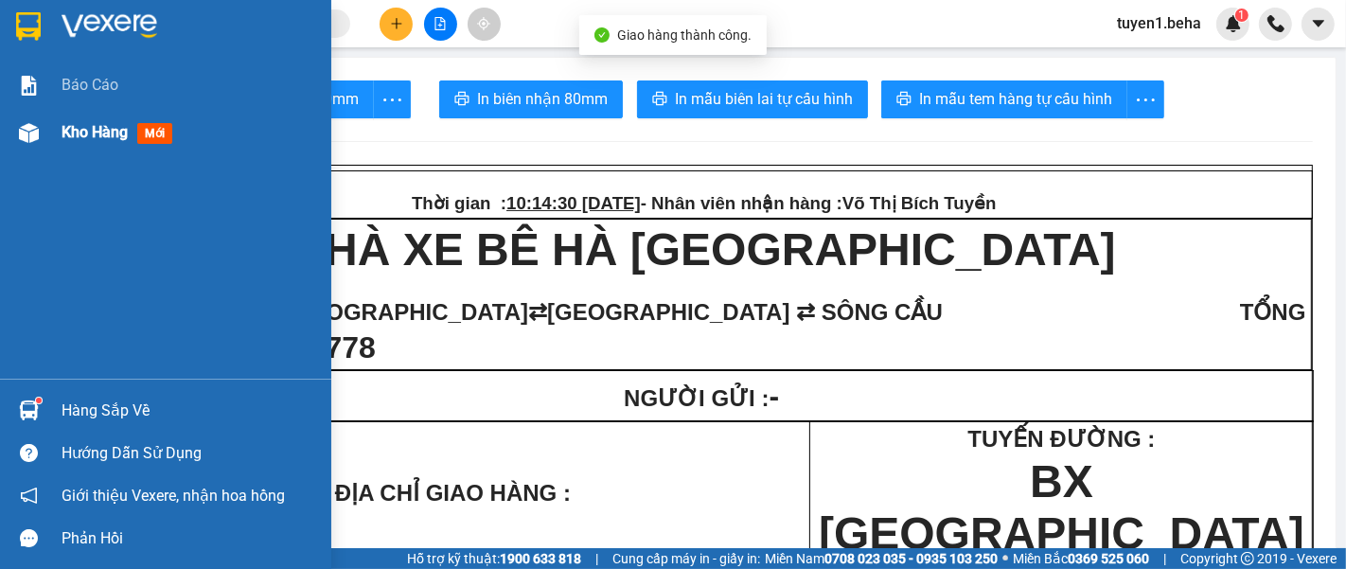
click at [94, 115] on div "Kho hàng mới" at bounding box center [190, 132] width 256 height 47
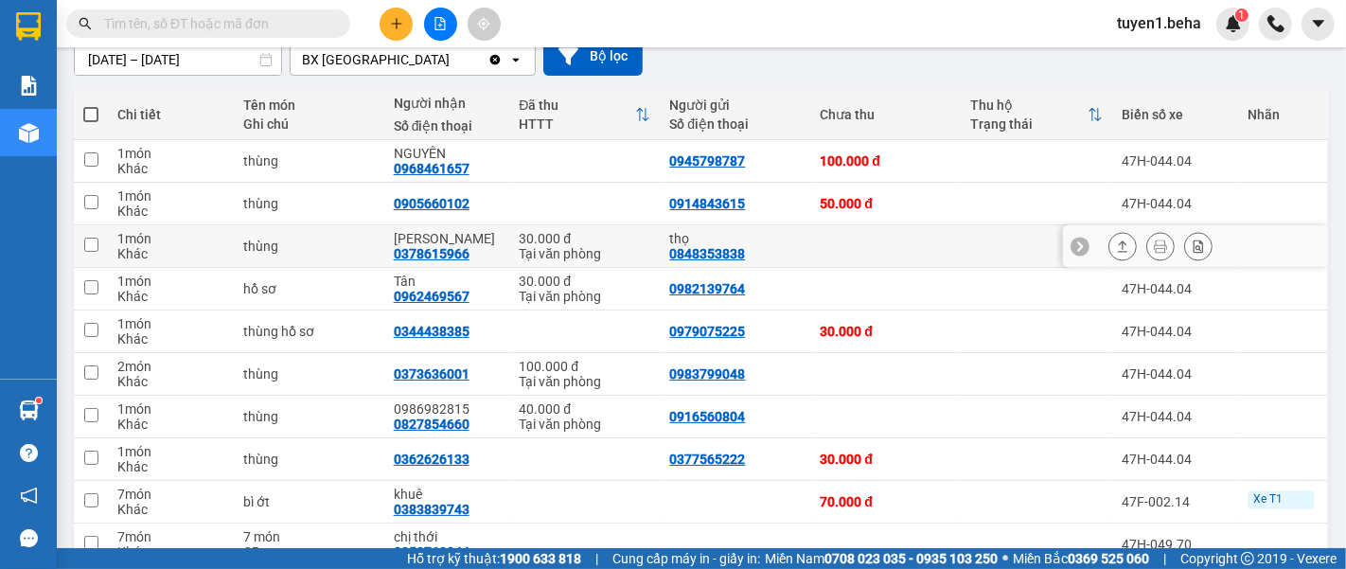
scroll to position [210, 0]
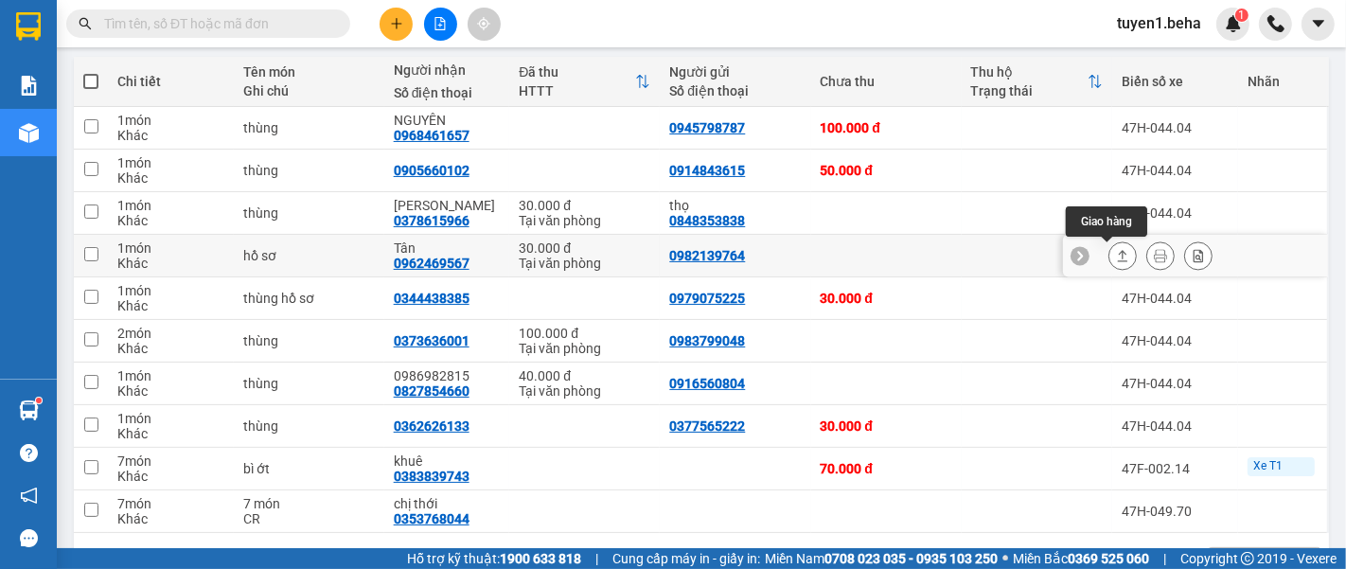
click at [1116, 257] on icon at bounding box center [1122, 255] width 13 height 13
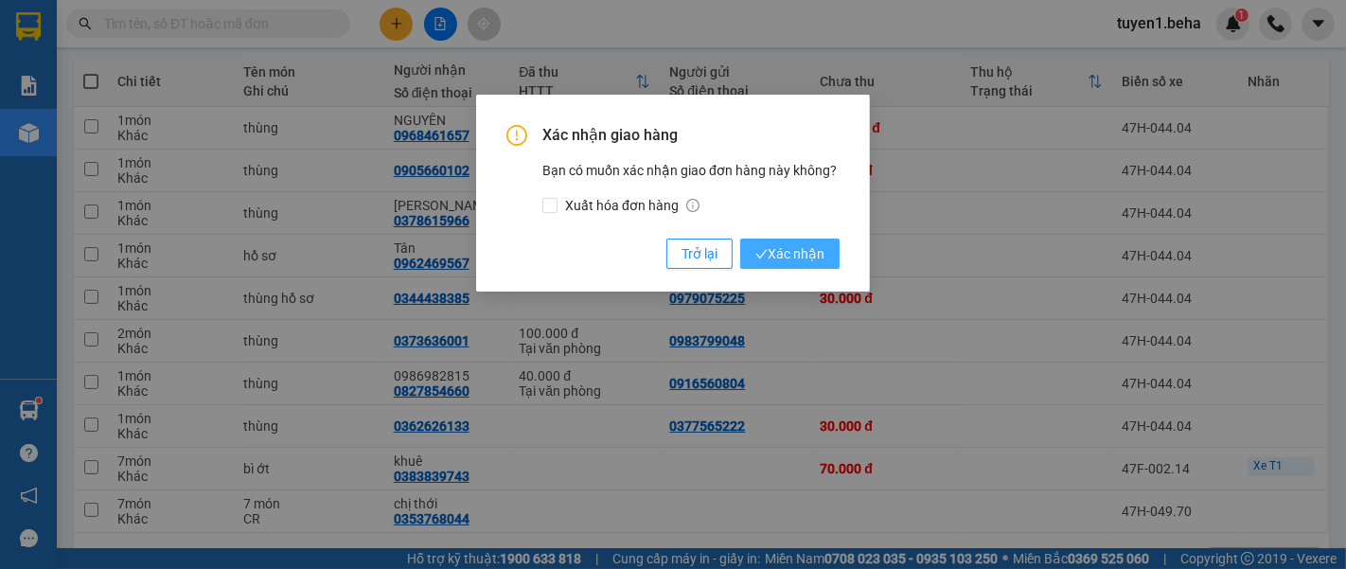
click at [814, 249] on span "Xác nhận" at bounding box center [789, 253] width 69 height 21
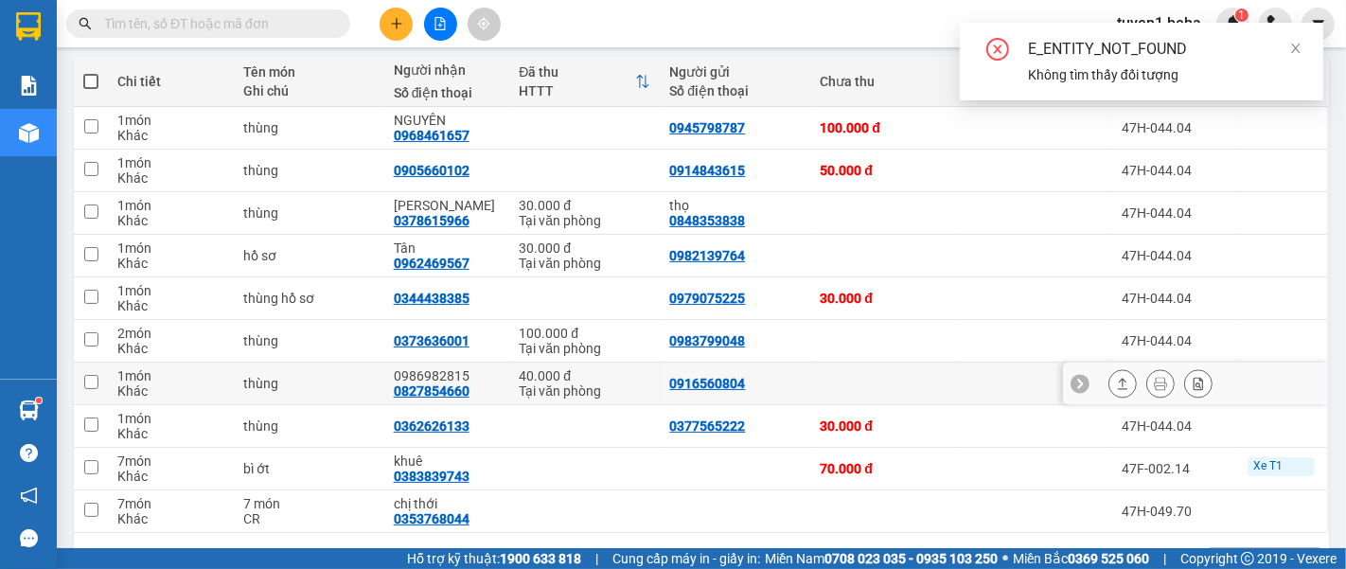
scroll to position [275, 0]
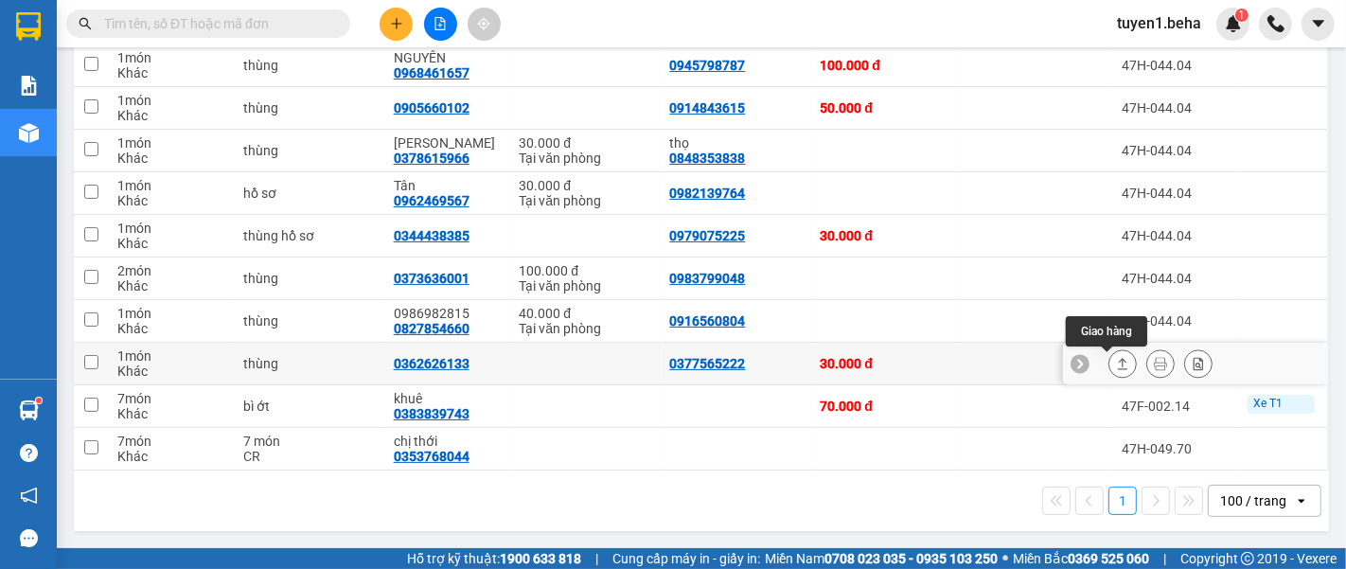
click at [1111, 370] on button at bounding box center [1122, 363] width 27 height 33
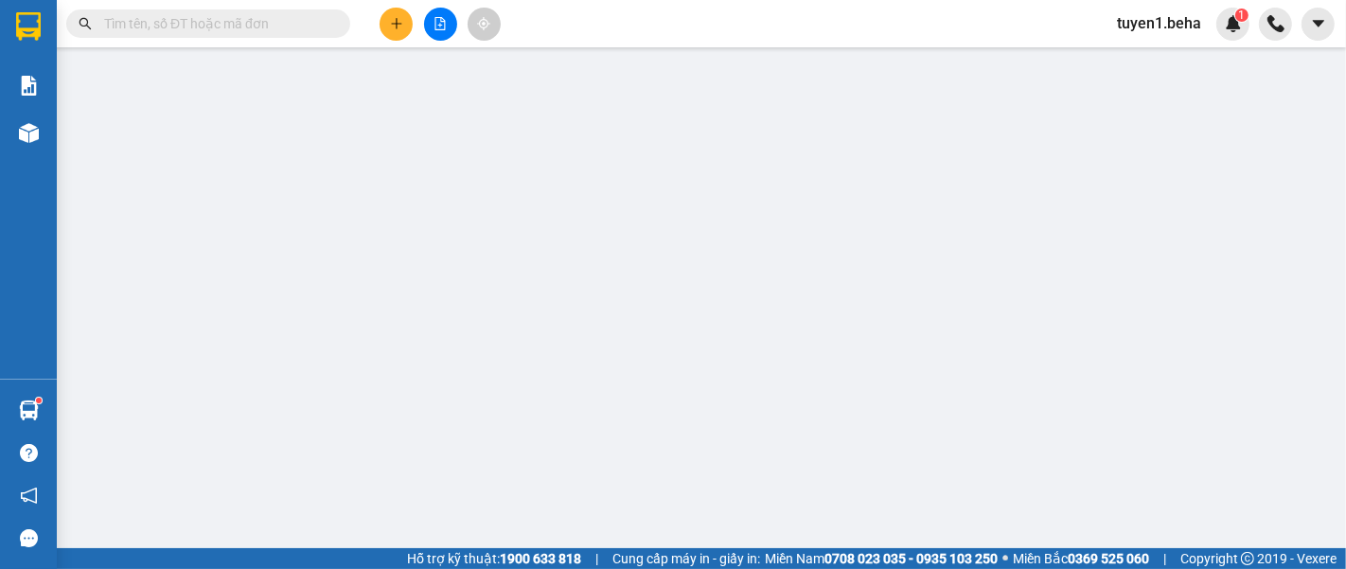
type input "0377565222"
type input "0362626133"
type input "30.000"
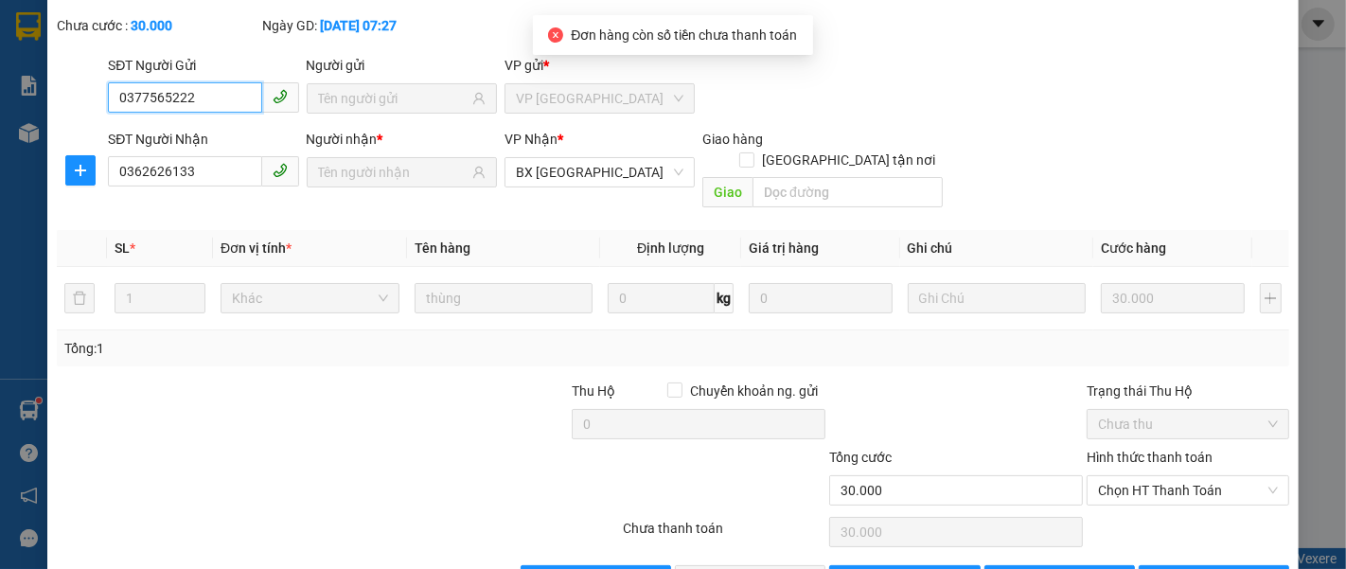
scroll to position [133, 0]
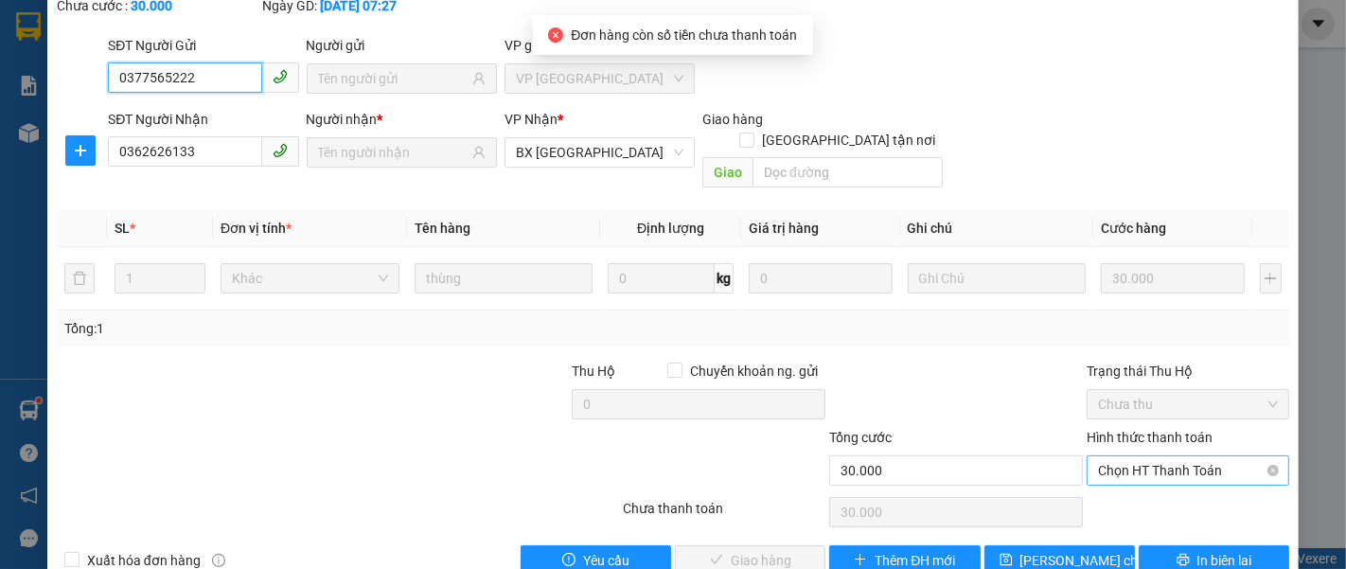
click at [1141, 456] on span "Chọn HT Thanh Toán" at bounding box center [1188, 470] width 180 height 28
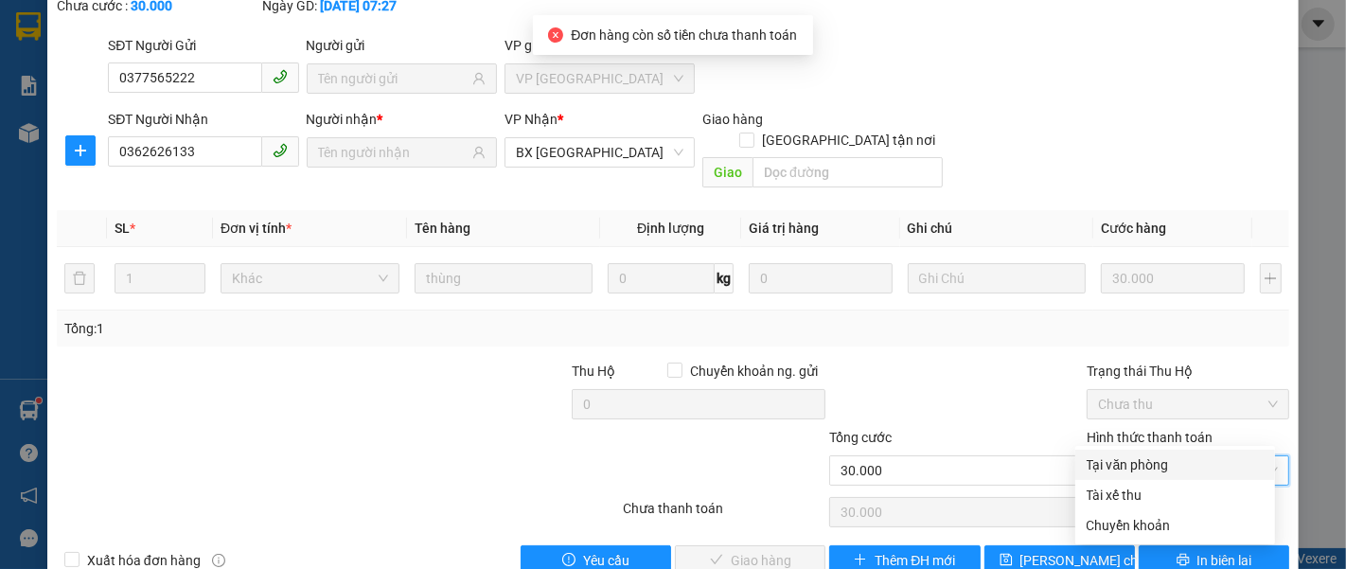
click at [1090, 468] on div "Tại văn phòng" at bounding box center [1175, 464] width 177 height 21
type input "0"
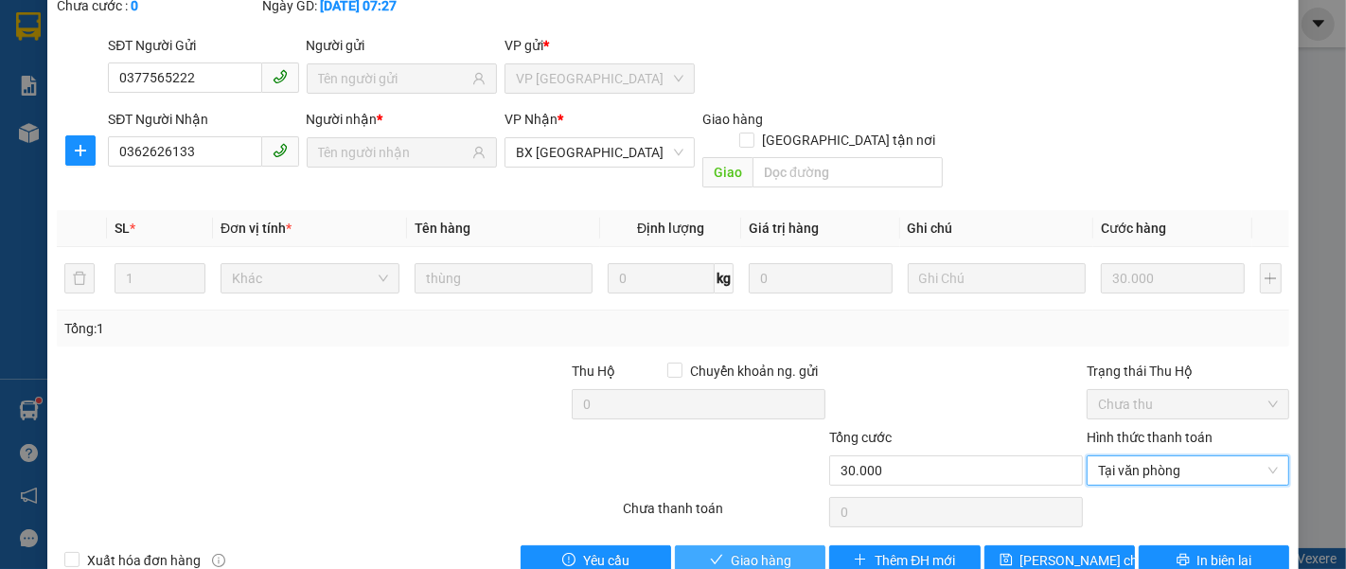
drag, startPoint x: 737, startPoint y: 509, endPoint x: 735, endPoint y: 474, distance: 35.1
click at [735, 550] on span "Giao hàng" at bounding box center [761, 560] width 61 height 21
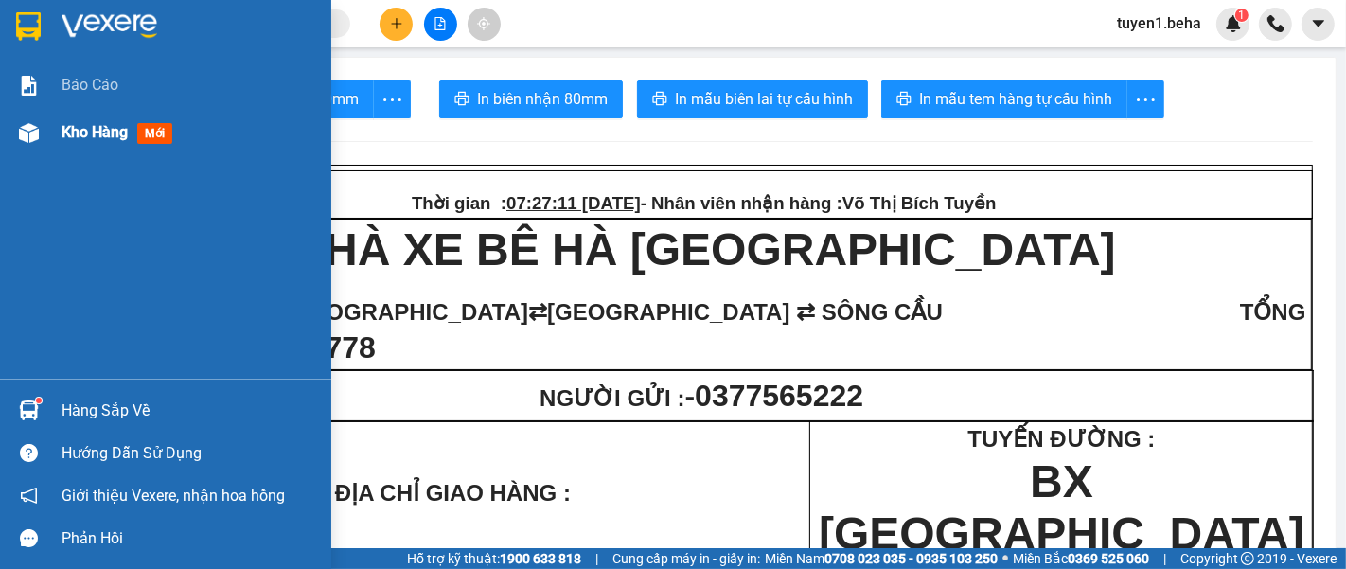
click at [105, 133] on span "Kho hàng" at bounding box center [95, 132] width 66 height 18
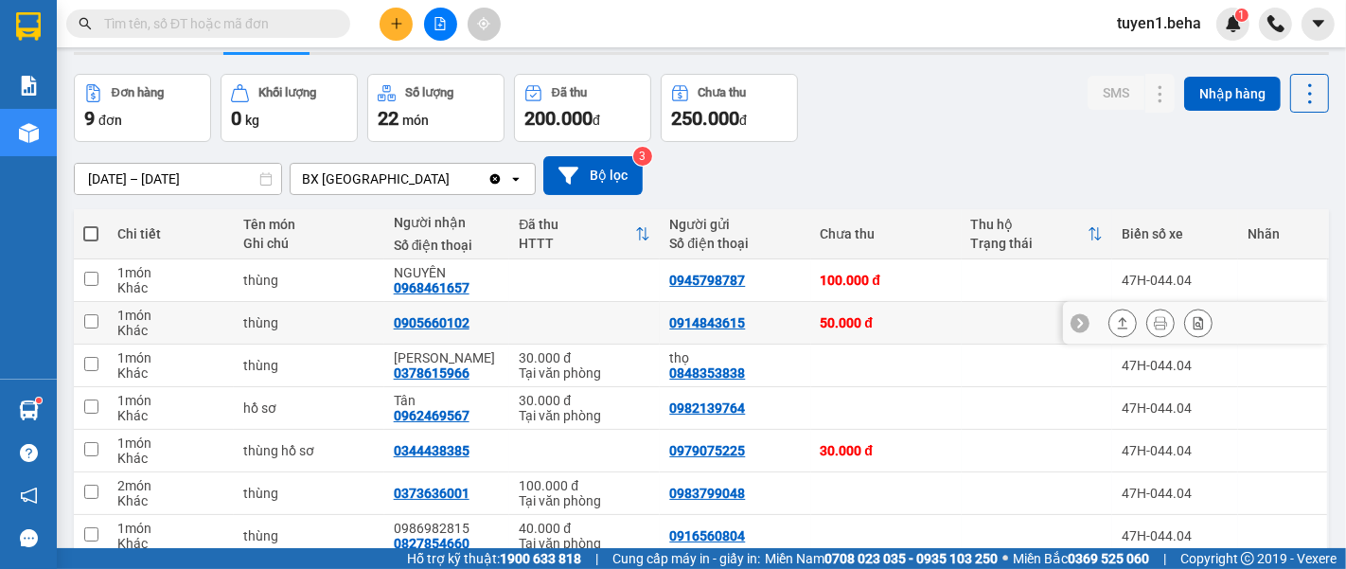
scroll to position [105, 0]
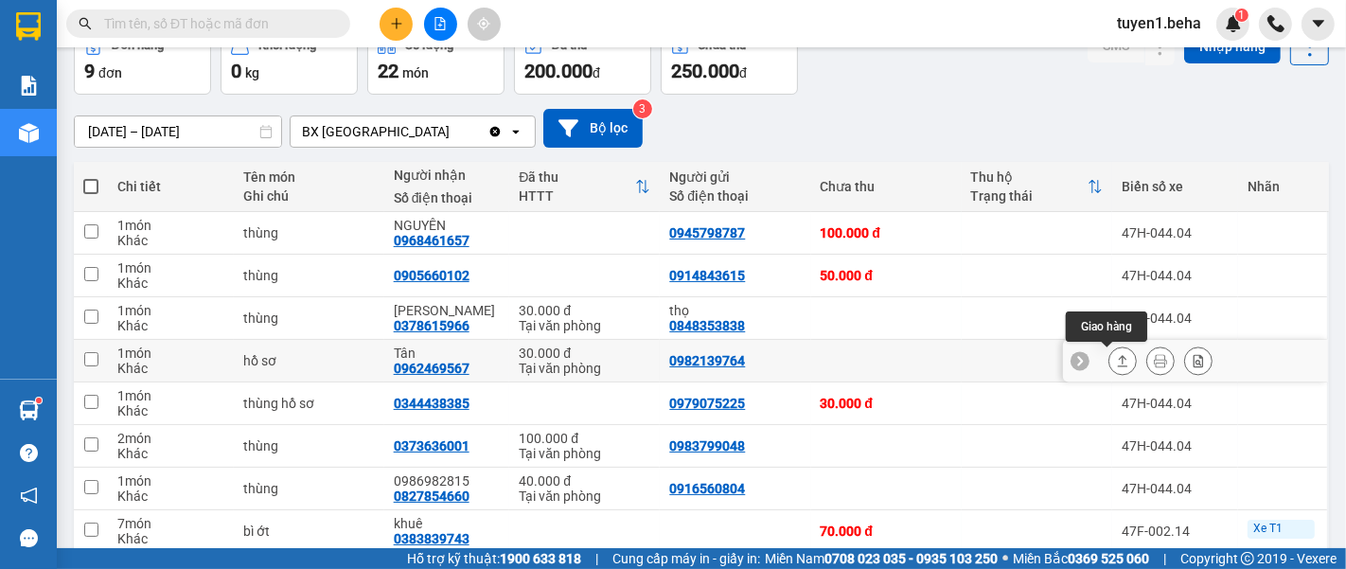
click at [1109, 366] on button at bounding box center [1122, 361] width 27 height 33
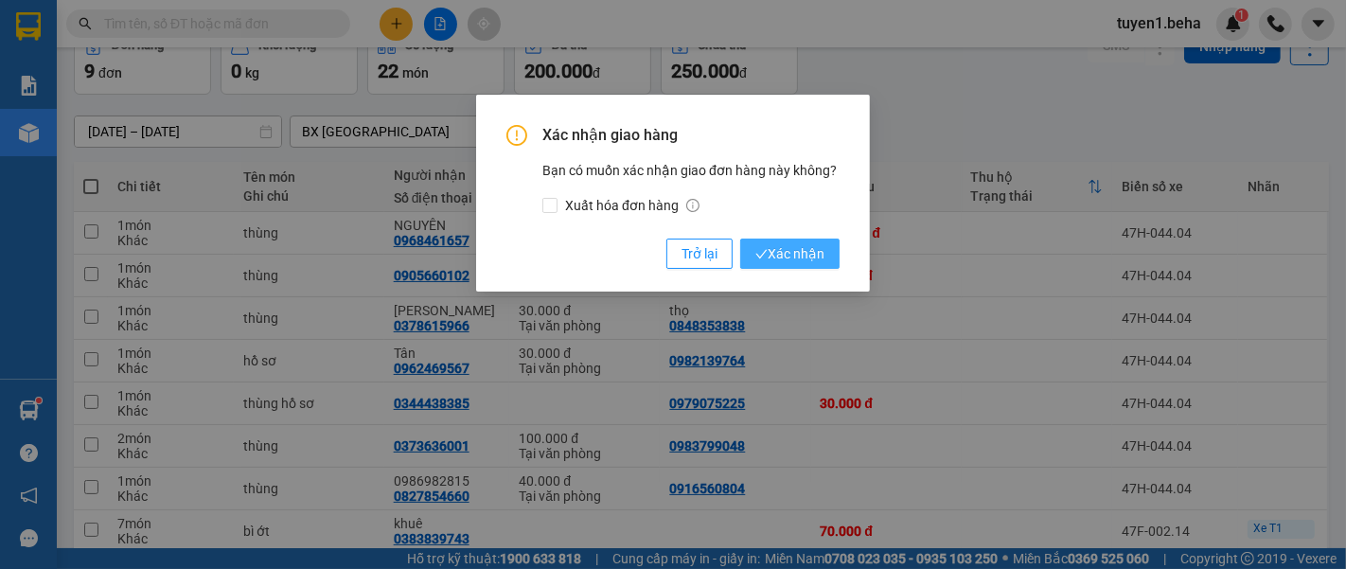
click at [783, 251] on span "Xác nhận" at bounding box center [789, 253] width 69 height 21
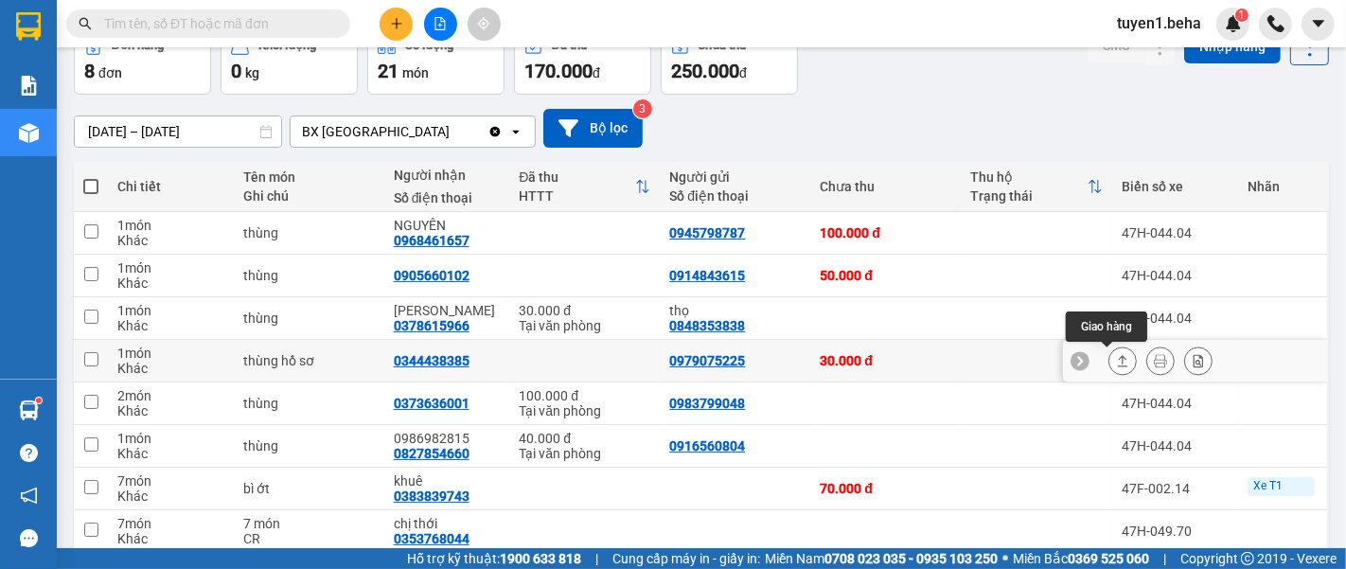
click at [1118, 358] on icon at bounding box center [1123, 360] width 10 height 11
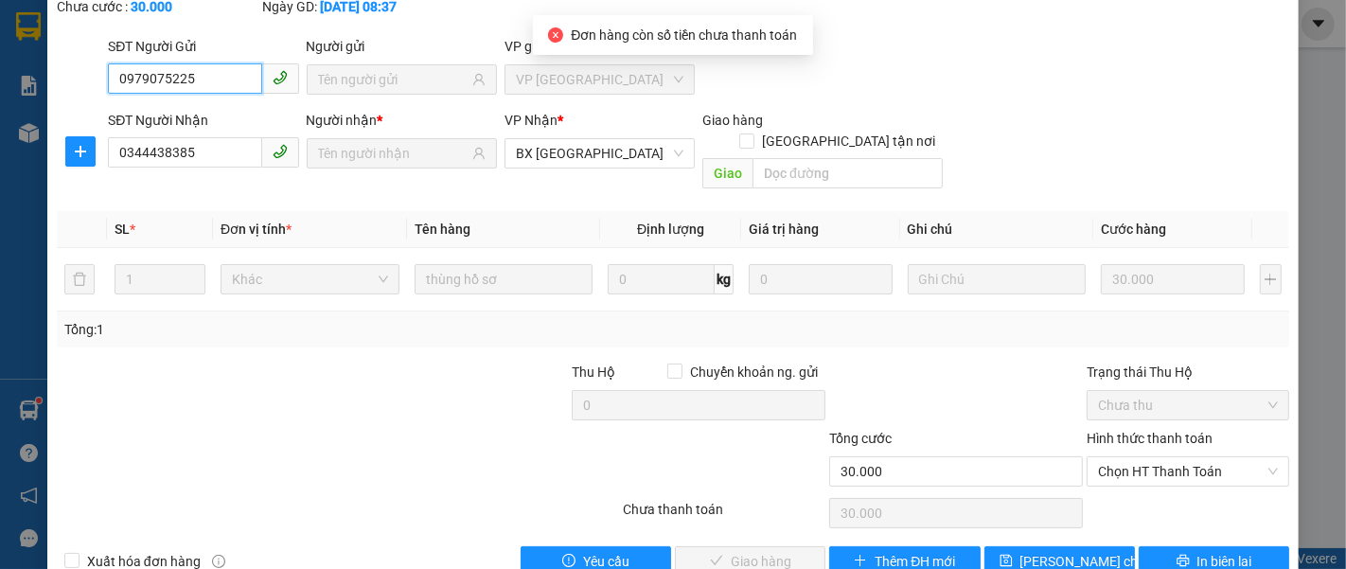
scroll to position [133, 0]
click at [1127, 456] on span "Chọn HT Thanh Toán" at bounding box center [1188, 470] width 180 height 28
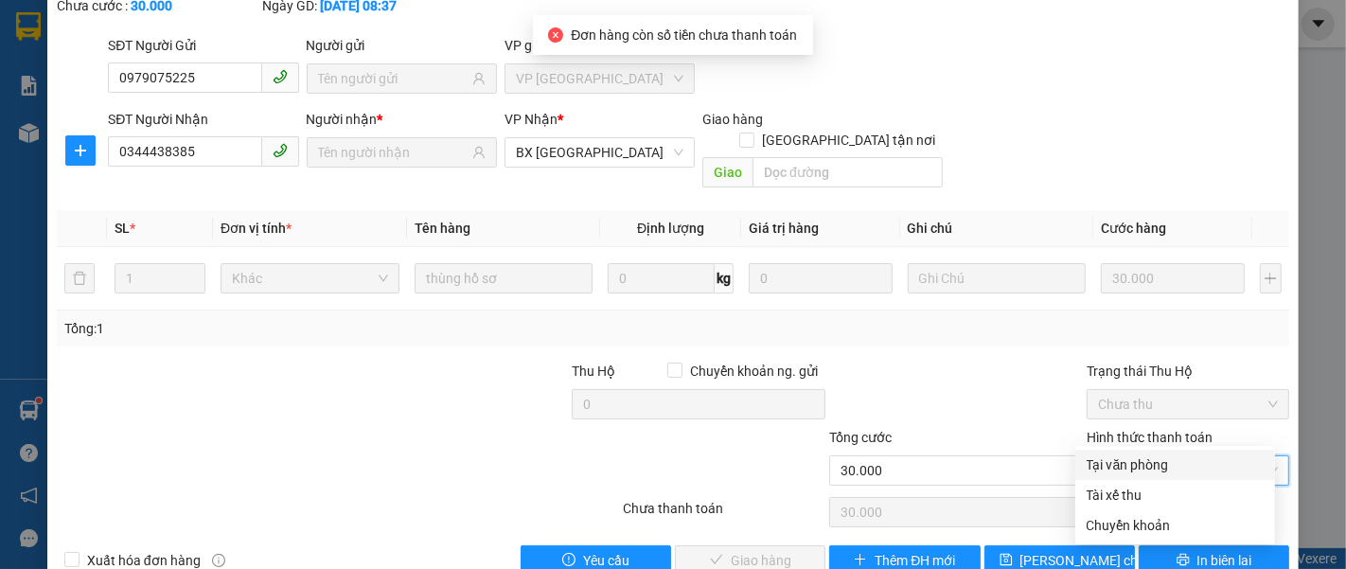
drag, startPoint x: 1124, startPoint y: 461, endPoint x: 1098, endPoint y: 468, distance: 26.4
click at [1122, 462] on div "Tại văn phòng" at bounding box center [1175, 464] width 177 height 21
type input "0"
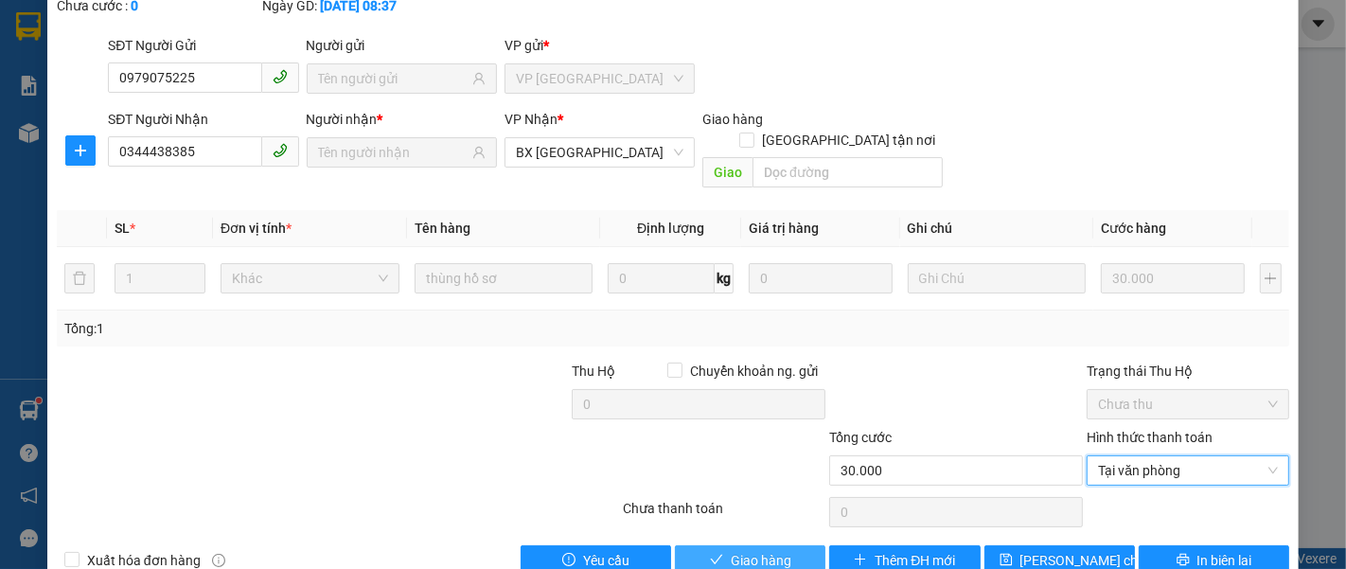
click at [736, 550] on span "Giao hàng" at bounding box center [761, 560] width 61 height 21
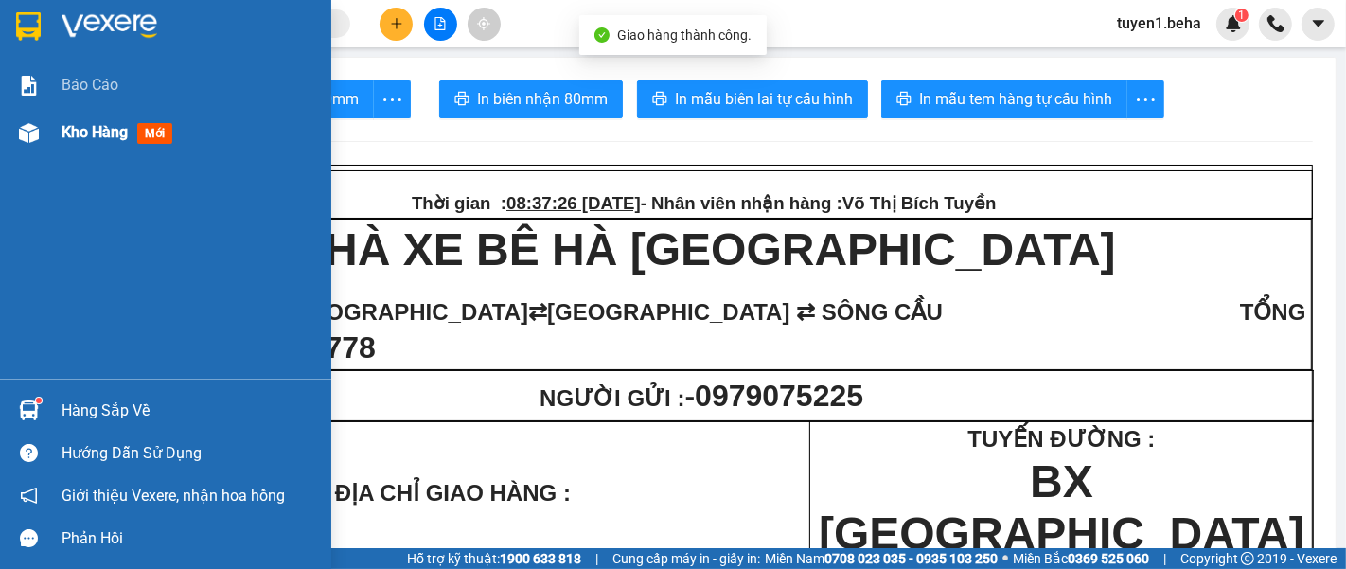
click at [74, 139] on div "Kho hàng mới" at bounding box center [121, 132] width 118 height 24
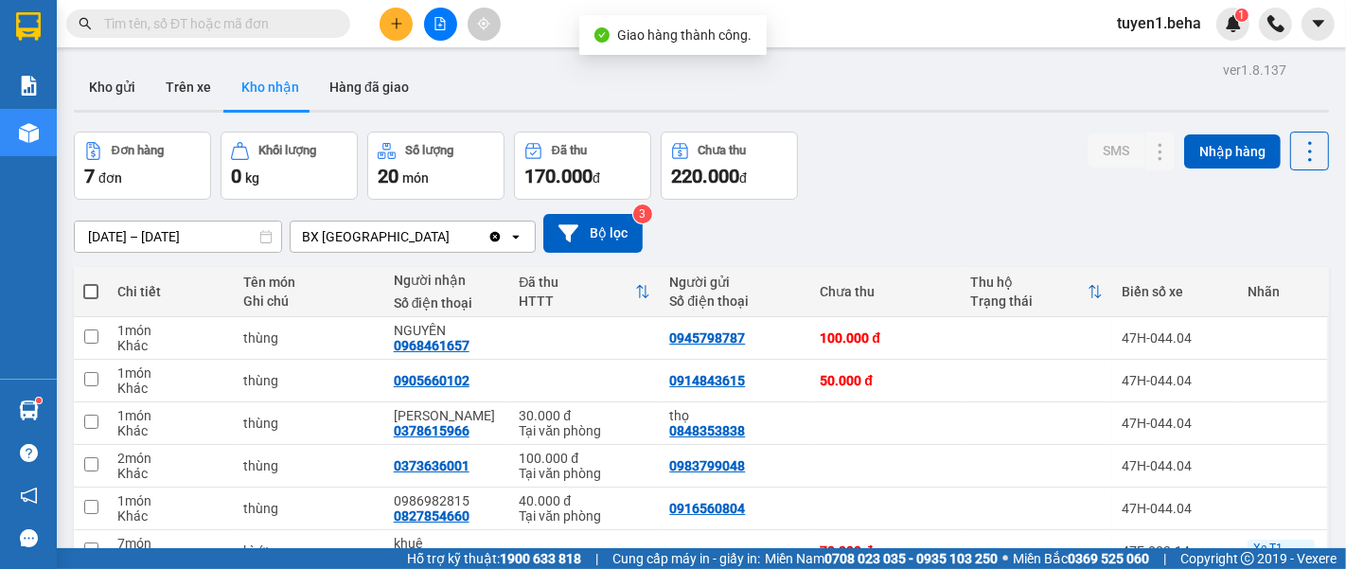
scroll to position [105, 0]
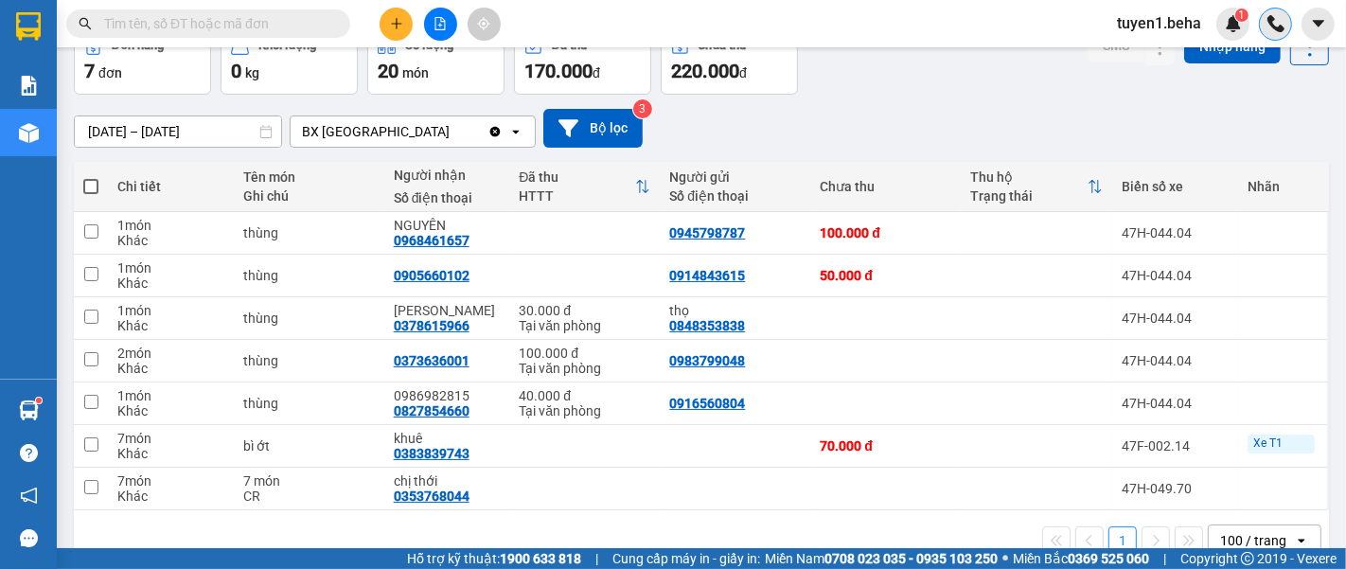
click at [1267, 27] on img at bounding box center [1275, 23] width 17 height 17
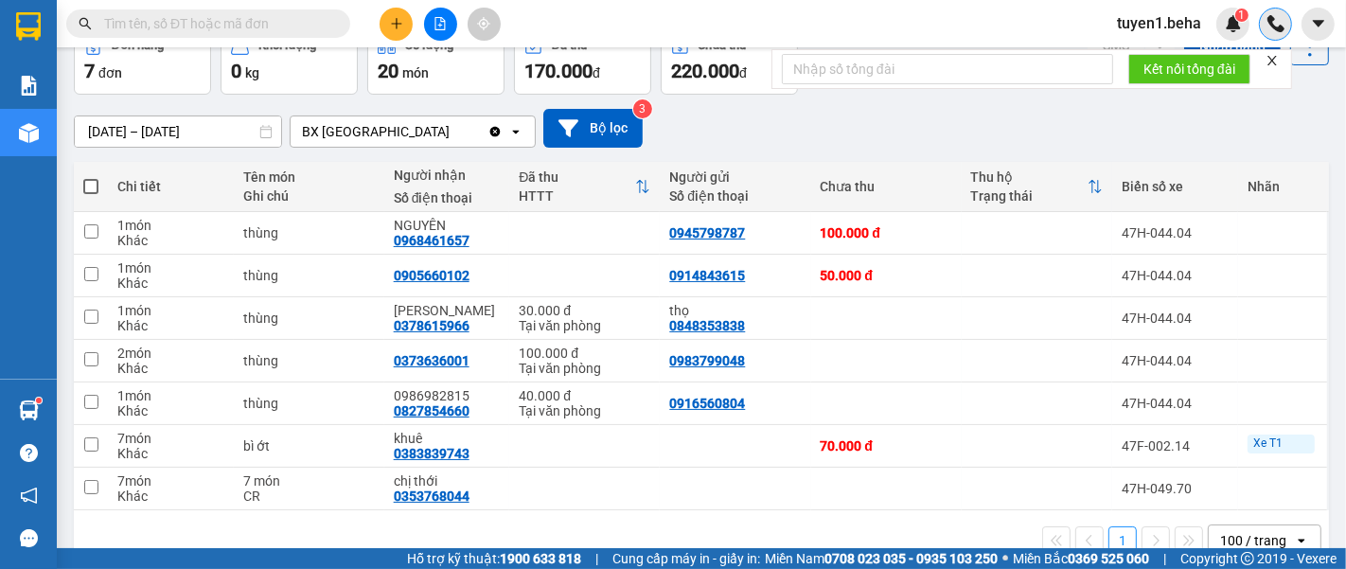
click at [1268, 26] on img at bounding box center [1275, 23] width 17 height 17
click at [1118, 319] on icon at bounding box center [1123, 317] width 10 height 11
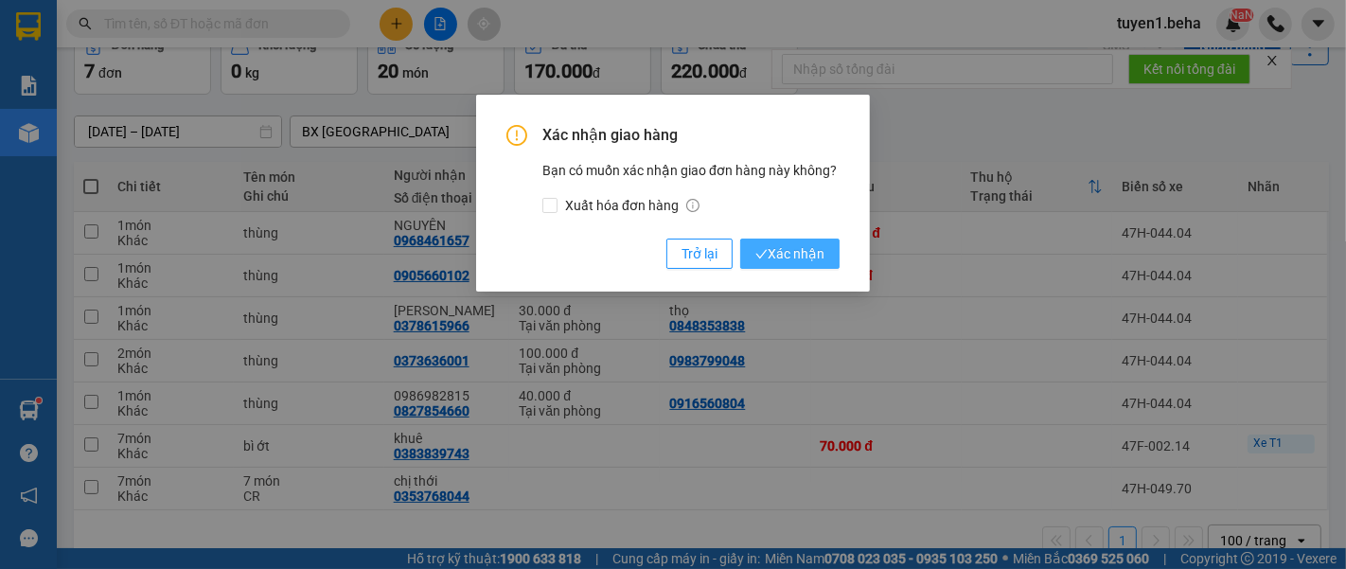
click at [797, 260] on span "Xác nhận" at bounding box center [789, 253] width 69 height 21
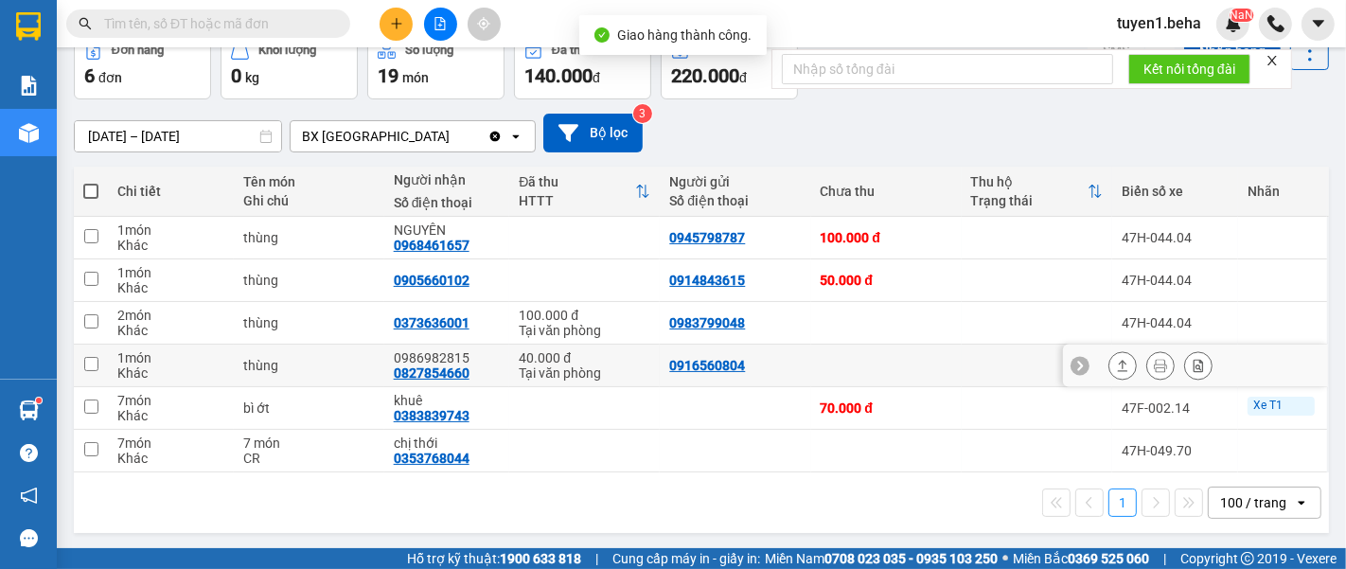
scroll to position [103, 0]
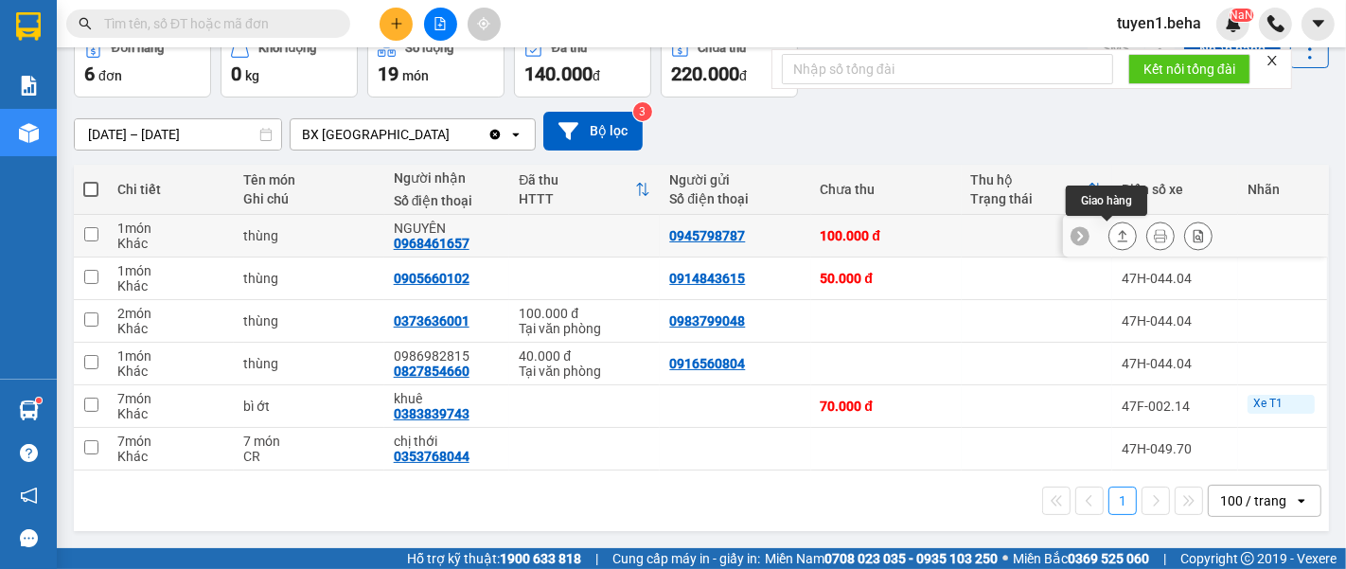
click at [1116, 235] on icon at bounding box center [1122, 235] width 13 height 13
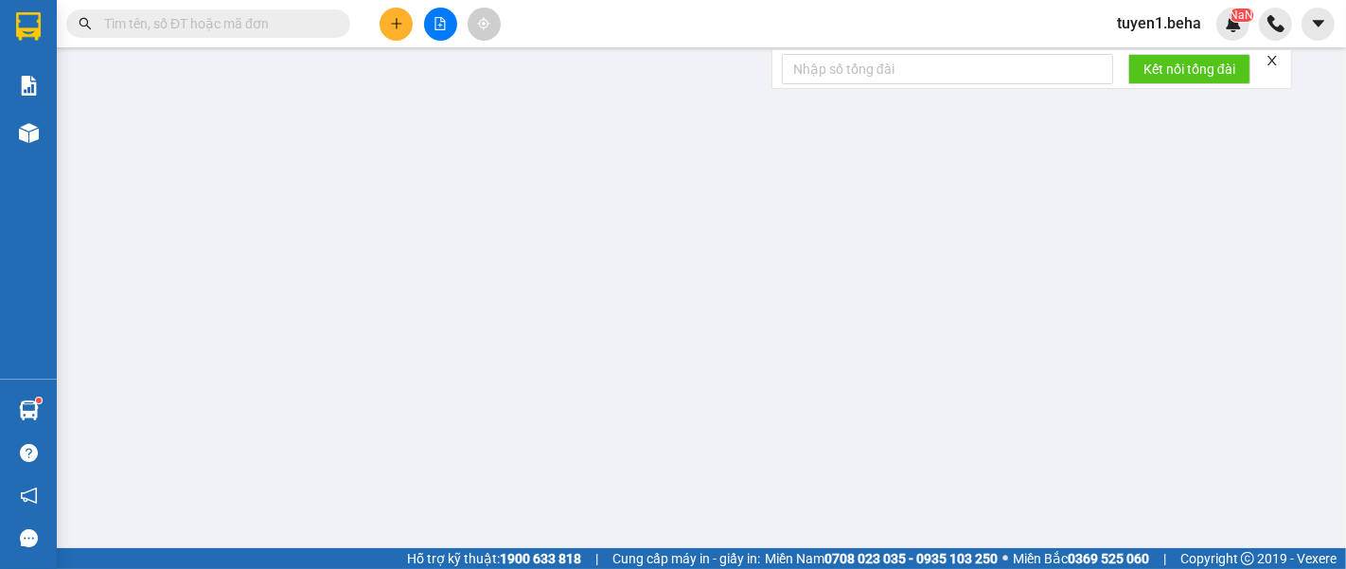
type input "0945798787"
type input "0968461657"
type input "NGUYÊN"
type input "100.000"
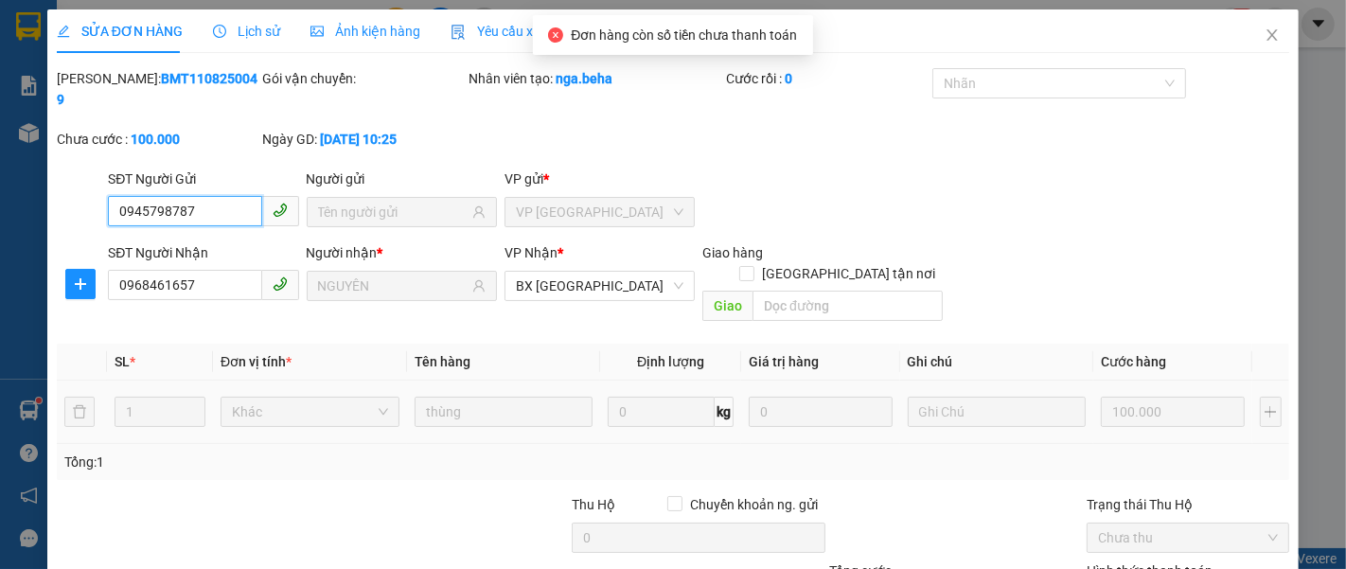
scroll to position [133, 0]
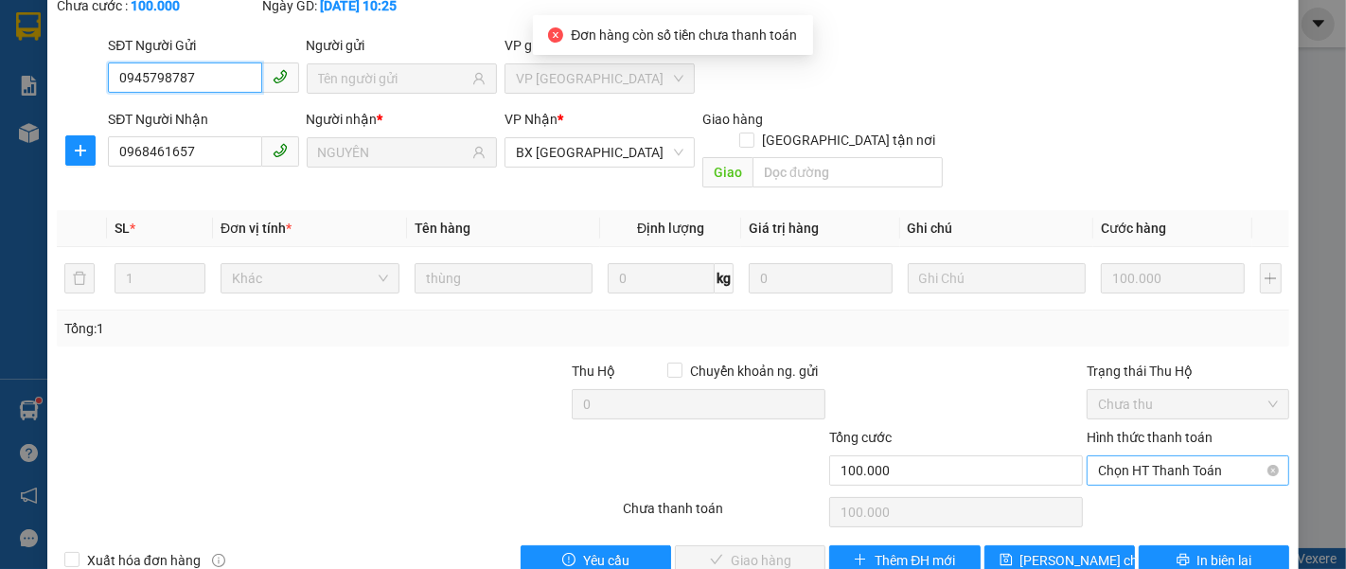
click at [1102, 456] on span "Chọn HT Thanh Toán" at bounding box center [1188, 470] width 180 height 28
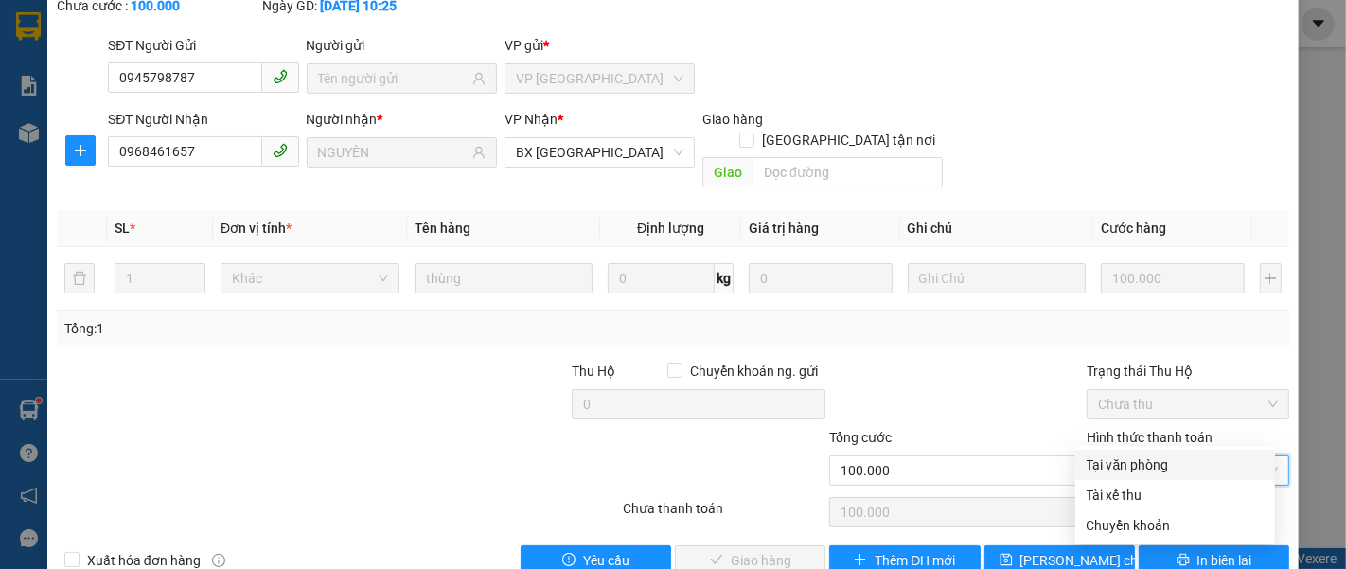
click at [1124, 465] on div "Tại văn phòng" at bounding box center [1175, 464] width 177 height 21
type input "0"
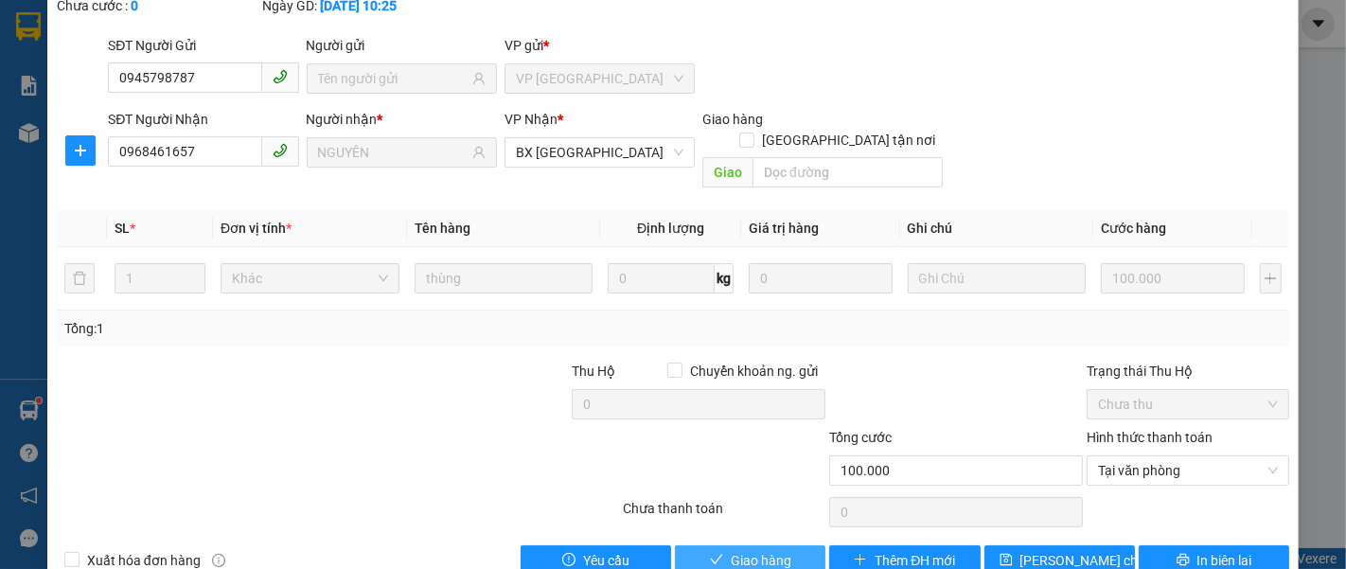
click at [744, 550] on span "Giao hàng" at bounding box center [761, 560] width 61 height 21
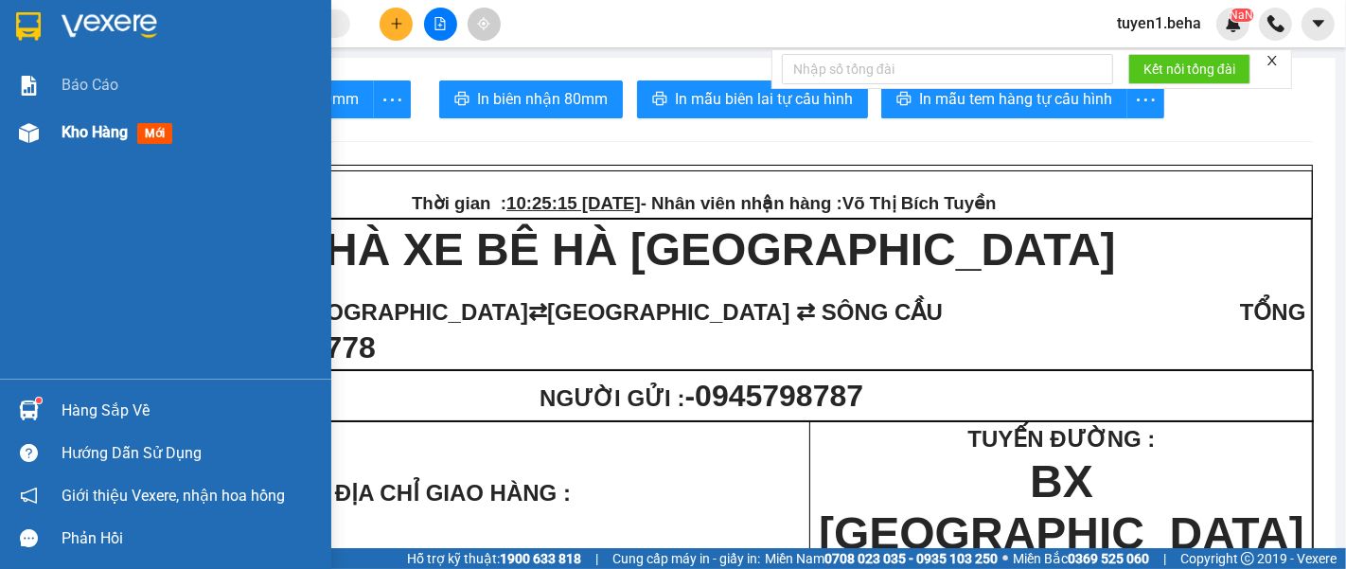
drag, startPoint x: 77, startPoint y: 132, endPoint x: 270, endPoint y: 143, distance: 193.4
click at [77, 131] on span "Kho hàng" at bounding box center [95, 132] width 66 height 18
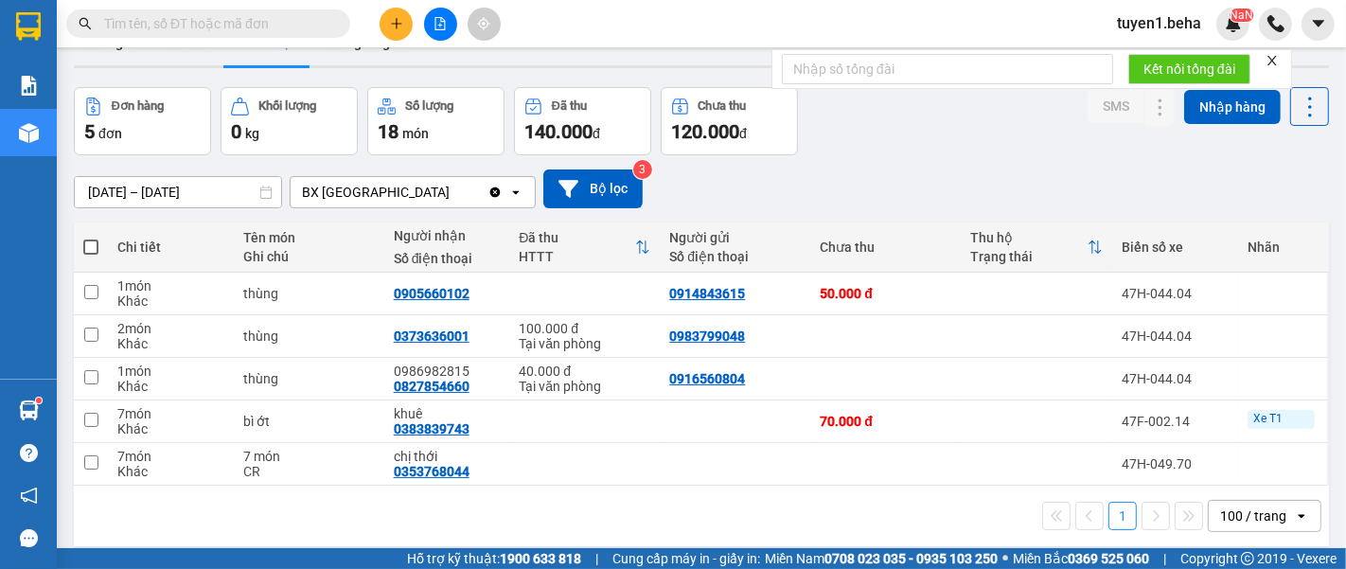
scroll to position [86, 0]
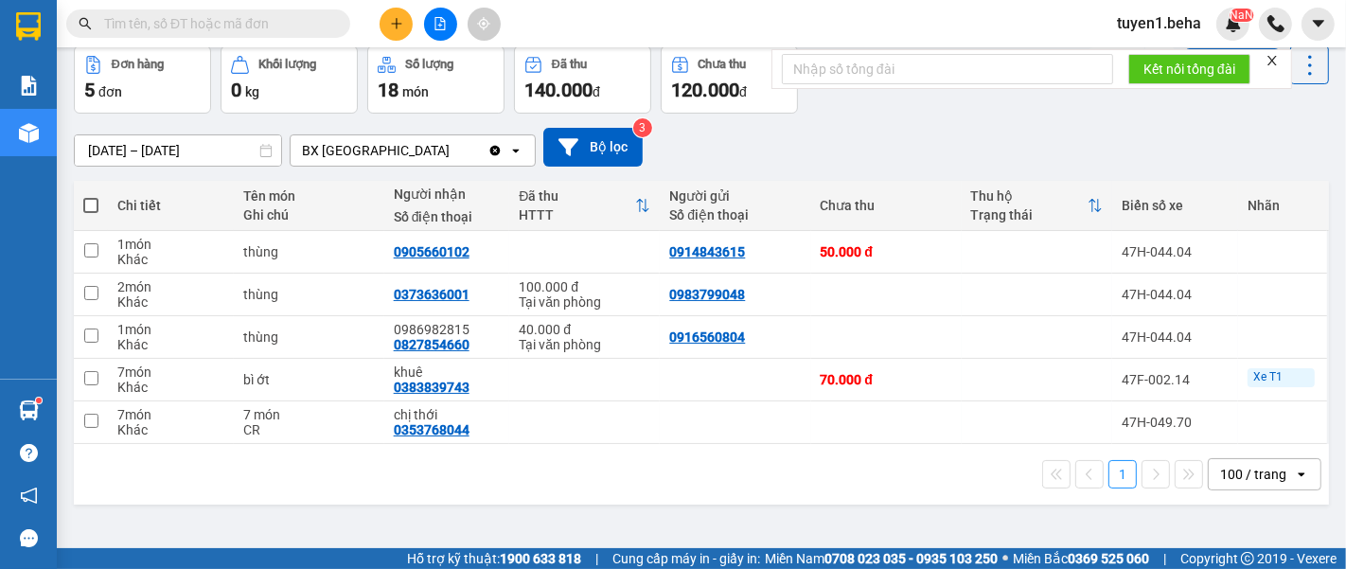
click at [150, 482] on div "1 100 / trang open" at bounding box center [701, 474] width 1240 height 32
click at [1118, 299] on icon at bounding box center [1123, 294] width 10 height 11
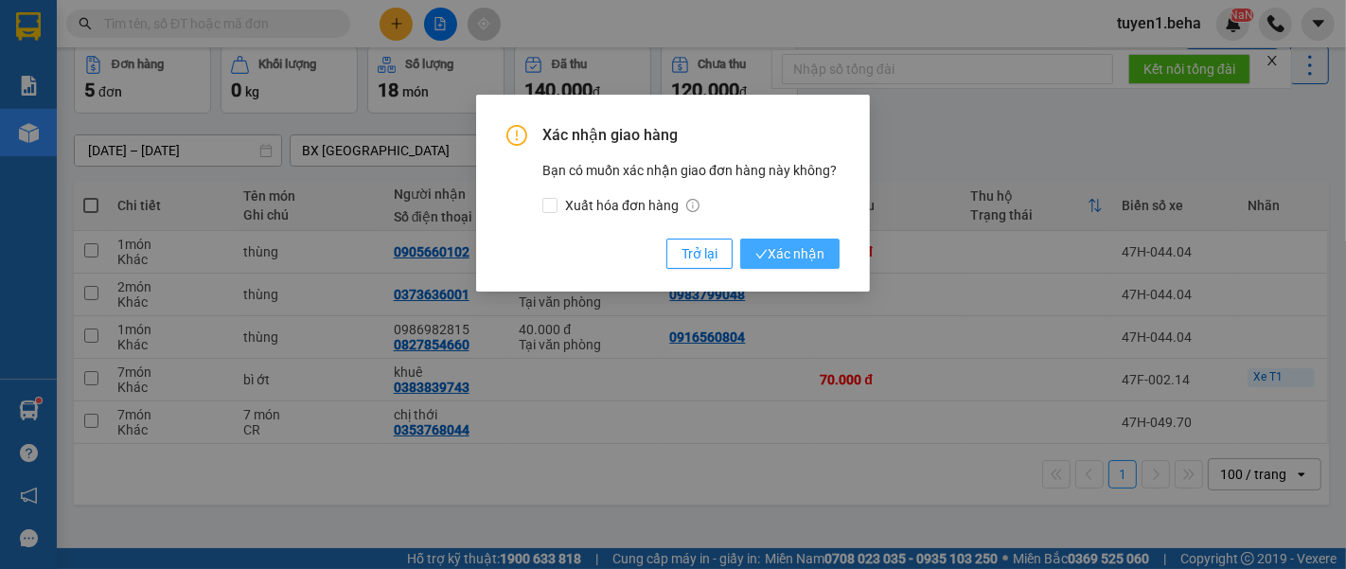
click at [780, 248] on span "Xác nhận" at bounding box center [789, 253] width 69 height 21
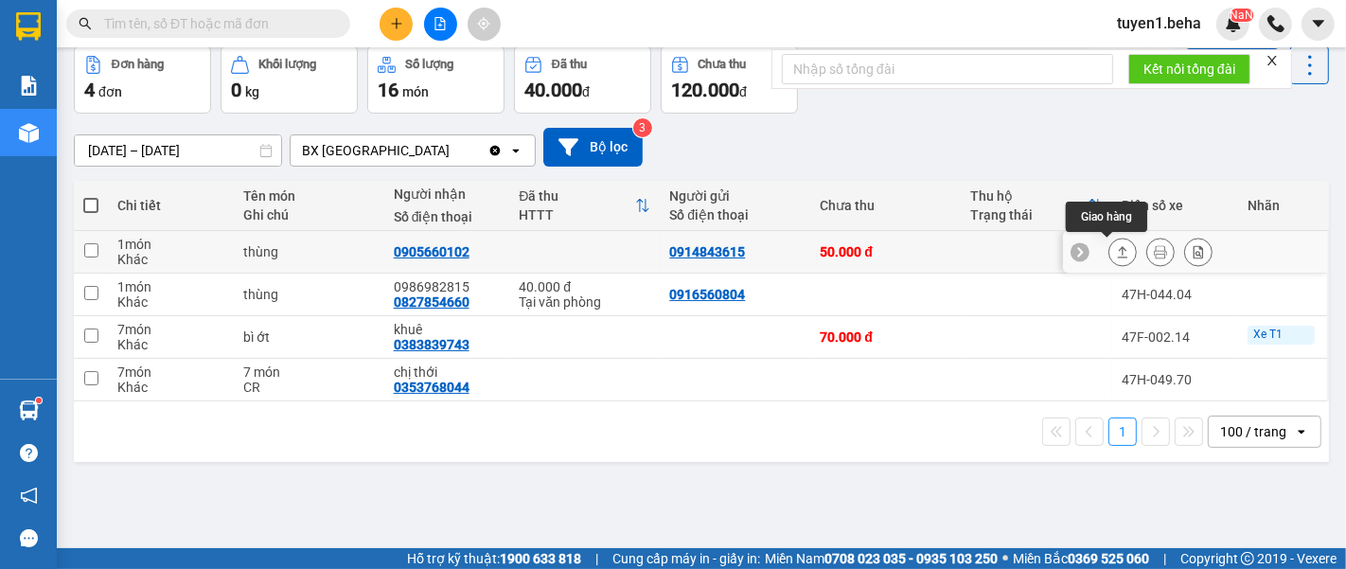
click at [1116, 248] on icon at bounding box center [1122, 251] width 13 height 13
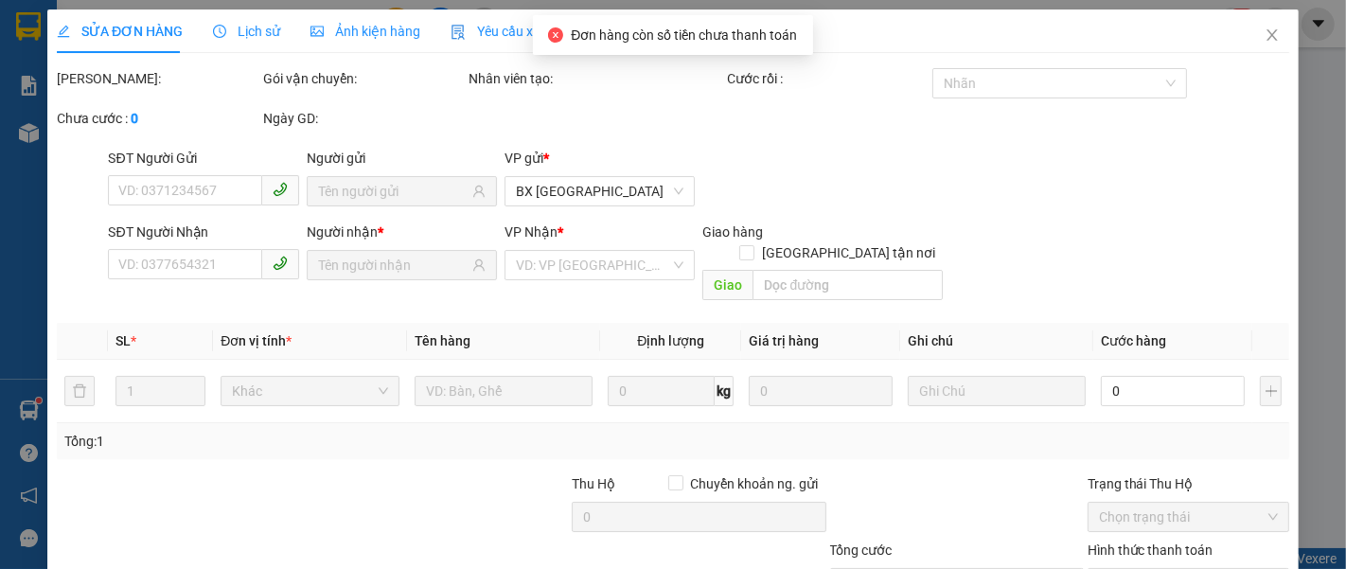
type input "0914843615"
type input "0905660102"
type input "50.000"
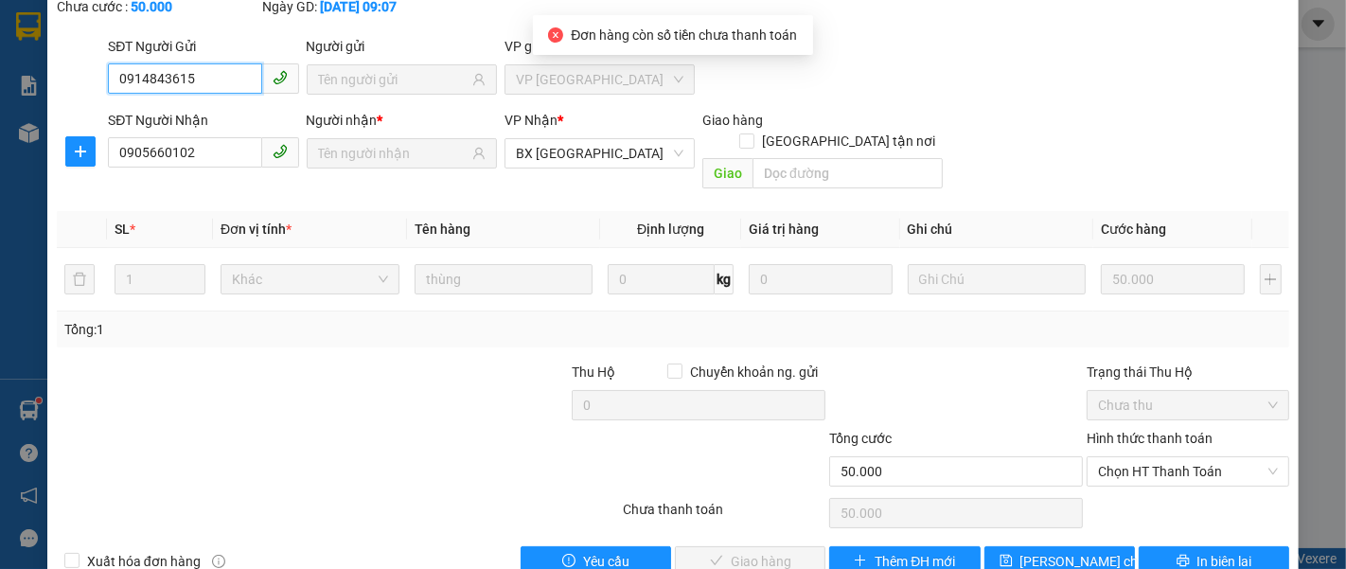
scroll to position [133, 0]
click at [1126, 456] on span "Chọn HT Thanh Toán" at bounding box center [1188, 470] width 180 height 28
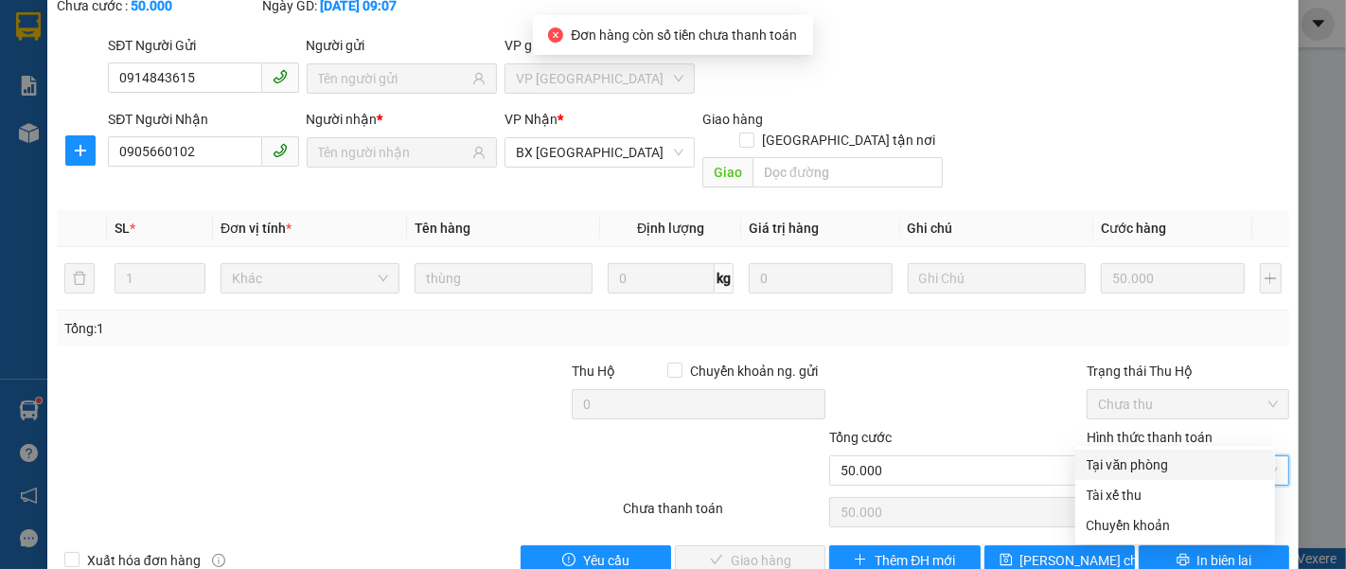
click at [1115, 458] on div "Tại văn phòng" at bounding box center [1175, 464] width 177 height 21
type input "0"
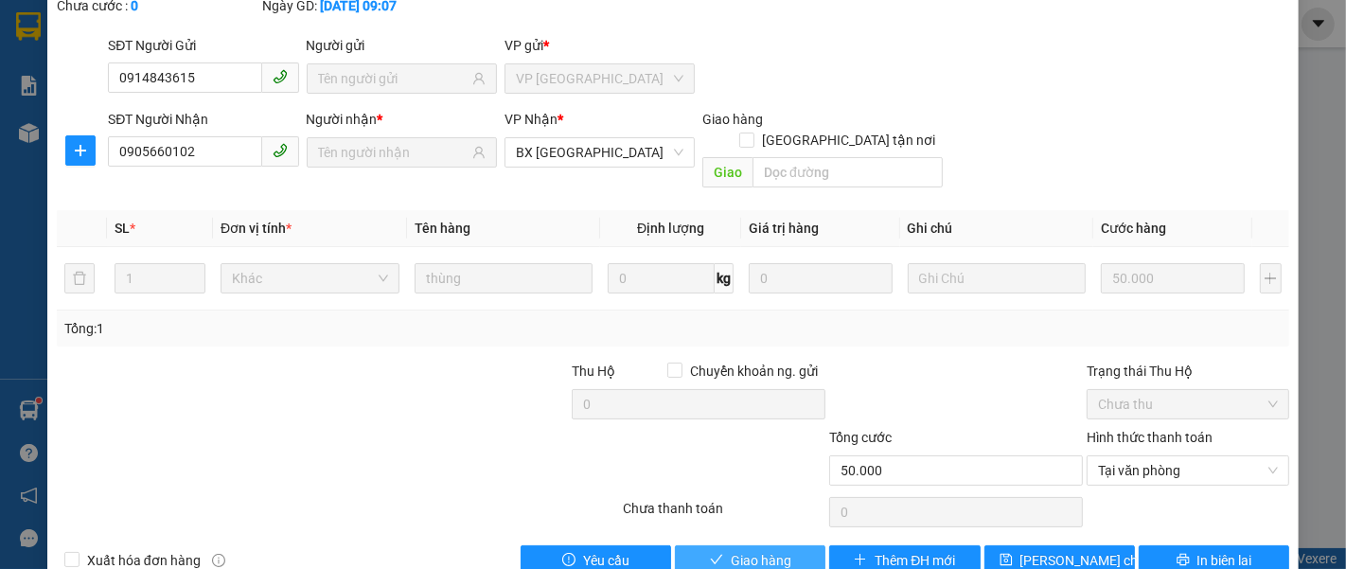
click at [765, 550] on span "Giao hàng" at bounding box center [761, 560] width 61 height 21
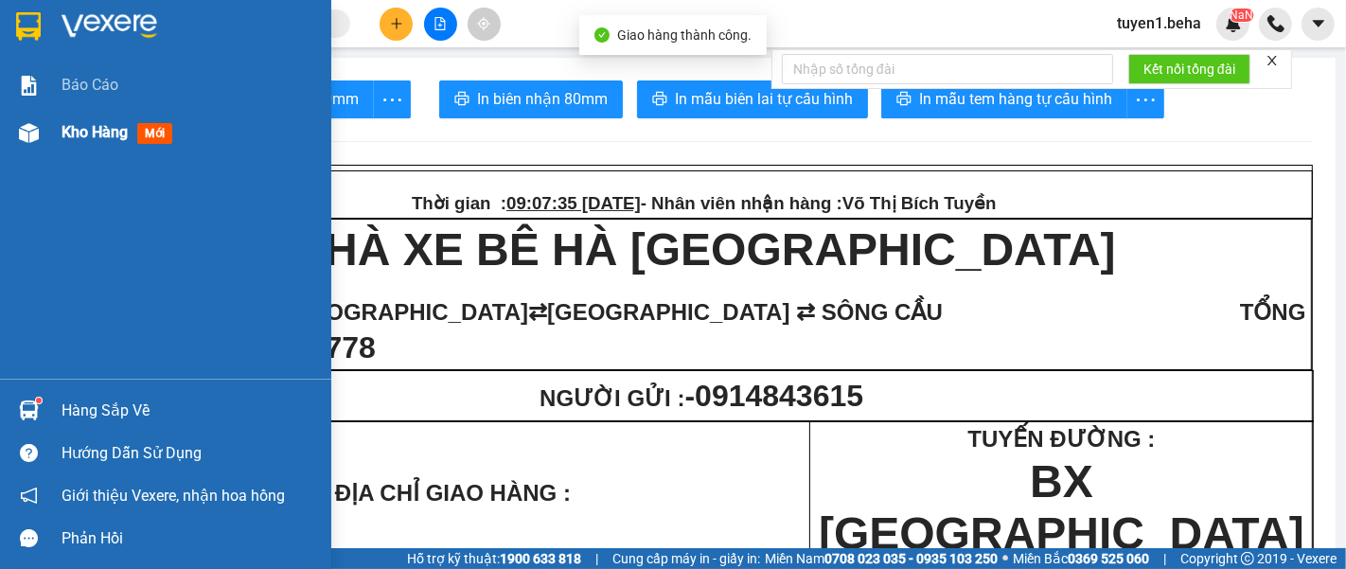
click at [83, 133] on span "Kho hàng" at bounding box center [95, 132] width 66 height 18
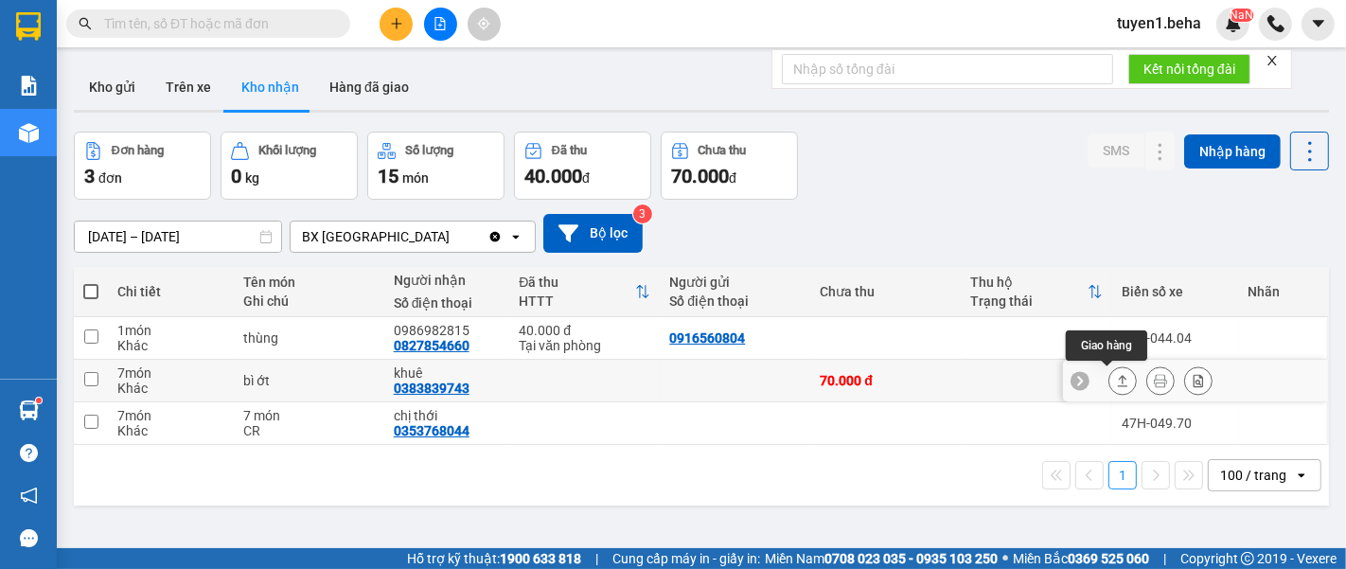
click at [1114, 380] on button at bounding box center [1122, 380] width 27 height 33
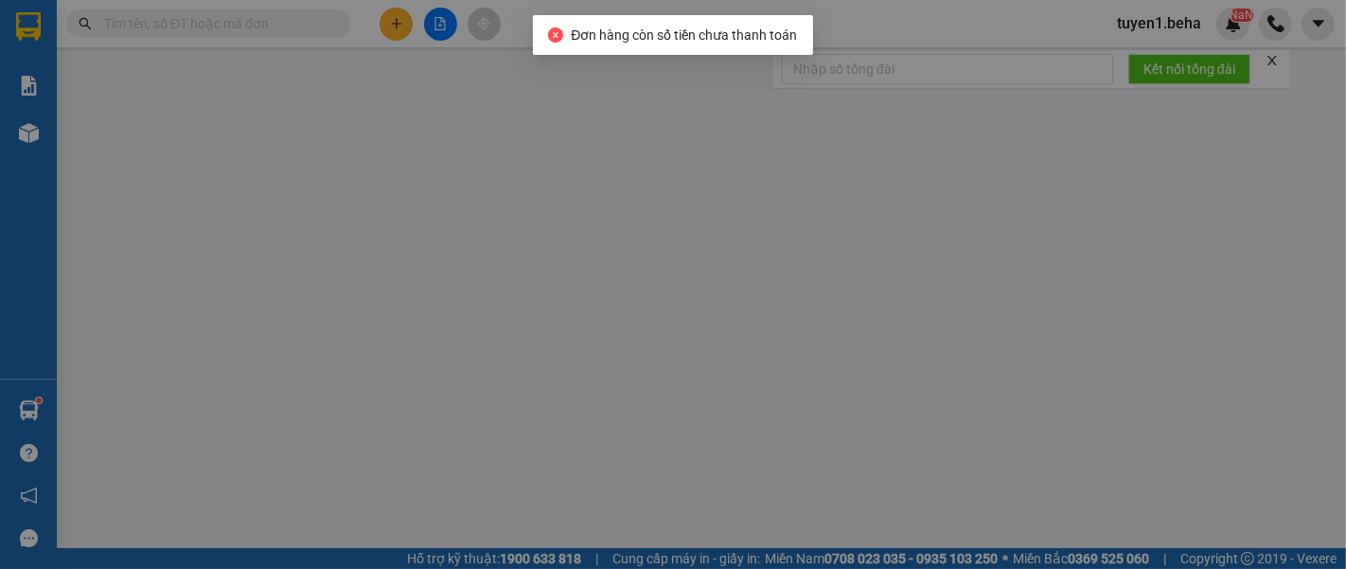
type input "0383839743"
type input "khuê"
type input "70.000"
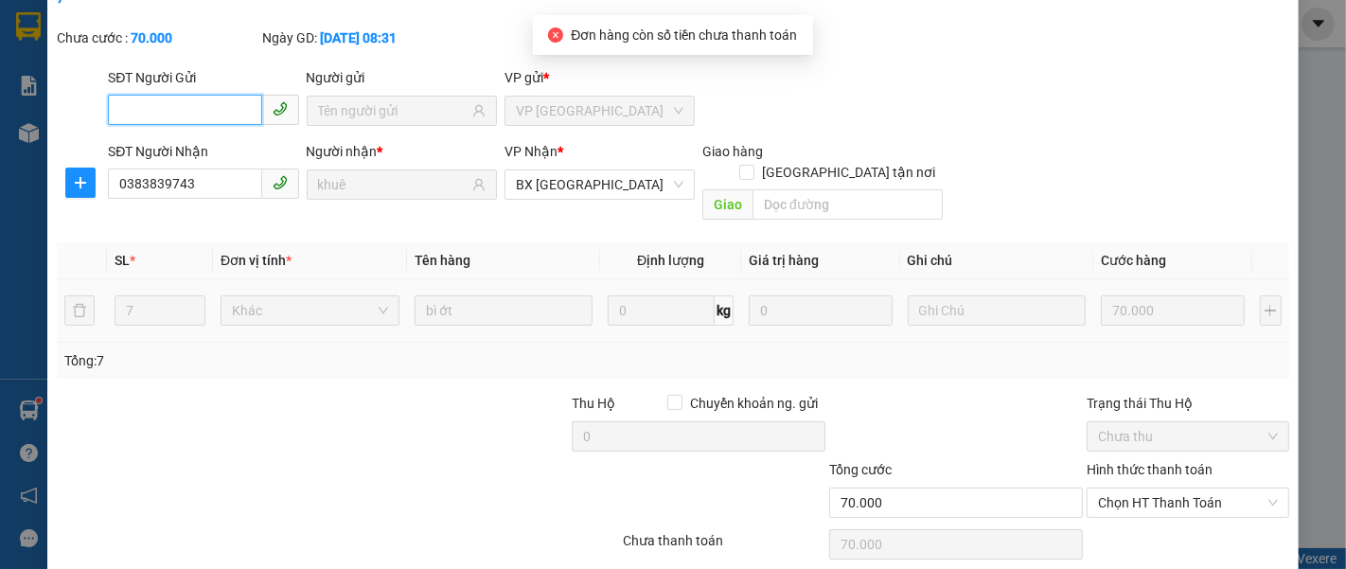
scroll to position [105, 0]
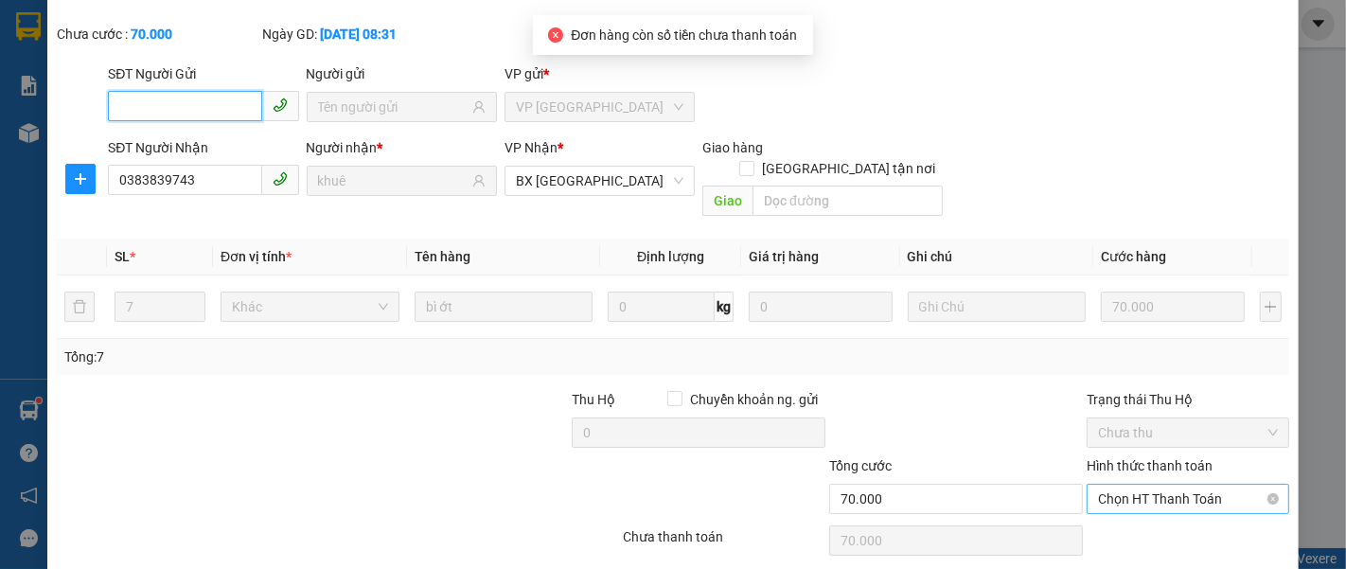
click at [1116, 485] on span "Chọn HT Thanh Toán" at bounding box center [1188, 499] width 180 height 28
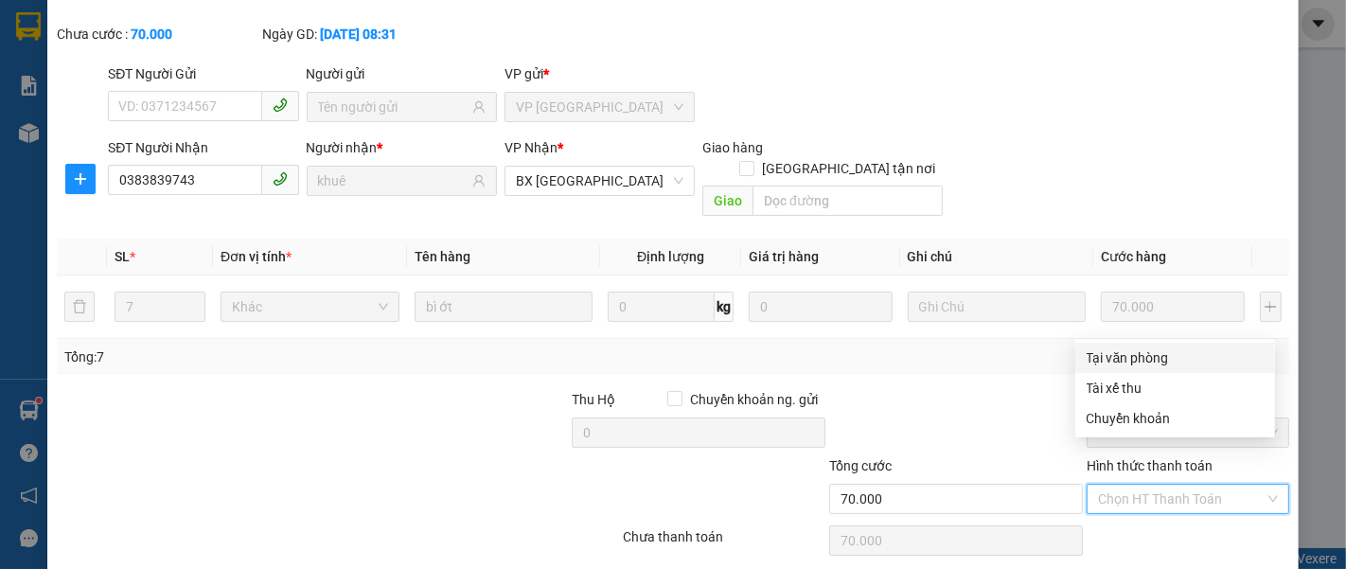
click at [1103, 358] on div "Tại văn phòng" at bounding box center [1175, 357] width 177 height 21
type input "0"
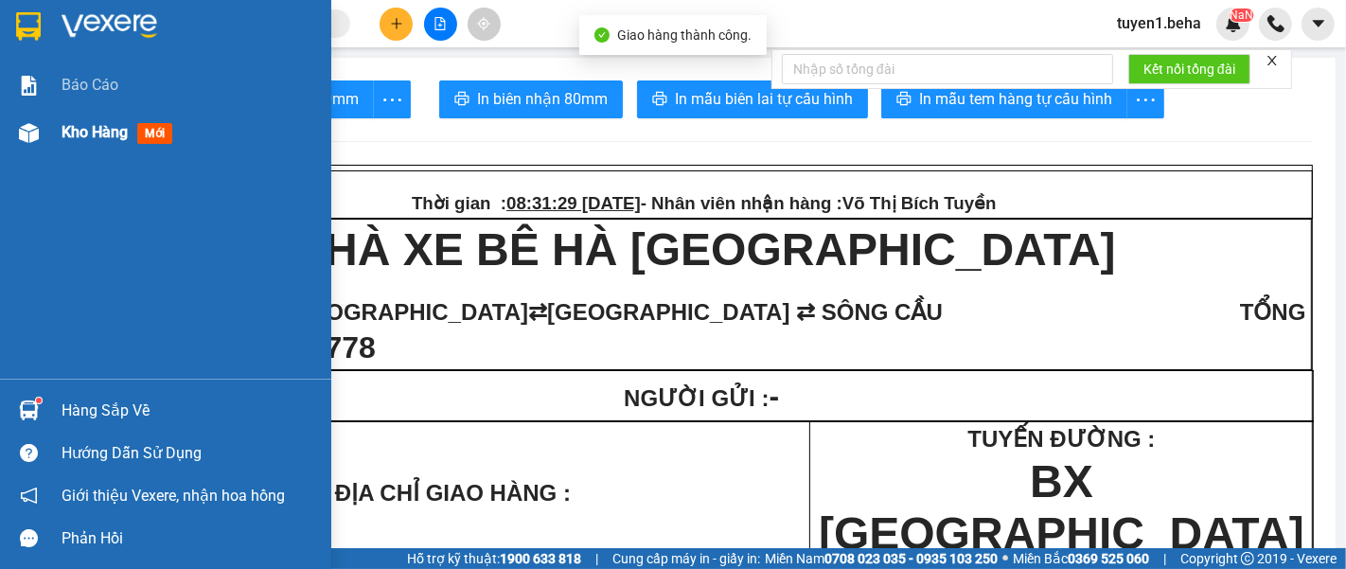
click at [76, 124] on span "Kho hàng" at bounding box center [95, 132] width 66 height 18
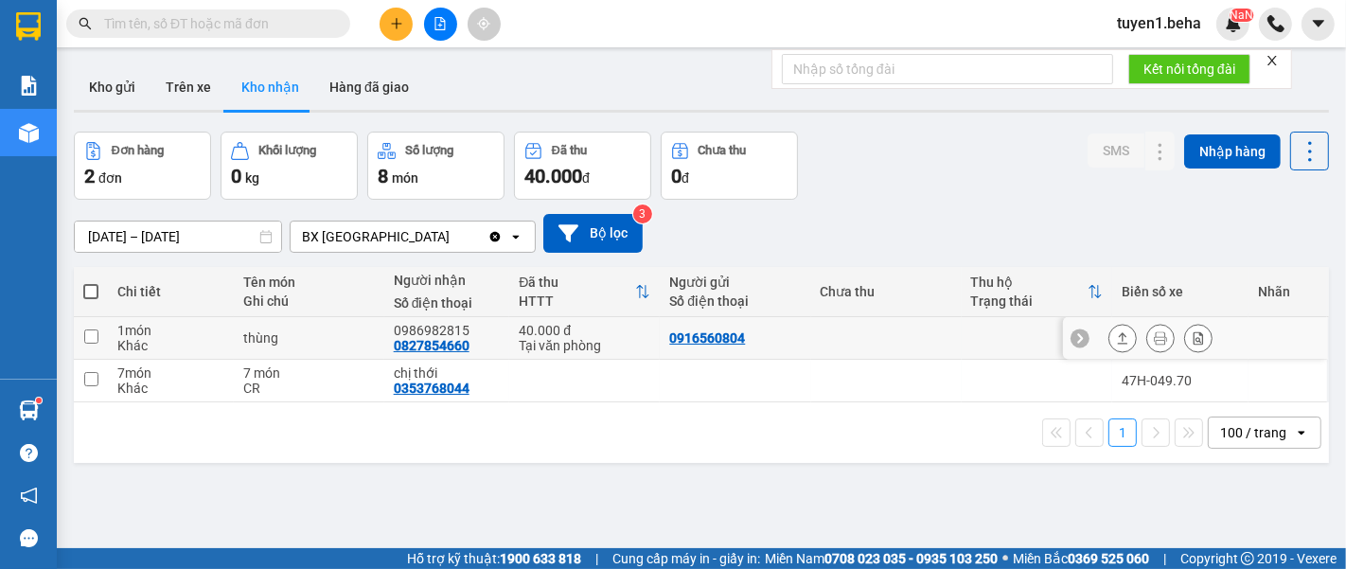
scroll to position [86, 0]
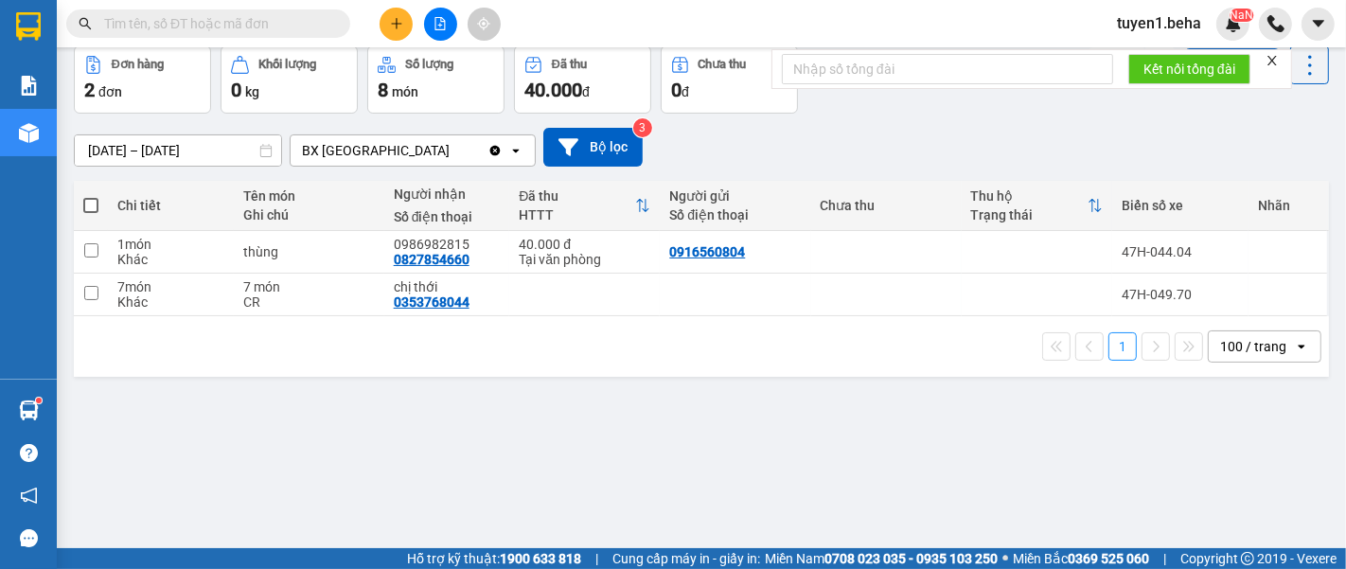
click at [587, 493] on div "ver 1.8.137 Kho gửi Trên xe Kho nhận Hàng đã giao Đơn hàng 2 đơn Khối lượng 0 k…" at bounding box center [701, 255] width 1270 height 569
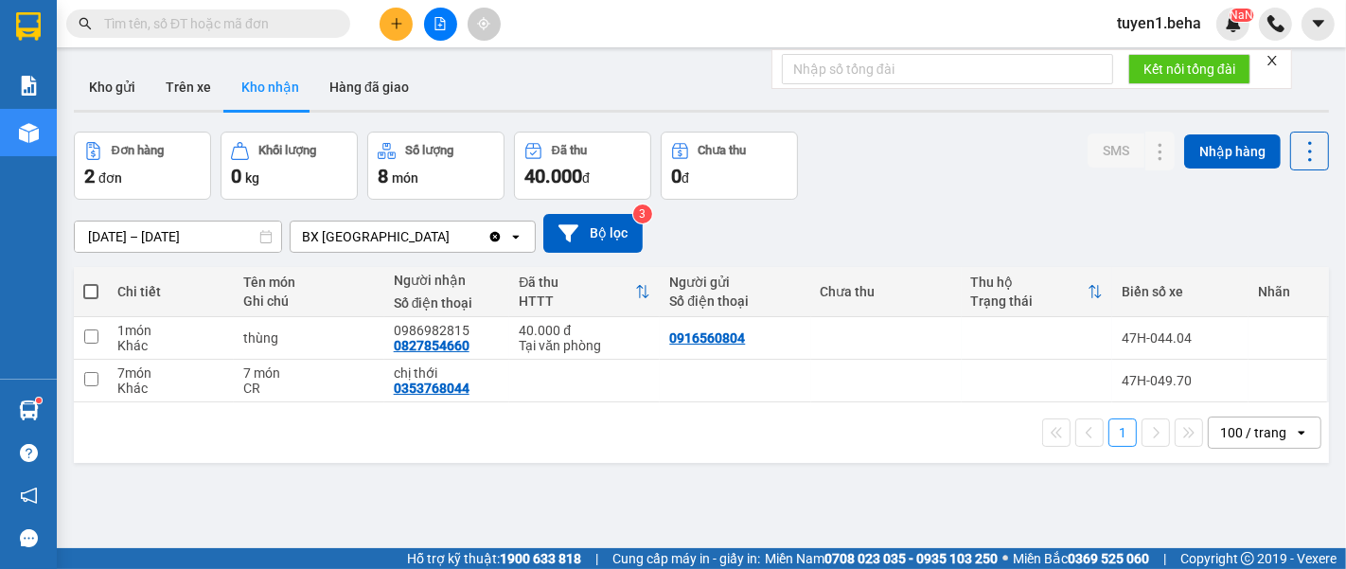
scroll to position [0, 0]
click at [124, 85] on button "Kho gửi" at bounding box center [112, 86] width 77 height 45
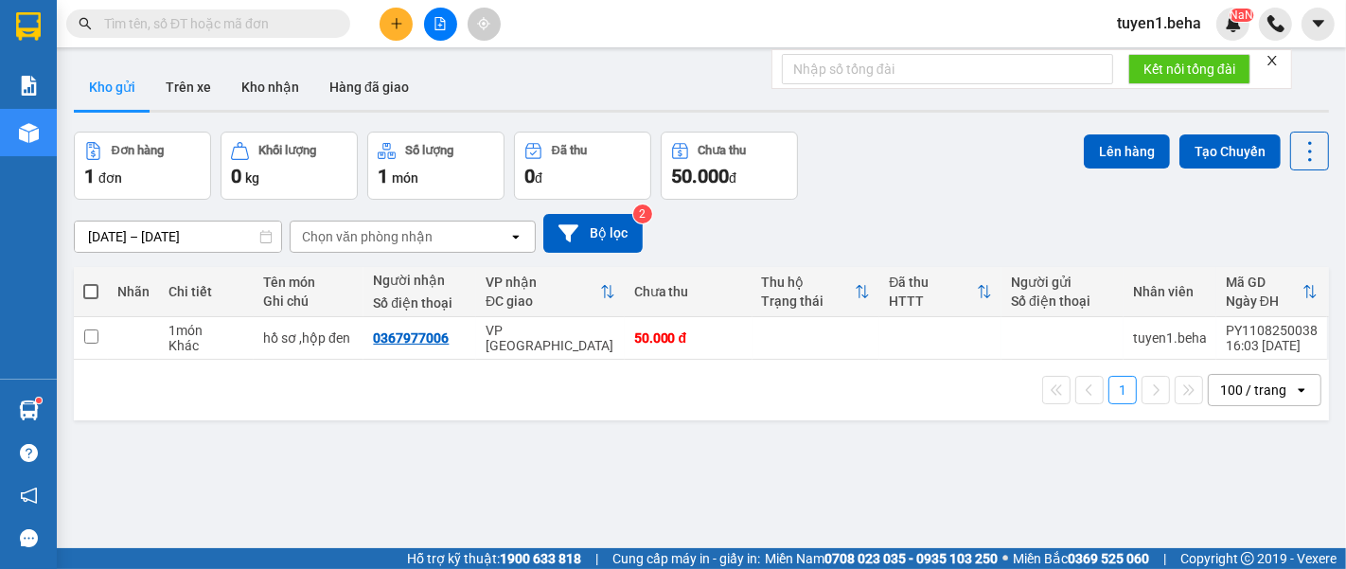
click at [172, 480] on div "ver 1.8.137 Kho gửi Trên xe Kho nhận Hàng đã giao Đơn hàng 1 đơn Khối lượng 0 k…" at bounding box center [701, 341] width 1270 height 569
click at [140, 444] on div "ver 1.8.137 Kho gửi Trên xe Kho nhận Hàng đã giao Đơn hàng 1 đơn Khối lượng 0 k…" at bounding box center [701, 341] width 1270 height 569
click at [81, 341] on td at bounding box center [91, 338] width 34 height 43
checkbox input "true"
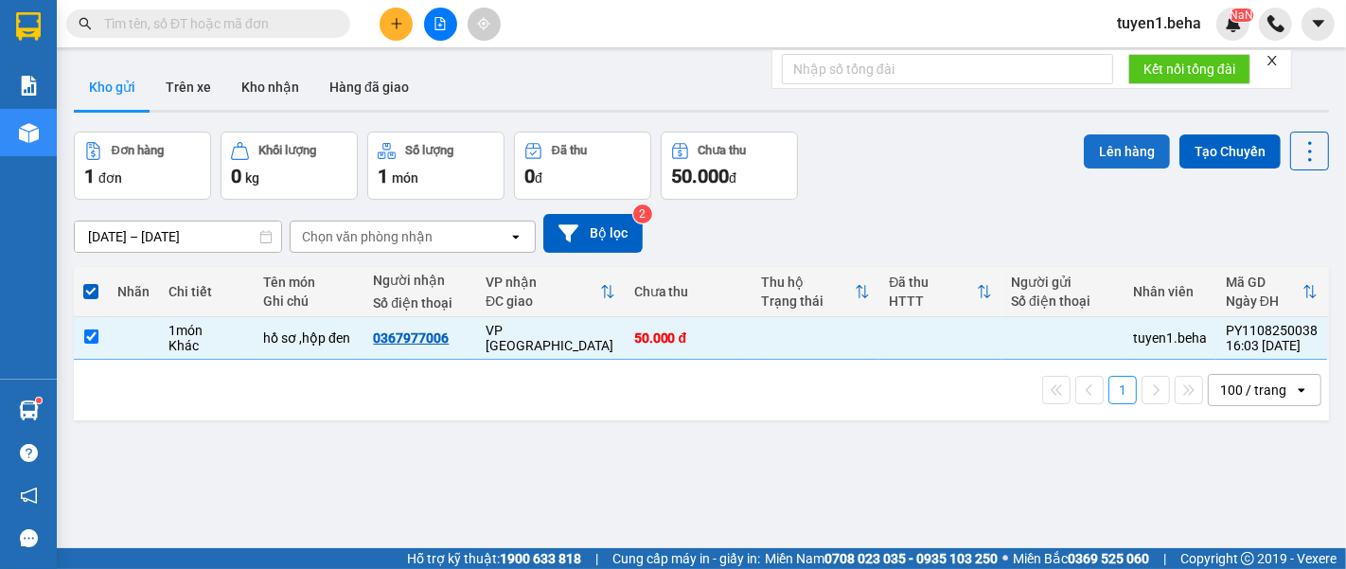
click at [1097, 145] on button "Lên hàng" at bounding box center [1127, 151] width 86 height 34
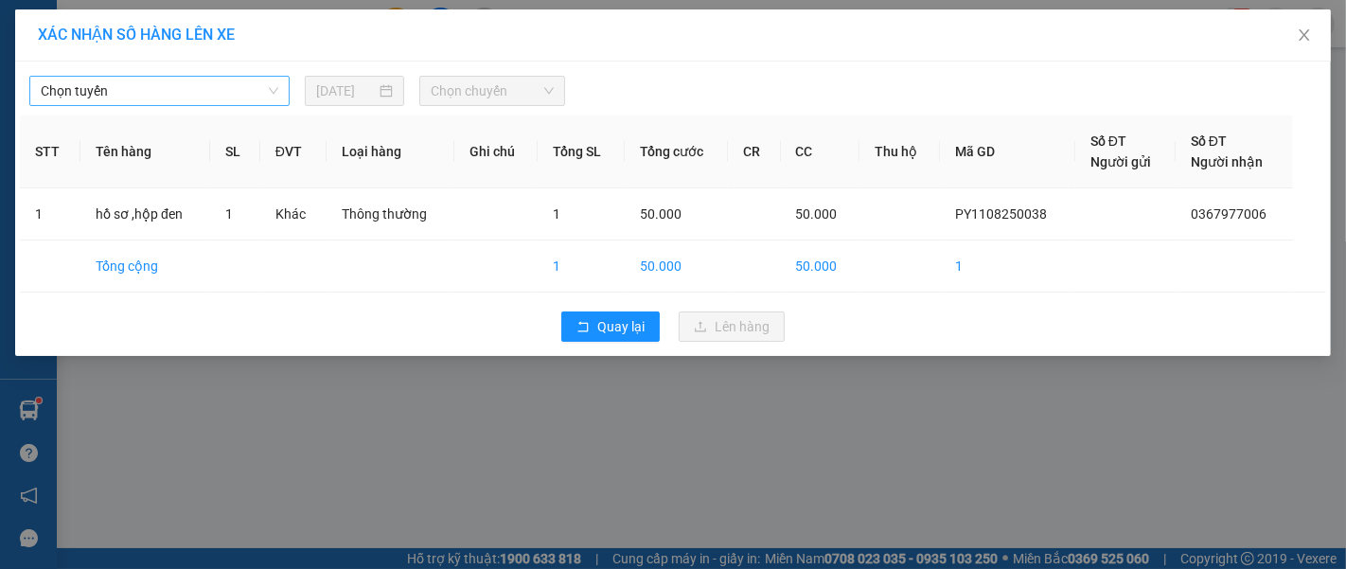
click at [154, 93] on span "Chọn tuyến" at bounding box center [160, 91] width 238 height 28
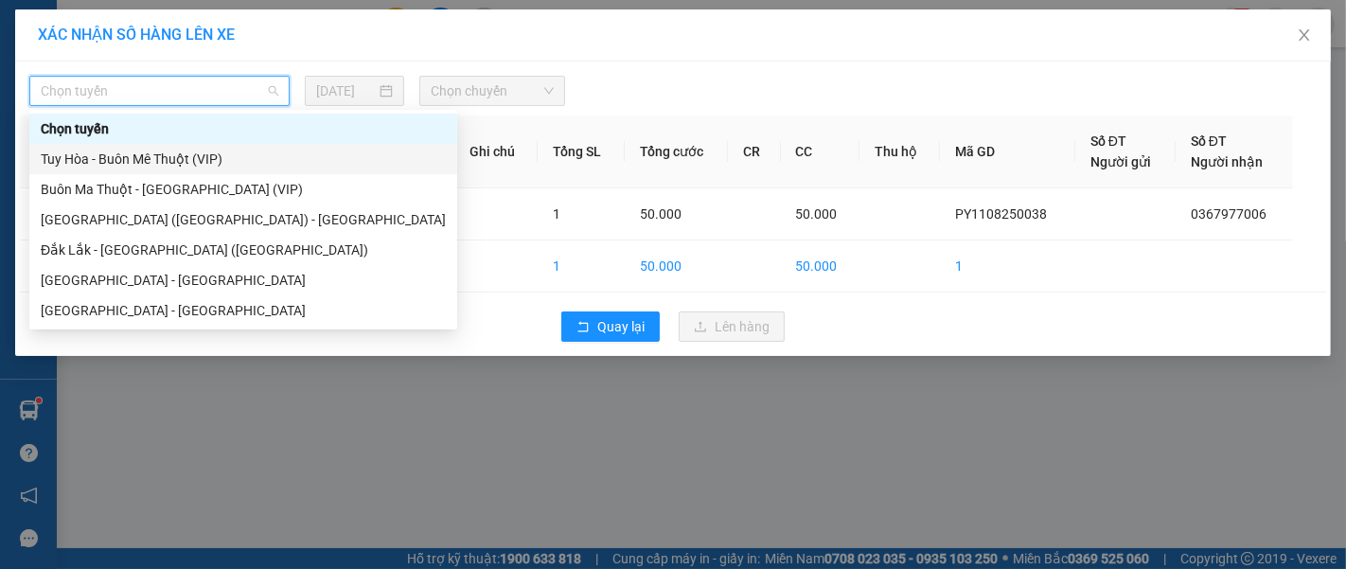
click at [146, 150] on div "Tuy Hòa - Buôn Mê Thuột (VIP)" at bounding box center [243, 159] width 405 height 21
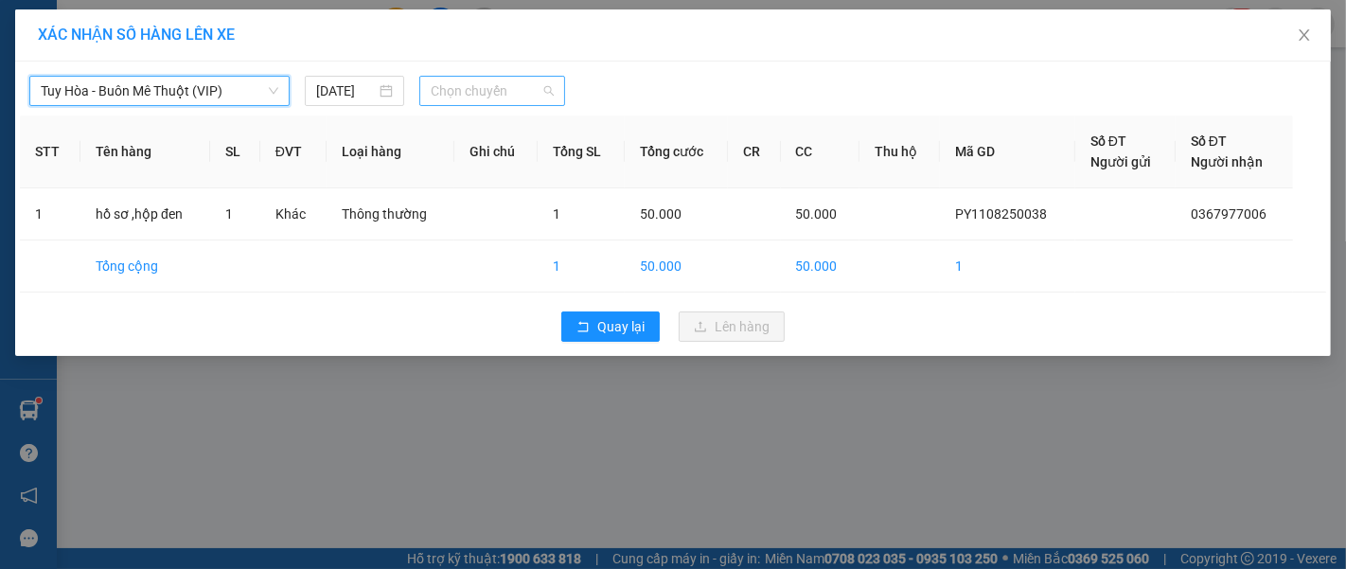
click at [500, 96] on span "Chọn chuyến" at bounding box center [492, 91] width 123 height 28
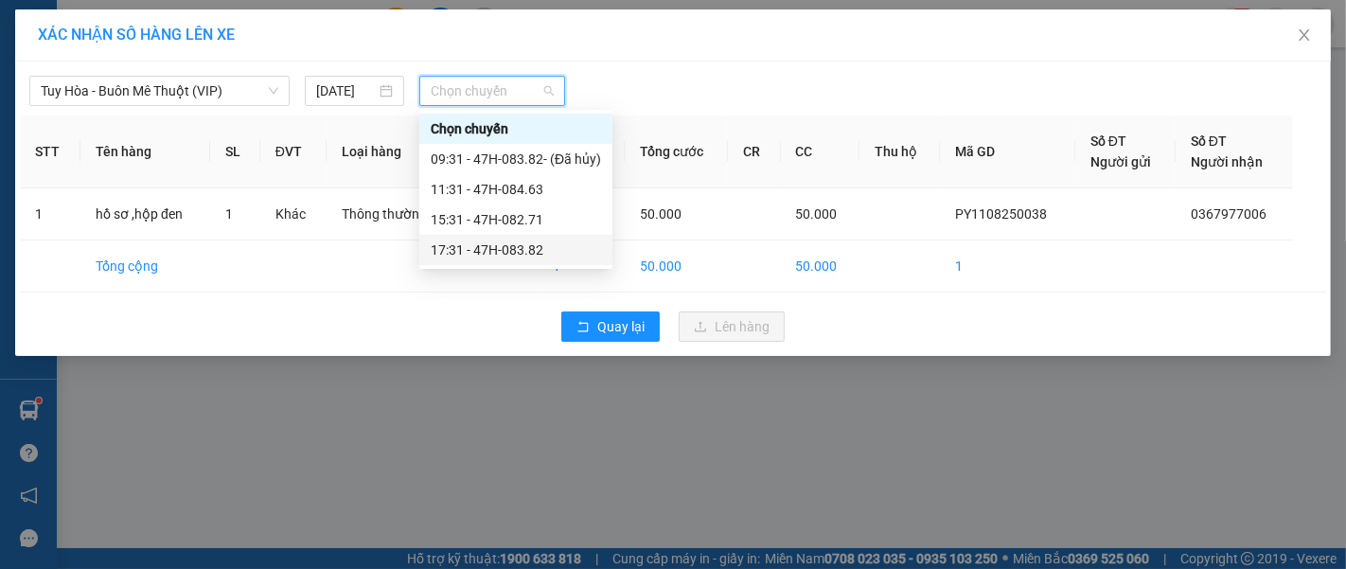
click at [483, 245] on div "17:31 - 47H-083.82" at bounding box center [516, 249] width 170 height 21
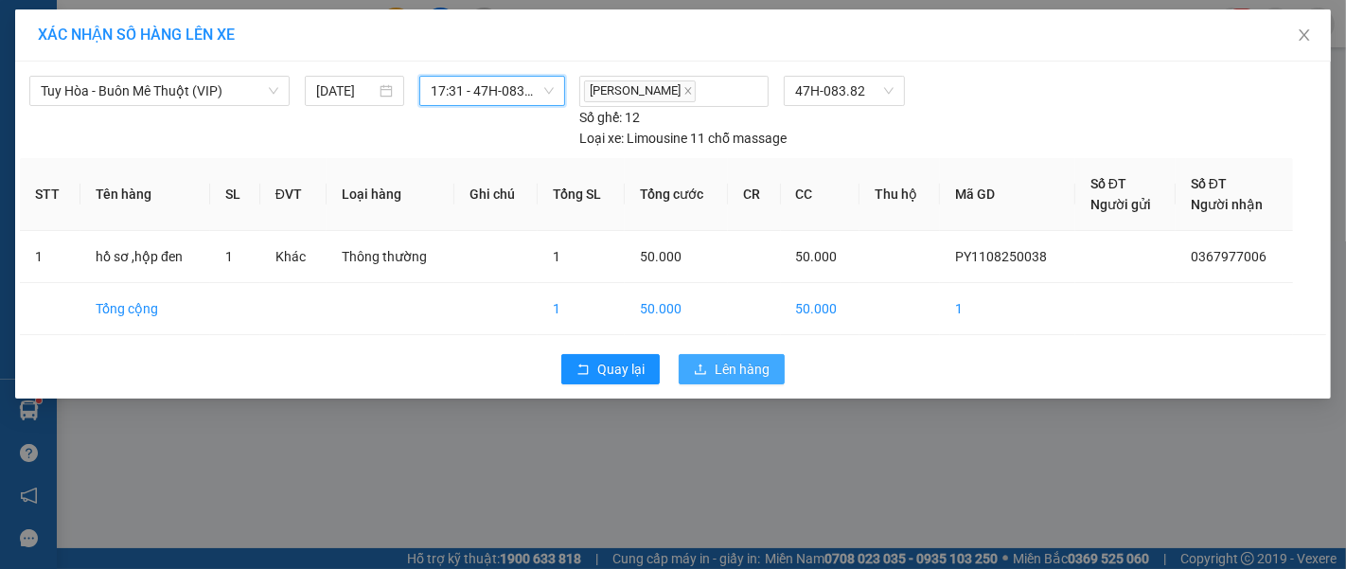
click at [732, 365] on span "Lên hàng" at bounding box center [742, 369] width 55 height 21
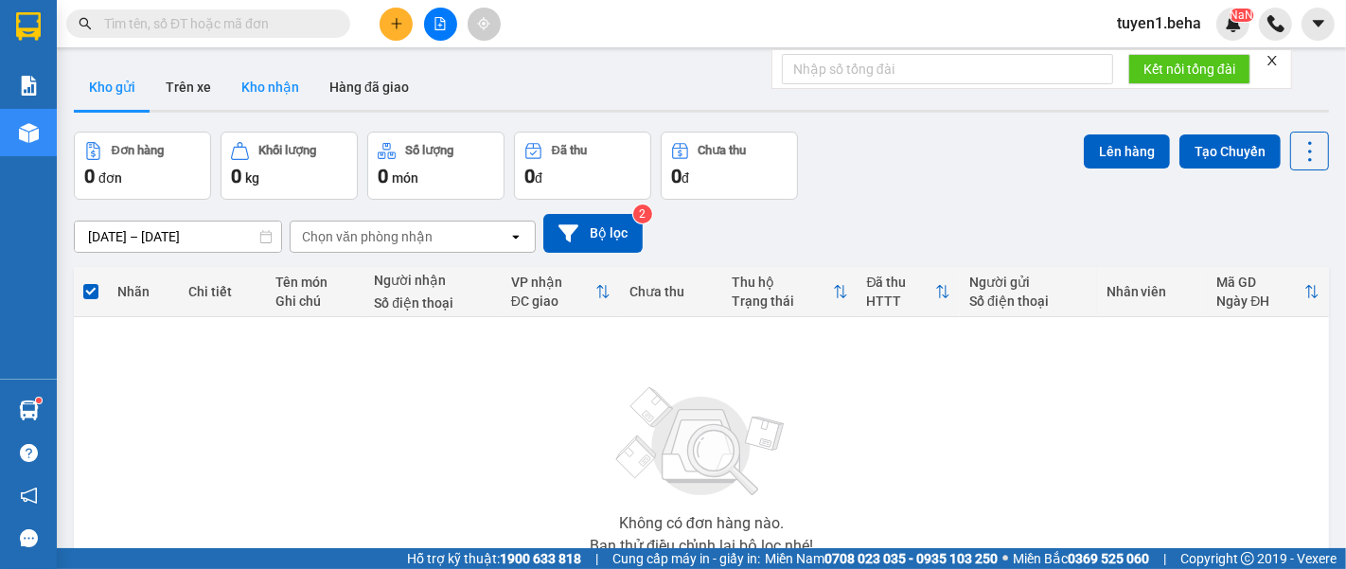
click at [270, 91] on button "Kho nhận" at bounding box center [270, 86] width 88 height 45
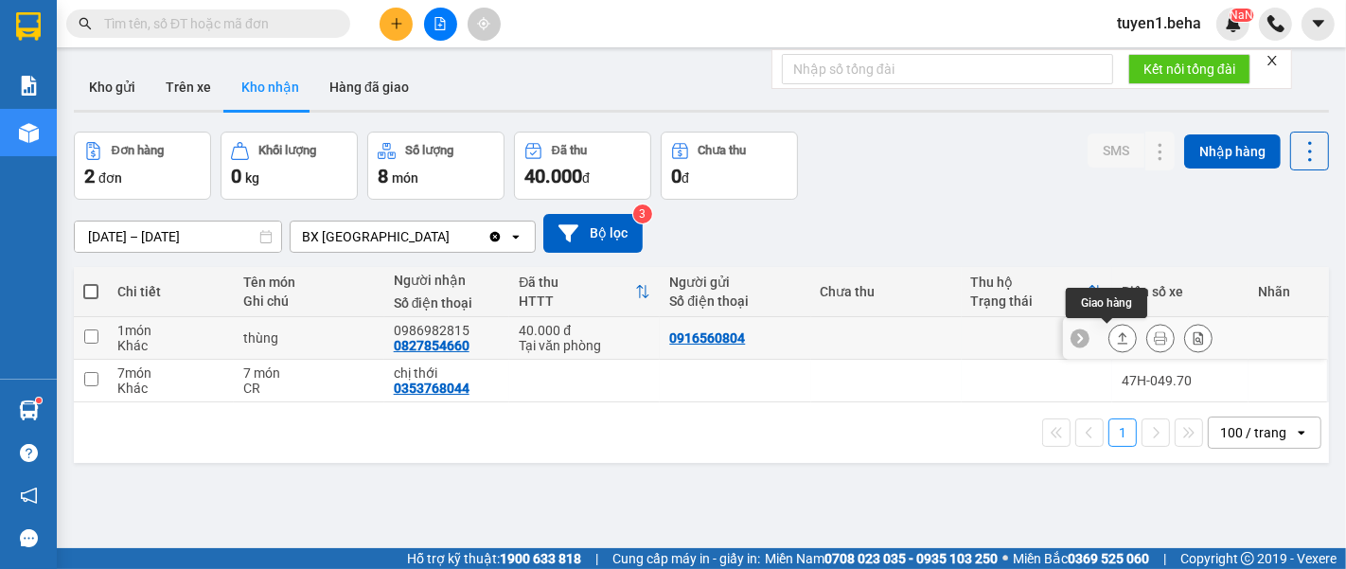
click at [1116, 341] on icon at bounding box center [1122, 337] width 13 height 13
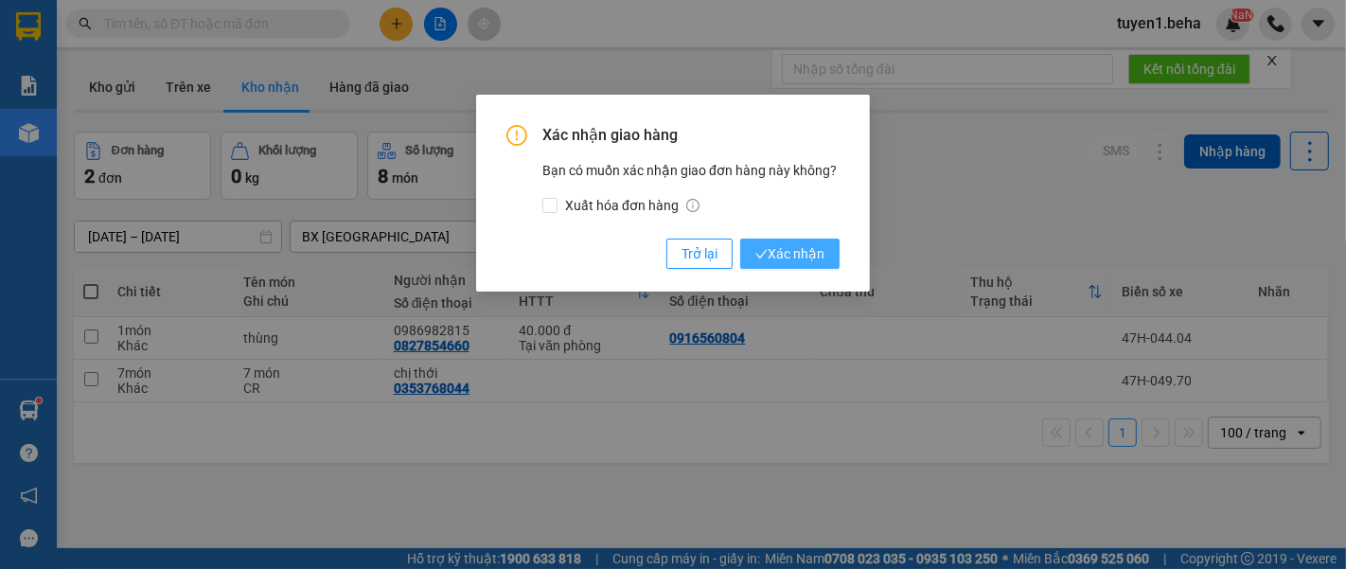
click at [803, 257] on span "Xác nhận" at bounding box center [789, 253] width 69 height 21
